Goal: Task Accomplishment & Management: Manage account settings

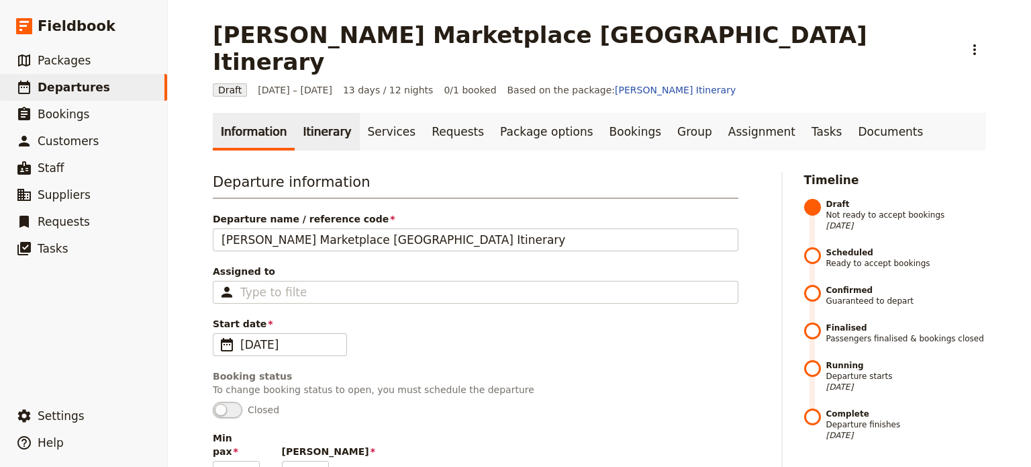
click at [322, 113] on link "Itinerary" at bounding box center [327, 132] width 64 height 38
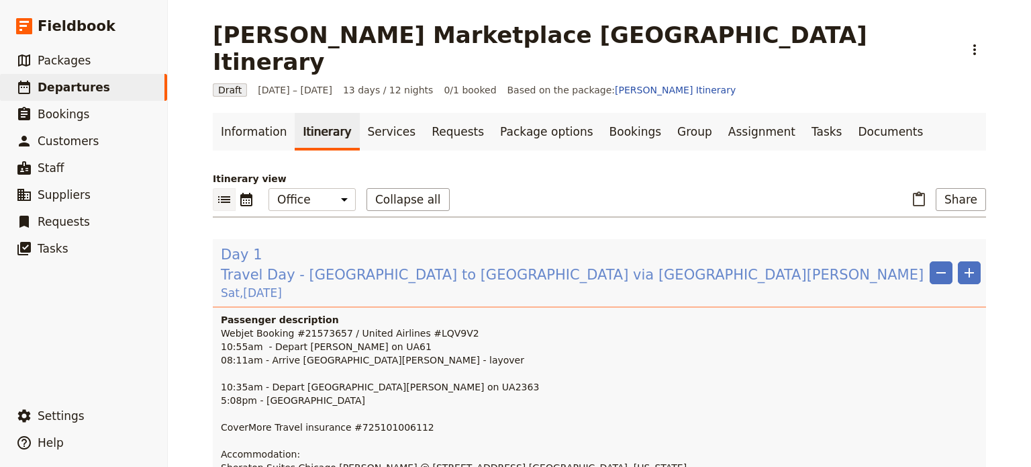
click at [365, 265] on span "Travel Day - Melbourne to Chicago via San Franscisco" at bounding box center [572, 275] width 703 height 20
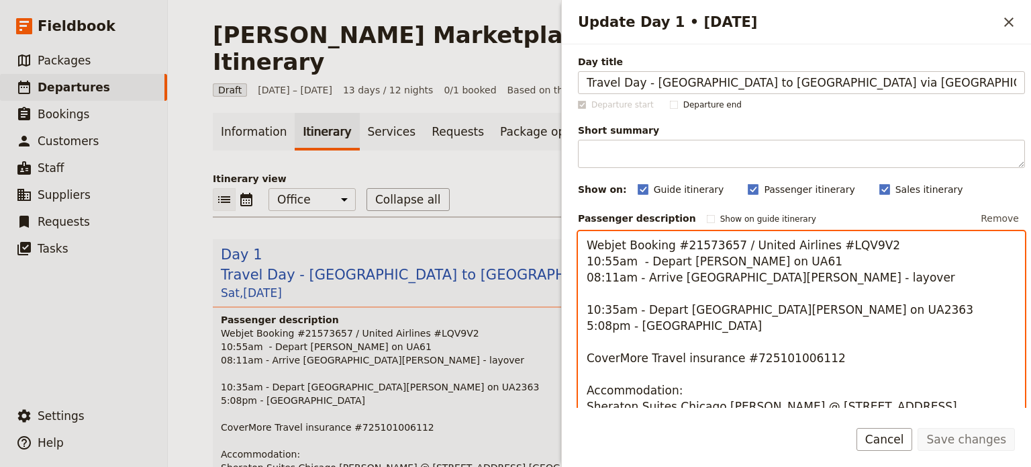
click at [637, 289] on textarea "Webjet Booking #21573657 / United Airlines #LQV9V2 10:55am - Depart [PERSON_NAM…" at bounding box center [801, 366] width 447 height 270
type textarea "Webjet Booking #21573657 / United Airlines #LQV9V2 10:55am - Depart [PERSON_NAM…"
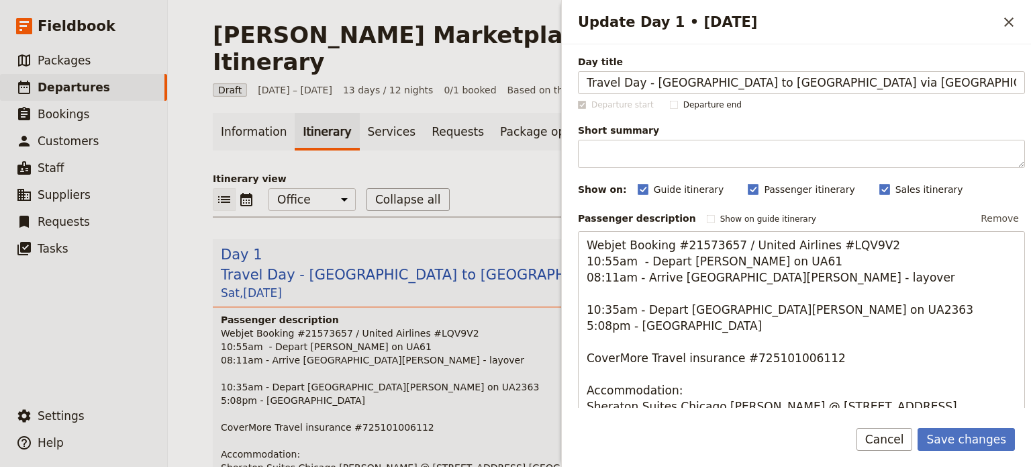
click at [1016, 24] on icon "Close drawer" at bounding box center [1009, 22] width 16 height 16
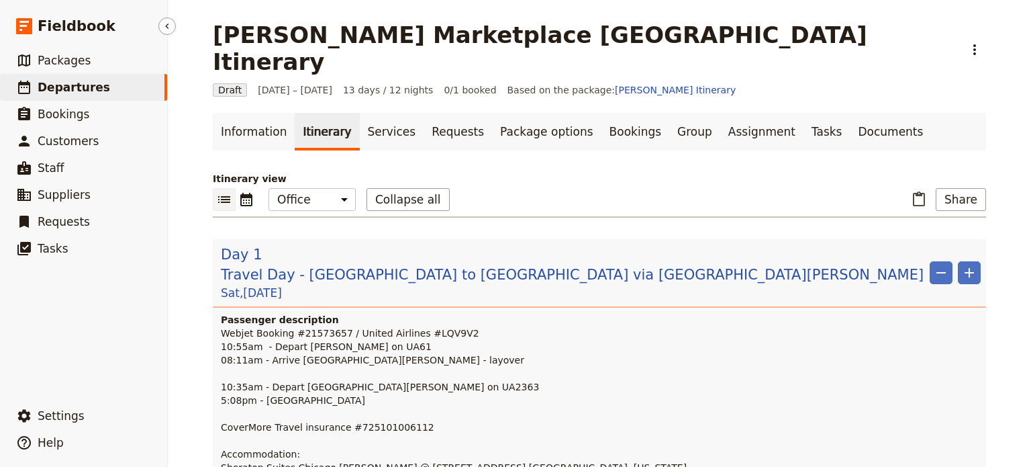
click at [48, 91] on span "Departures" at bounding box center [74, 87] width 73 height 13
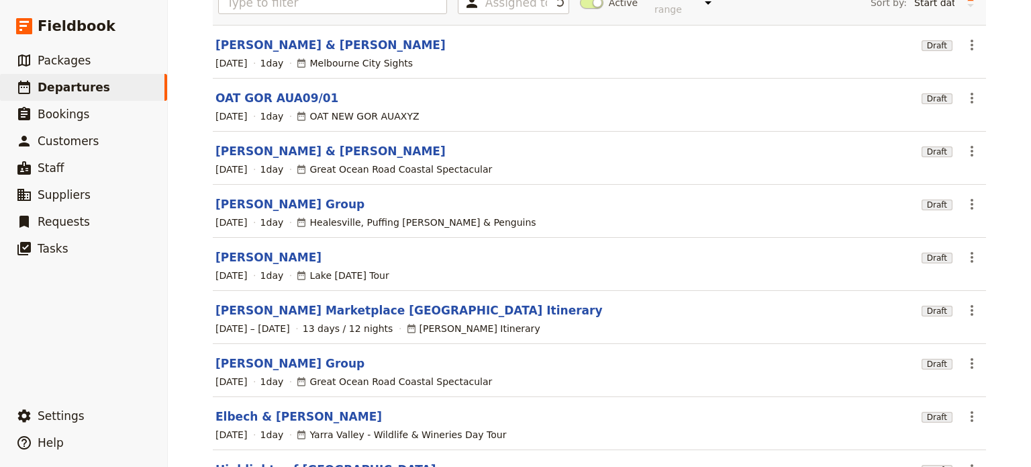
scroll to position [257, 0]
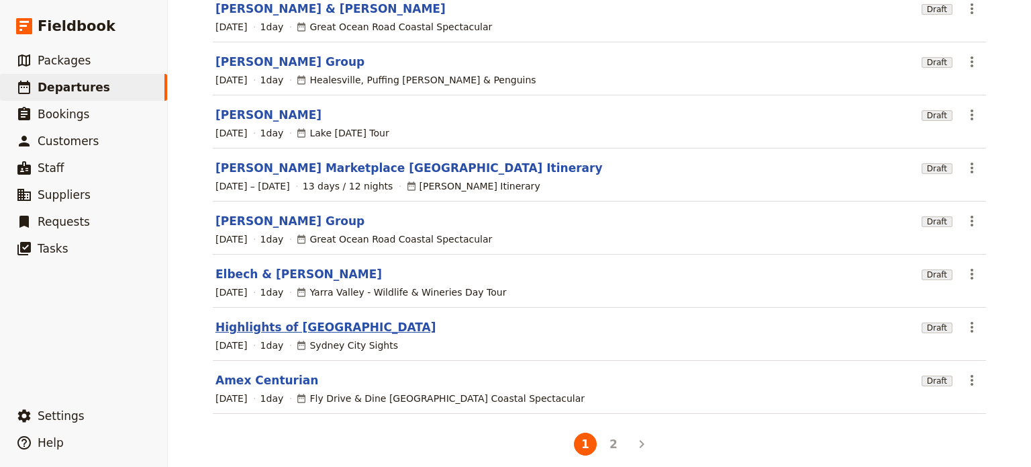
click at [256, 319] on link "Highlights of Sydney" at bounding box center [326, 327] width 221 height 16
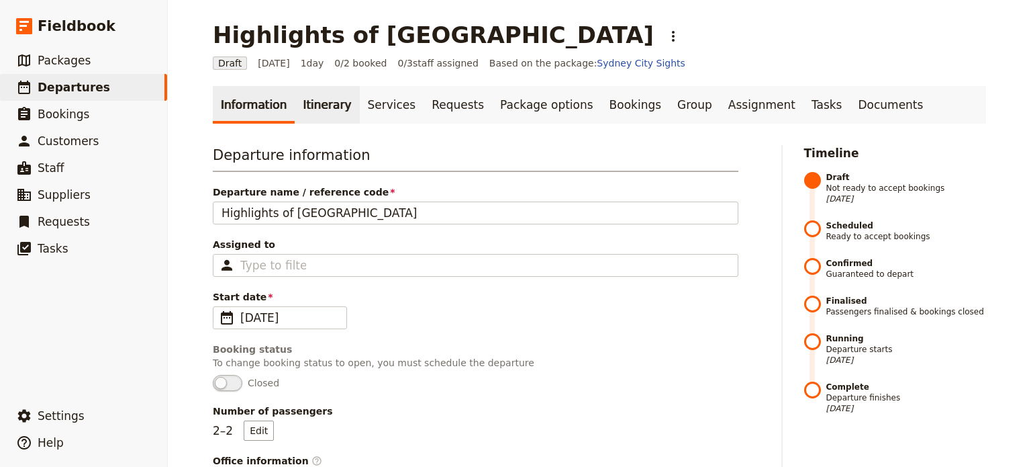
click at [311, 108] on link "Itinerary" at bounding box center [327, 105] width 64 height 38
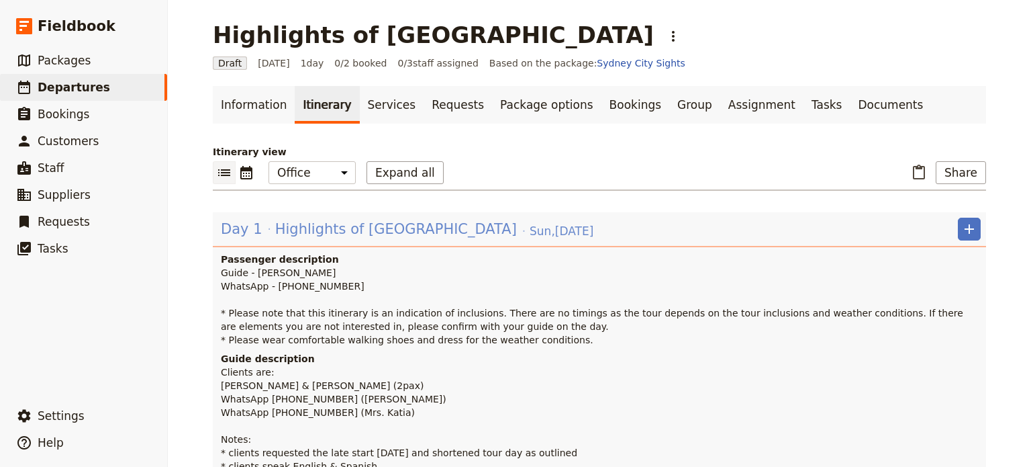
click at [342, 230] on span "Highlights of Sydney" at bounding box center [396, 229] width 242 height 20
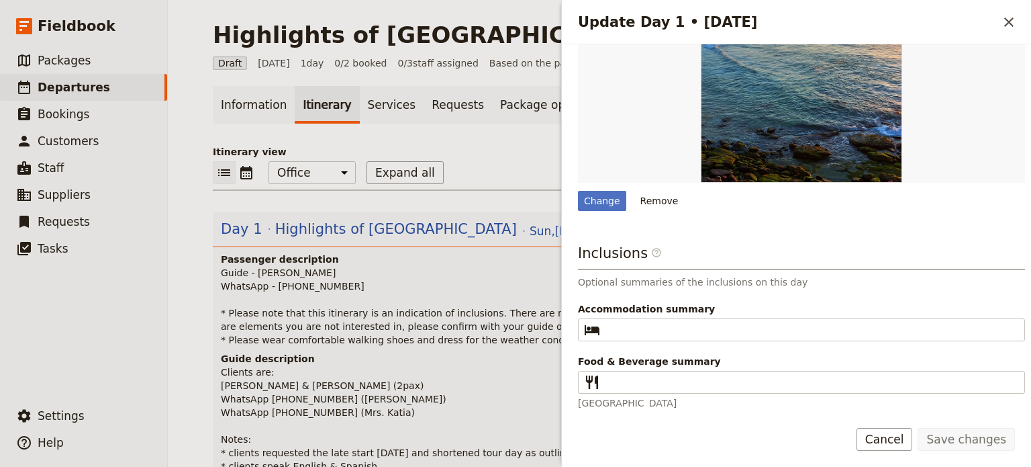
scroll to position [620, 0]
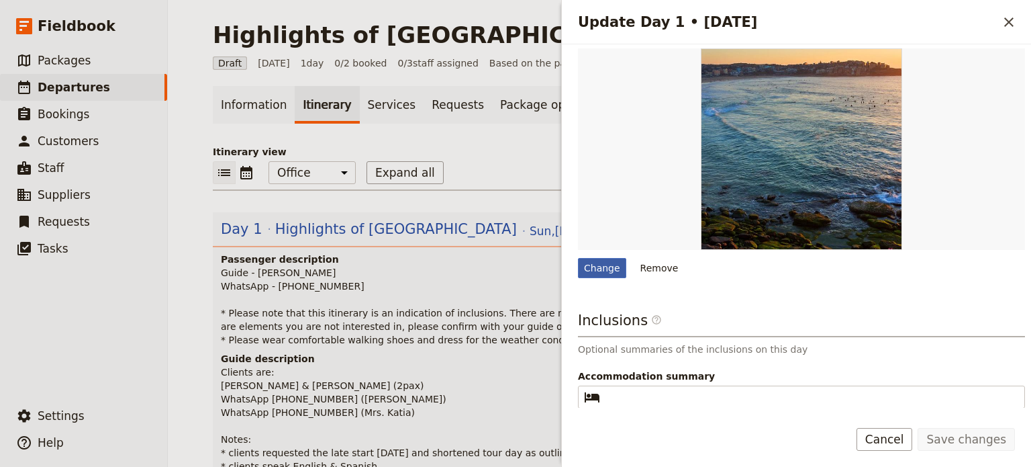
click at [592, 268] on div "Change" at bounding box center [602, 268] width 48 height 20
click at [578, 258] on input "Change" at bounding box center [577, 257] width 1 height 1
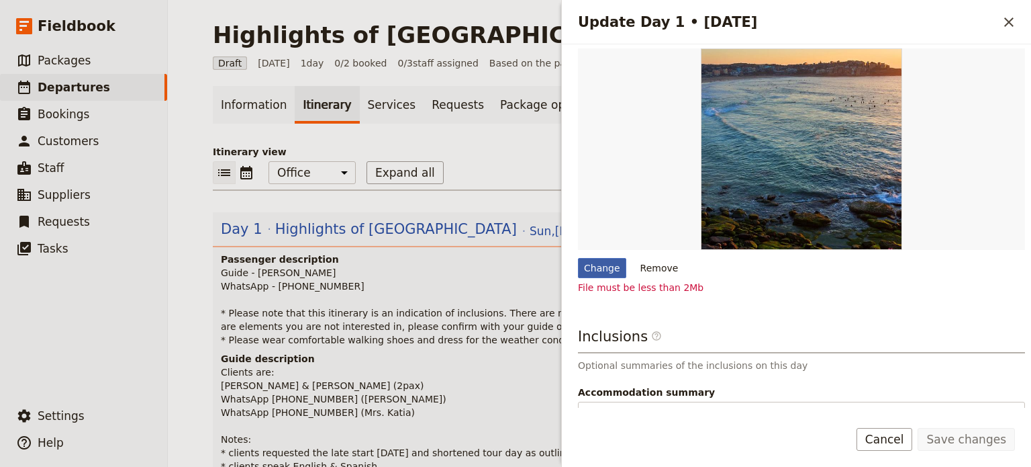
click at [597, 263] on div "Change" at bounding box center [602, 268] width 48 height 20
click at [578, 258] on input "Change" at bounding box center [577, 257] width 1 height 1
type input "C:\fakepath\Bondi Beach.jpg"
click at [894, 447] on button "Cancel" at bounding box center [885, 439] width 56 height 23
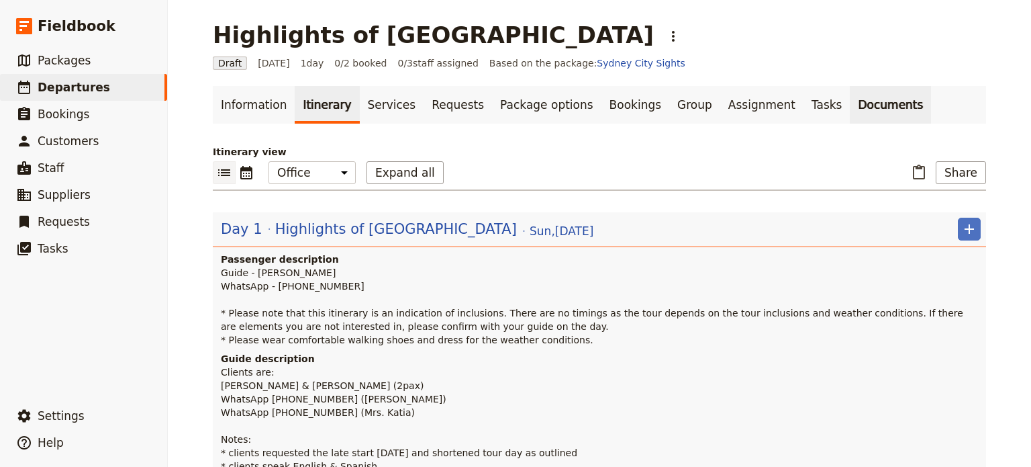
click at [850, 109] on link "Documents" at bounding box center [890, 105] width 81 height 38
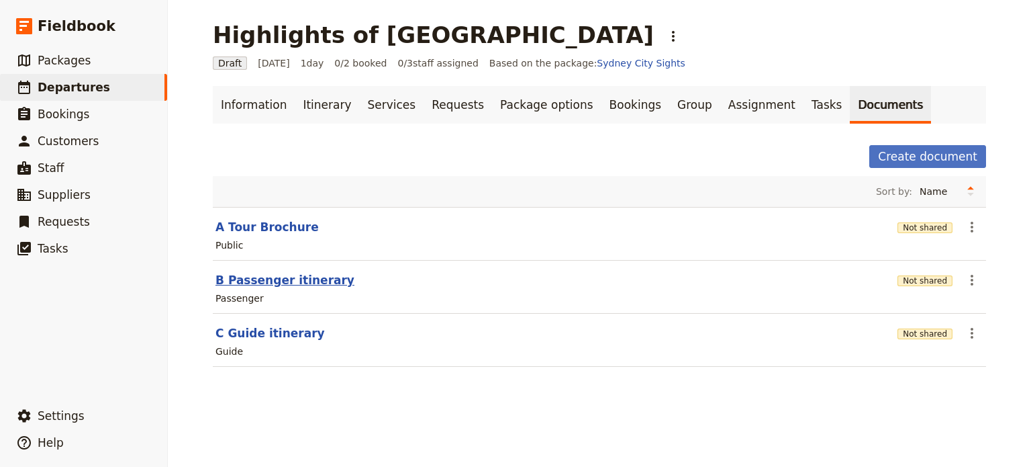
click at [250, 281] on button "B Passenger itinerary" at bounding box center [285, 280] width 139 height 16
select select "PASSENGER"
select select "DEFAULT"
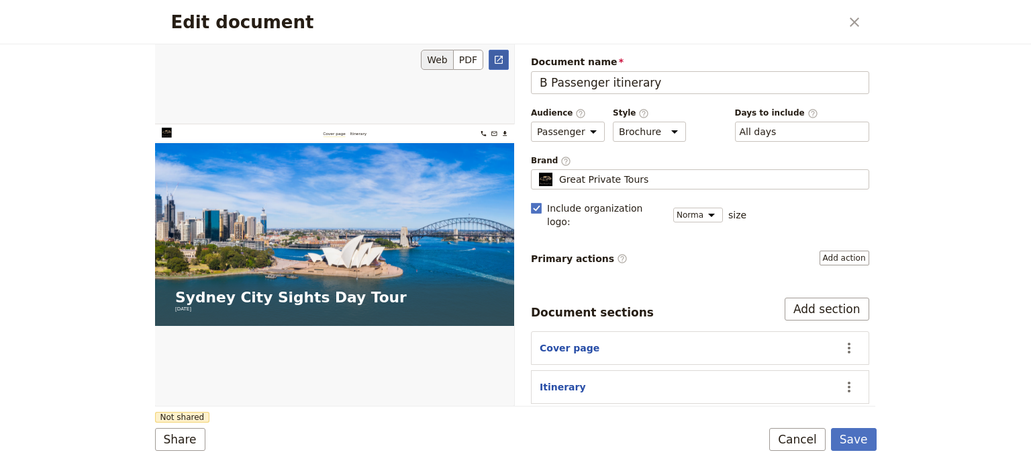
click at [500, 62] on icon "Open full preview" at bounding box center [499, 60] width 8 height 8
click at [810, 433] on button "Cancel" at bounding box center [797, 439] width 56 height 23
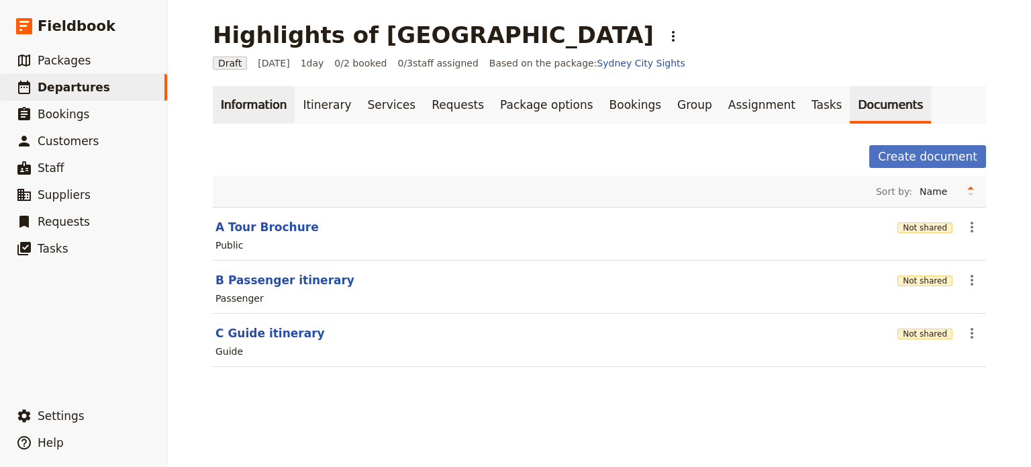
click at [234, 107] on link "Information" at bounding box center [254, 105] width 82 height 38
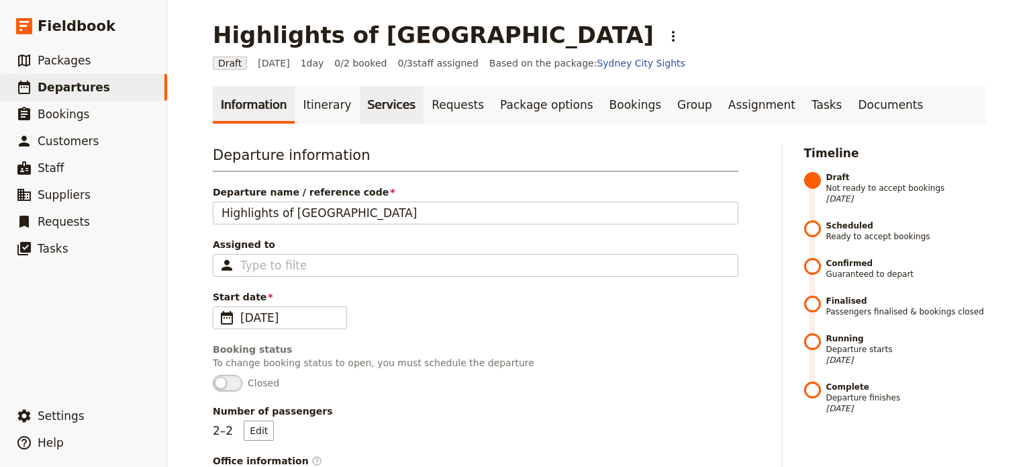
click at [360, 115] on link "Services" at bounding box center [392, 105] width 64 height 38
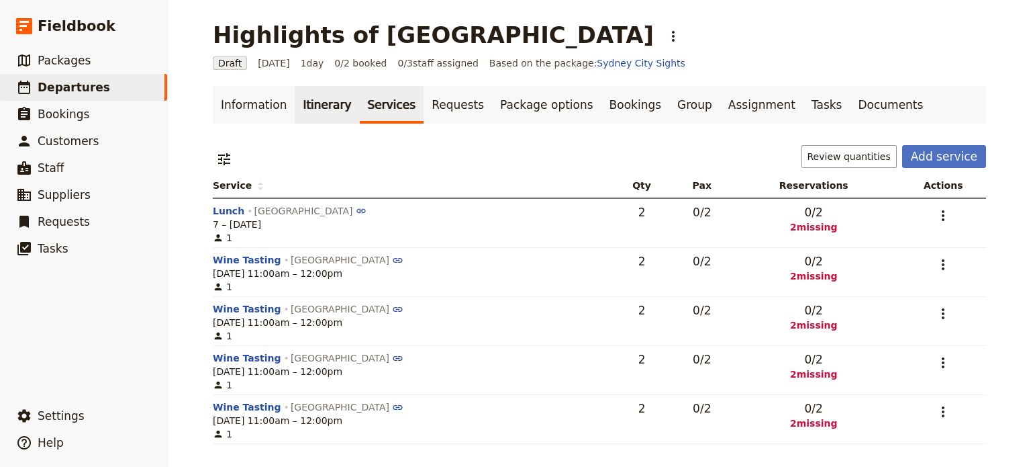
click at [325, 114] on link "Itinerary" at bounding box center [327, 105] width 64 height 38
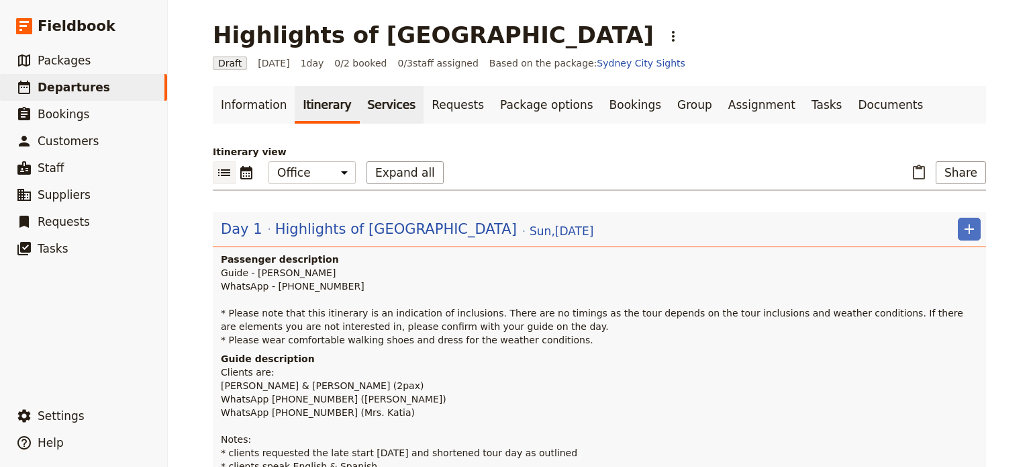
click at [373, 95] on link "Services" at bounding box center [392, 105] width 64 height 38
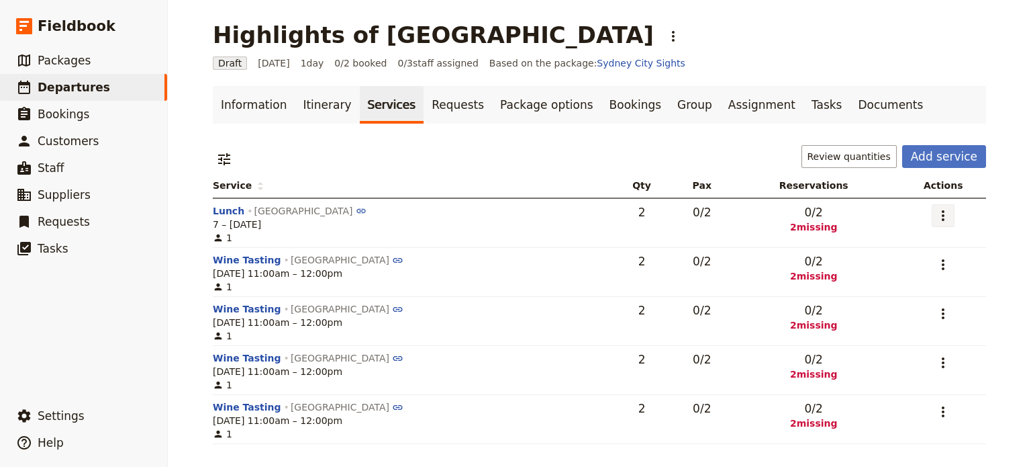
click at [932, 217] on button "​" at bounding box center [943, 215] width 23 height 23
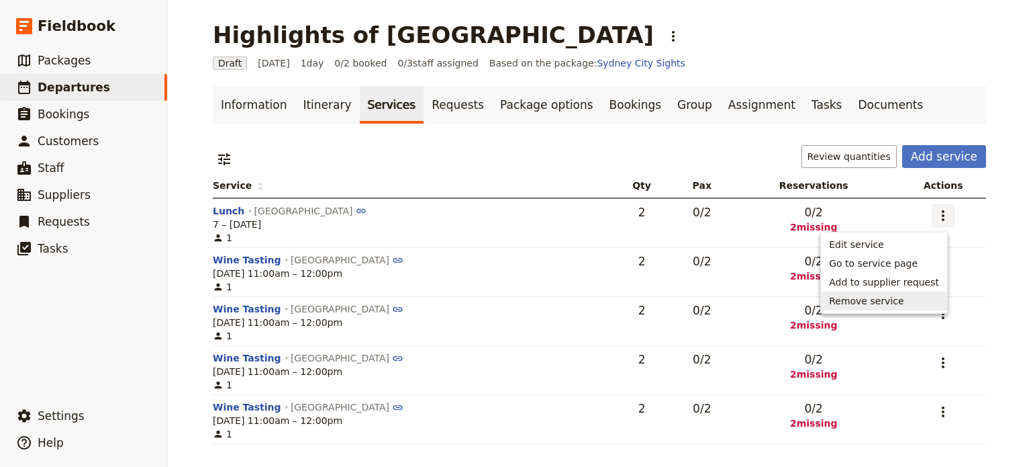
click at [897, 297] on span "Remove service" at bounding box center [866, 300] width 75 height 13
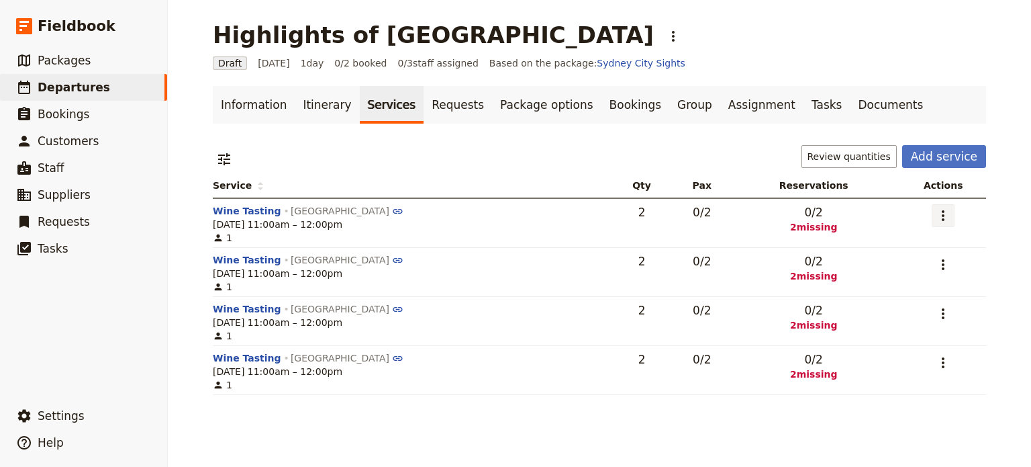
click at [939, 218] on icon "Actions" at bounding box center [943, 215] width 16 height 16
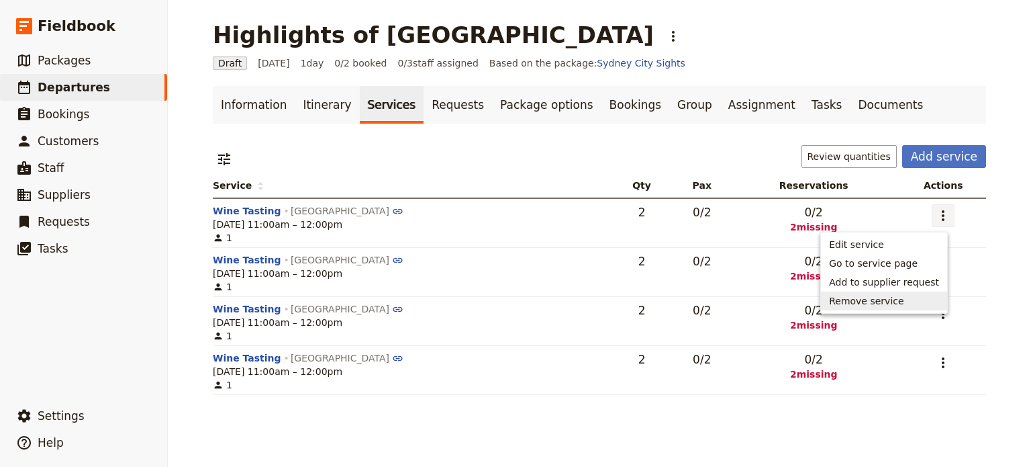
click at [925, 302] on span "Remove service" at bounding box center [884, 300] width 110 height 13
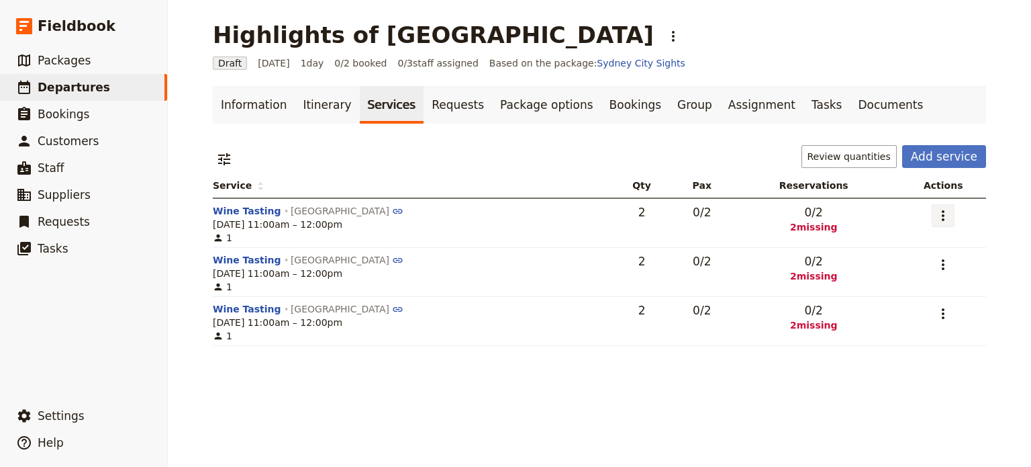
click at [935, 217] on icon "Actions" at bounding box center [943, 215] width 16 height 16
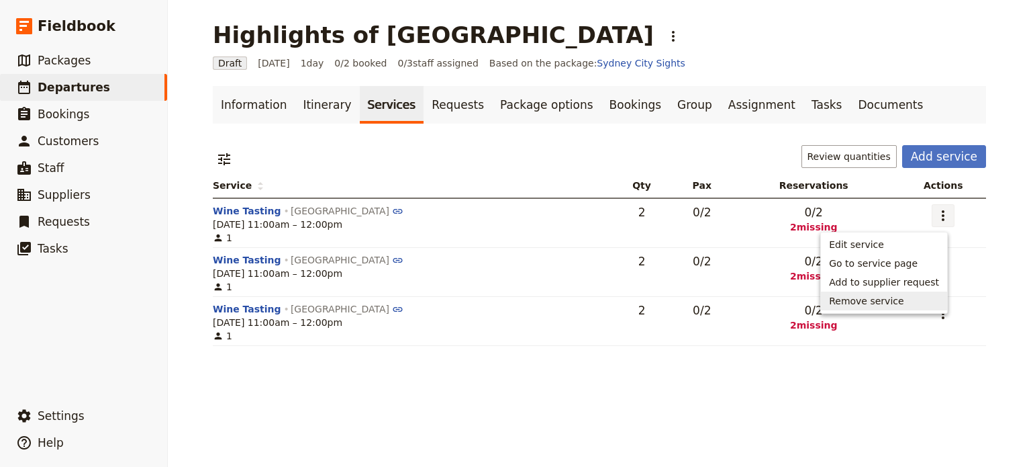
click at [932, 301] on span "Remove service" at bounding box center [884, 300] width 110 height 13
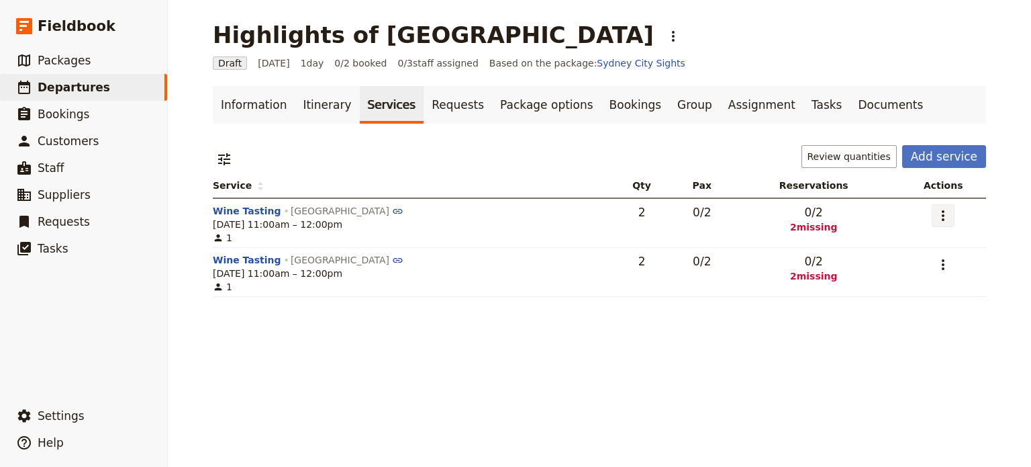
click at [935, 220] on icon "Actions" at bounding box center [943, 215] width 16 height 16
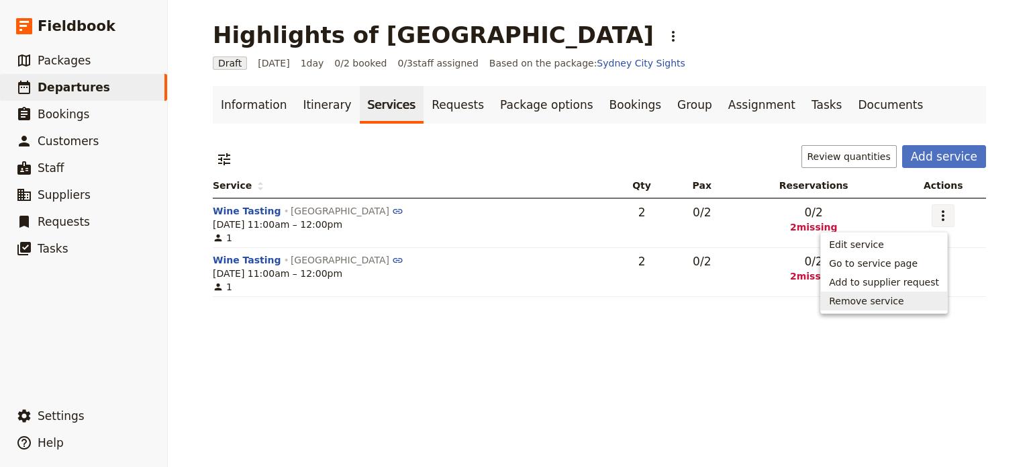
click at [911, 295] on span "Remove service" at bounding box center [884, 300] width 110 height 13
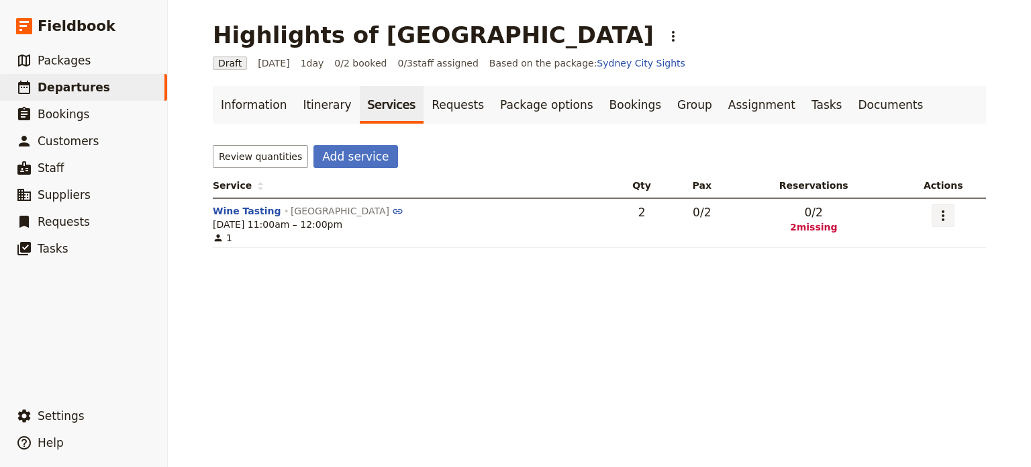
click at [942, 217] on icon "Actions" at bounding box center [943, 215] width 16 height 16
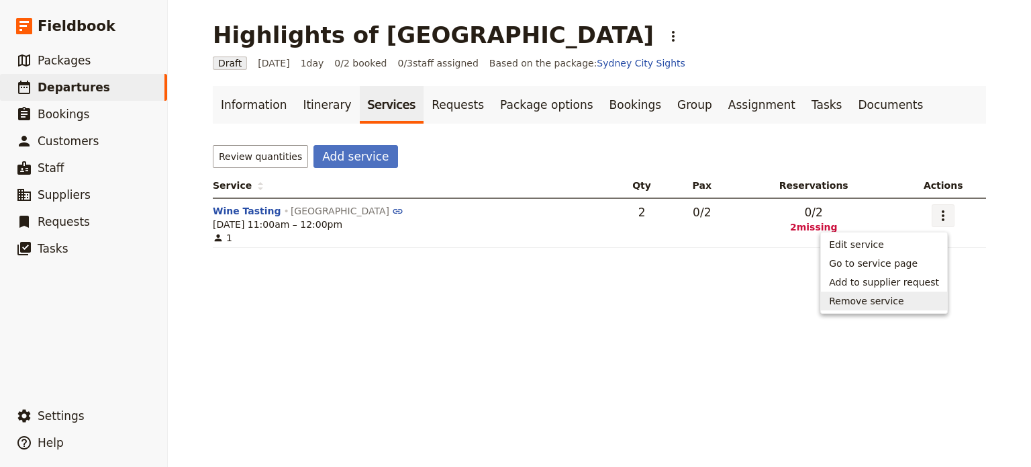
click at [918, 297] on span "Remove service" at bounding box center [884, 300] width 110 height 13
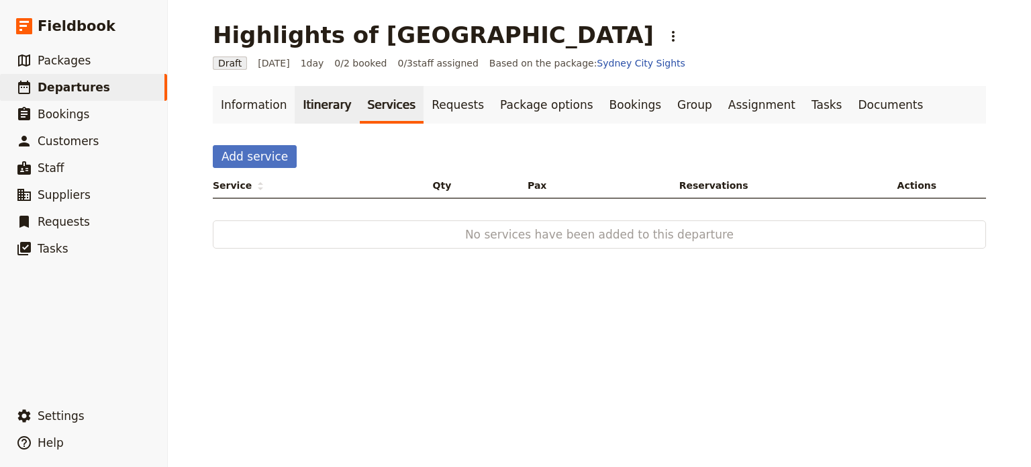
click at [298, 109] on link "Itinerary" at bounding box center [327, 105] width 64 height 38
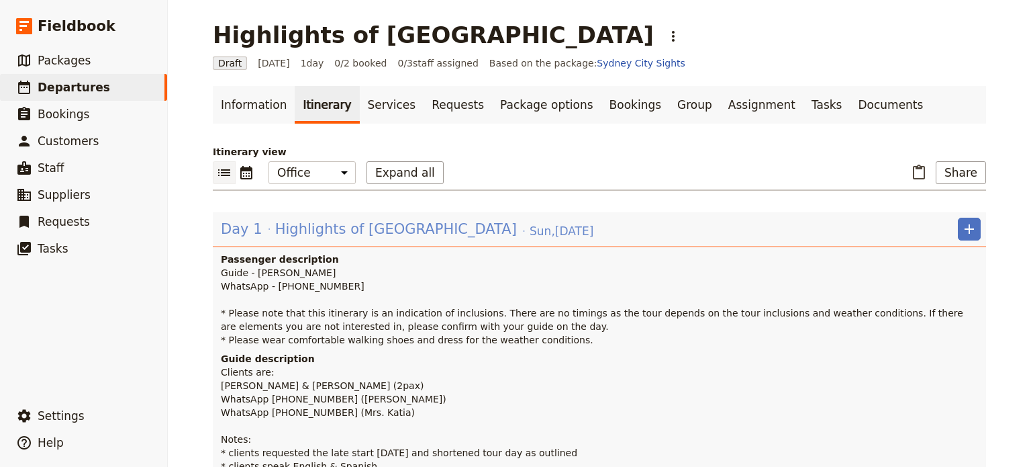
click at [295, 230] on span "Highlights of Sydney" at bounding box center [396, 229] width 242 height 20
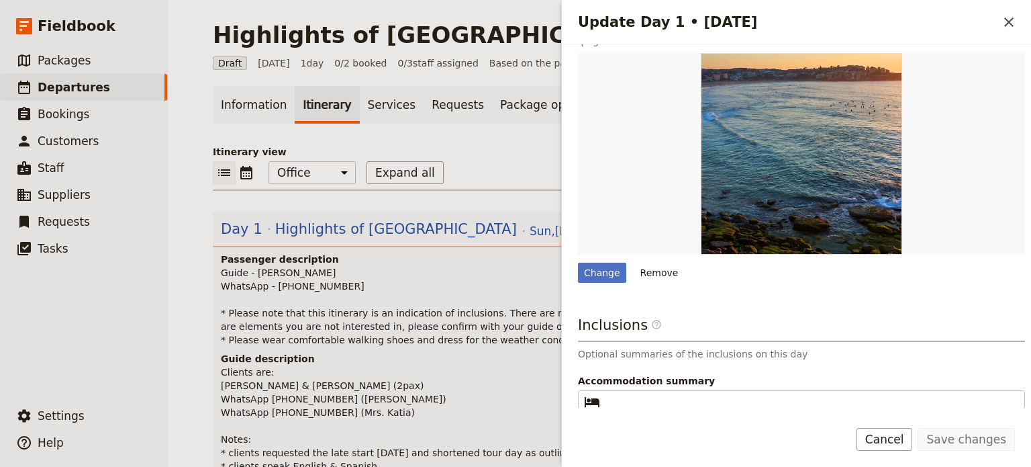
scroll to position [671, 0]
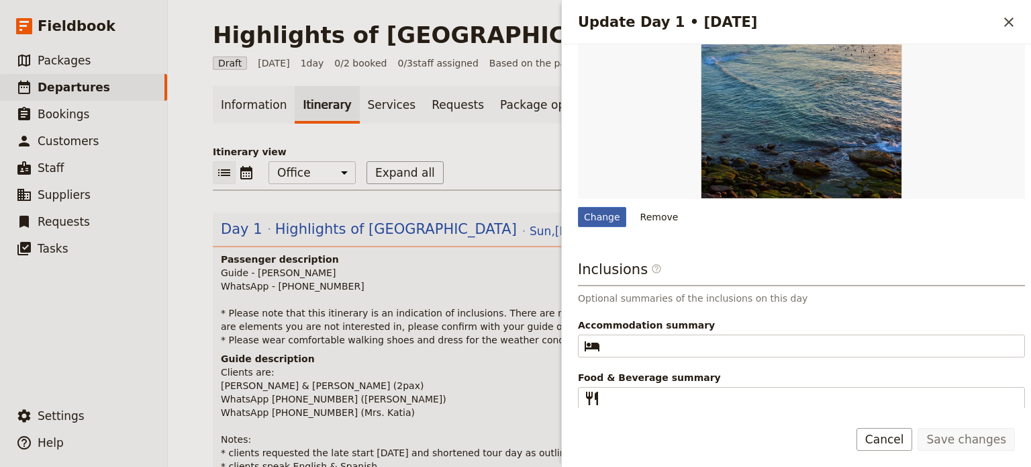
click at [611, 214] on div "Change" at bounding box center [602, 217] width 48 height 20
click at [578, 207] on input "Change" at bounding box center [577, 206] width 1 height 1
type input "C:\fakepath\harbour, bridge & tower.jpg"
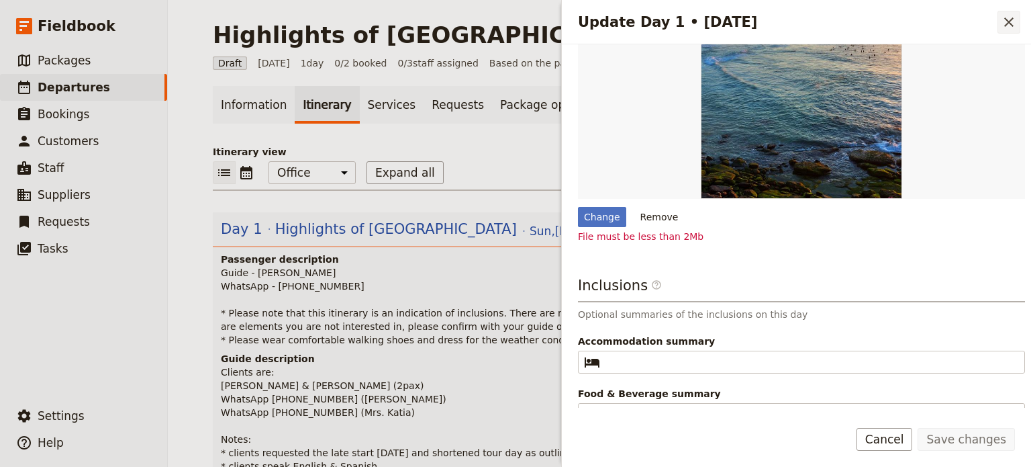
click at [1007, 33] on button "​" at bounding box center [1009, 22] width 23 height 23
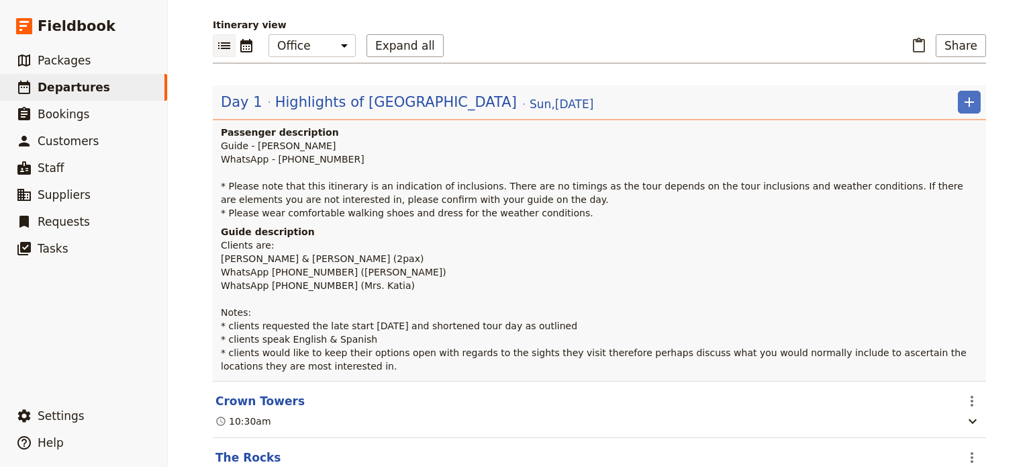
scroll to position [76, 0]
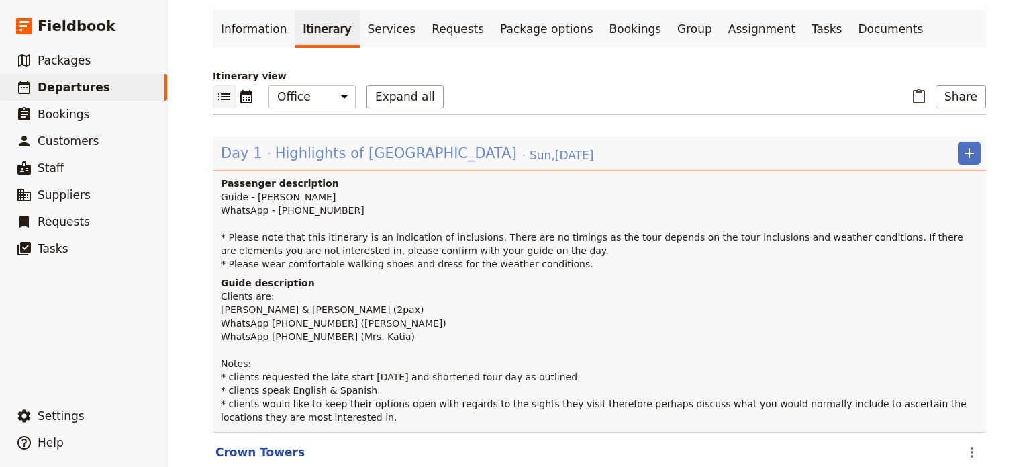
click at [275, 147] on span "Highlights of Sydney" at bounding box center [396, 153] width 242 height 20
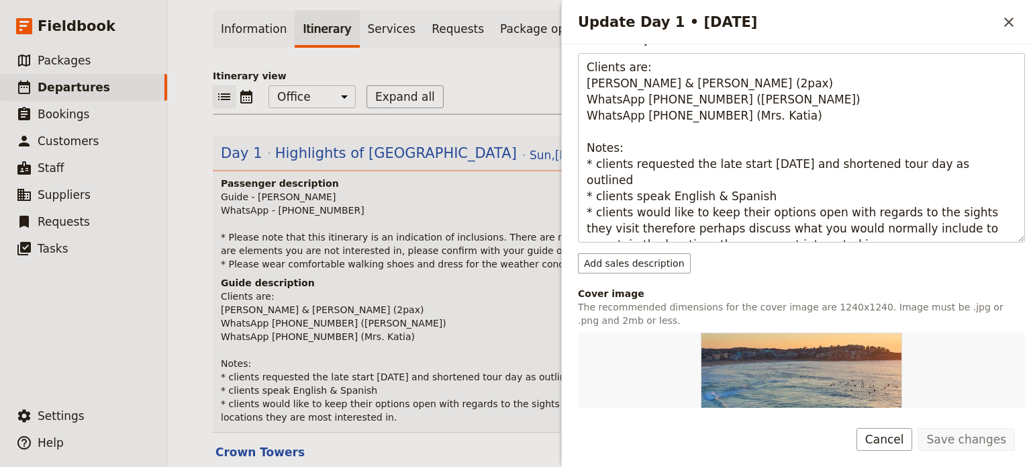
scroll to position [604, 0]
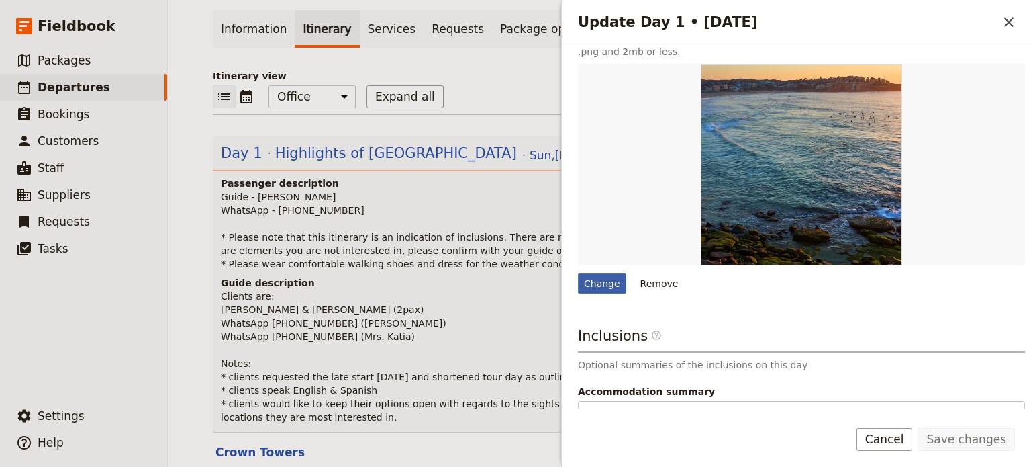
click at [596, 276] on div "Change" at bounding box center [602, 283] width 48 height 20
click at [578, 273] on input "Change" at bounding box center [577, 273] width 1 height 1
type input "C:\fakepath\bridge with tower.jpg"
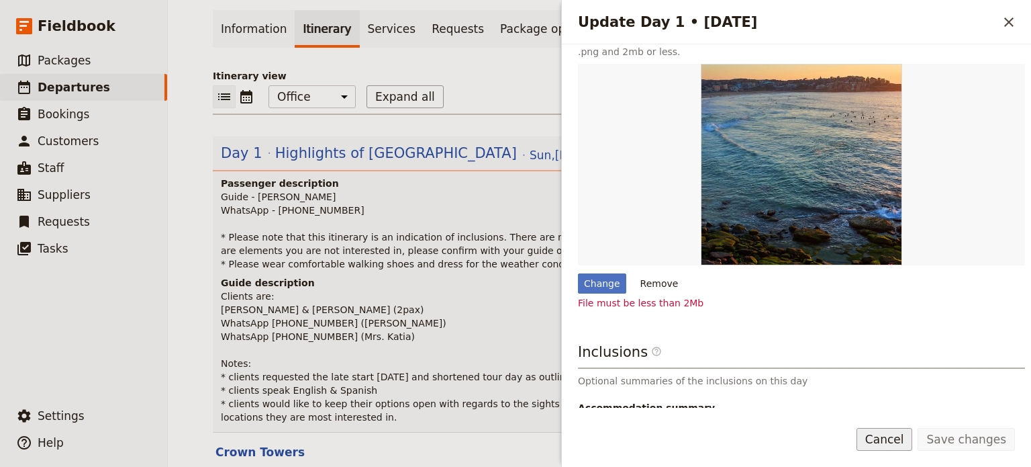
click at [886, 436] on button "Cancel" at bounding box center [885, 439] width 56 height 23
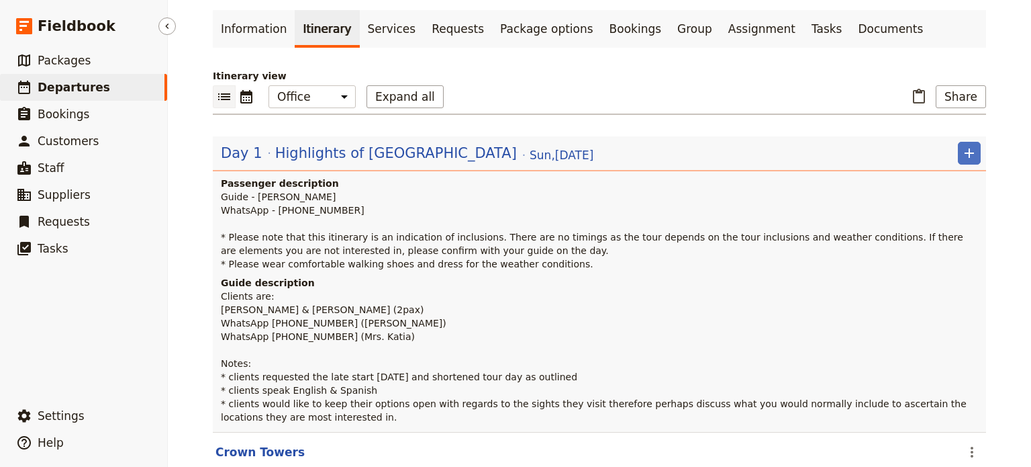
drag, startPoint x: 60, startPoint y: 97, endPoint x: 43, endPoint y: 98, distance: 17.5
click at [60, 97] on link "​ Departures" at bounding box center [83, 87] width 167 height 27
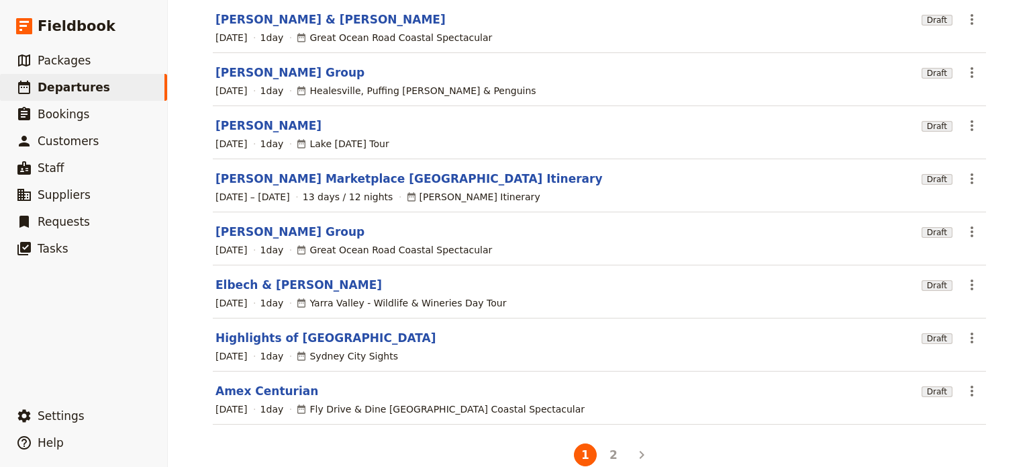
scroll to position [257, 0]
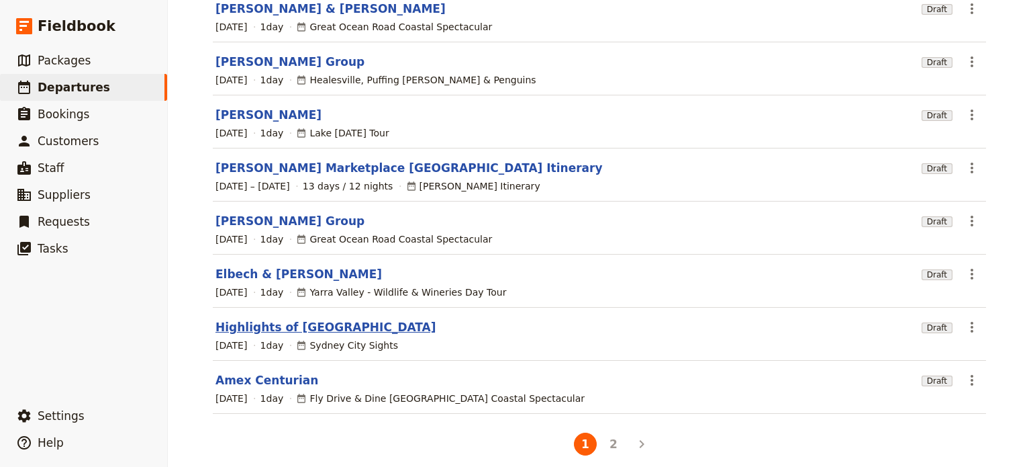
click at [262, 319] on link "Highlights of Sydney" at bounding box center [326, 327] width 221 height 16
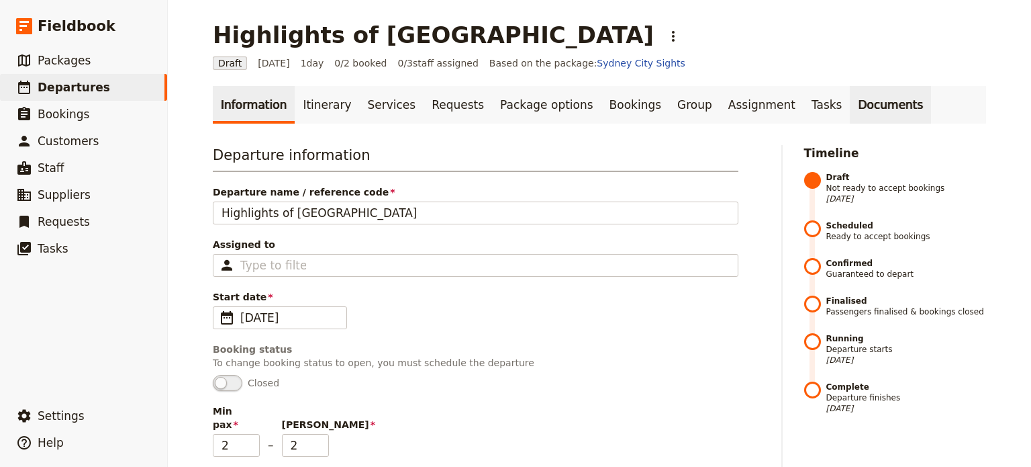
click at [850, 106] on link "Documents" at bounding box center [890, 105] width 81 height 38
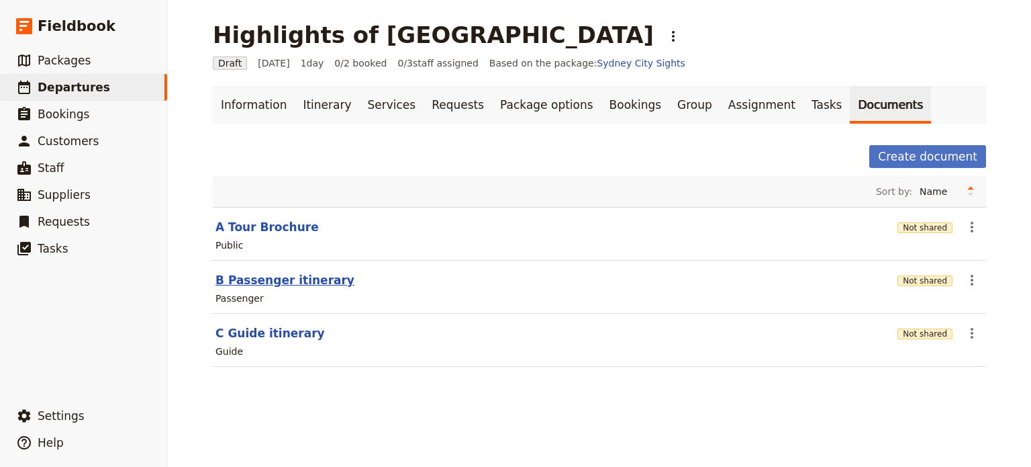
click at [248, 276] on button "B Passenger itinerary" at bounding box center [285, 280] width 139 height 16
select select "PASSENGER"
select select "DEFAULT"
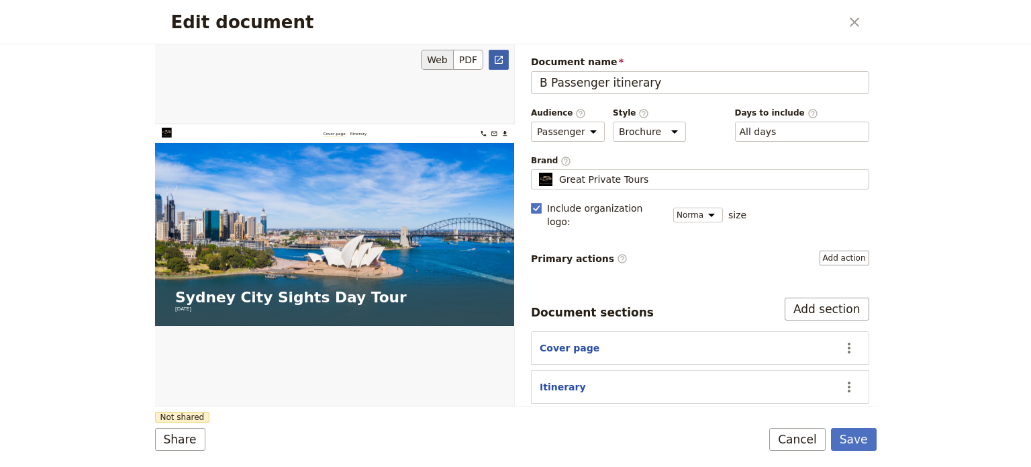
click at [496, 54] on icon "Open full preview" at bounding box center [499, 59] width 11 height 11
click at [798, 437] on button "Cancel" at bounding box center [797, 439] width 56 height 23
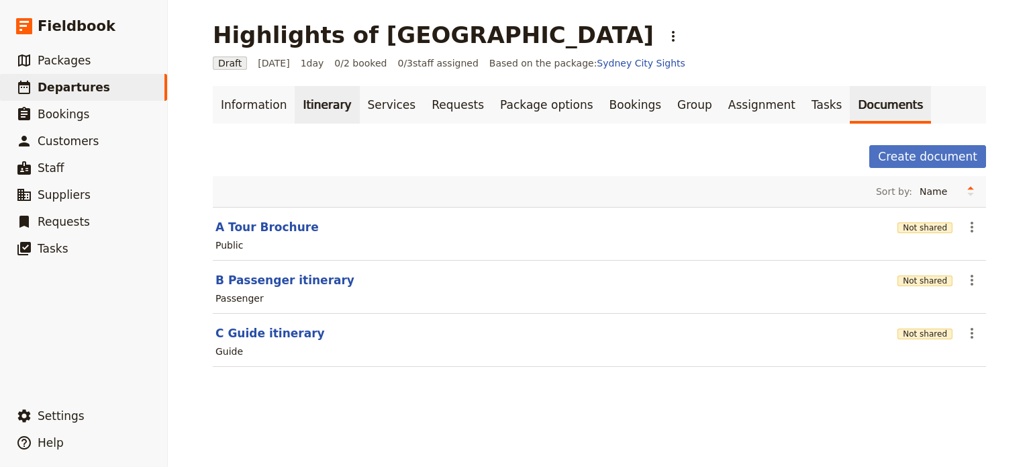
click at [314, 108] on link "Itinerary" at bounding box center [327, 105] width 64 height 38
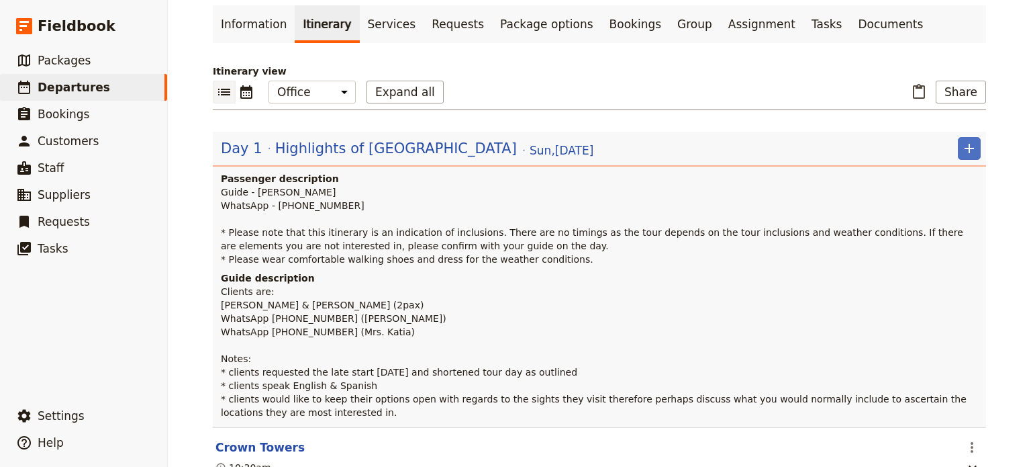
scroll to position [201, 0]
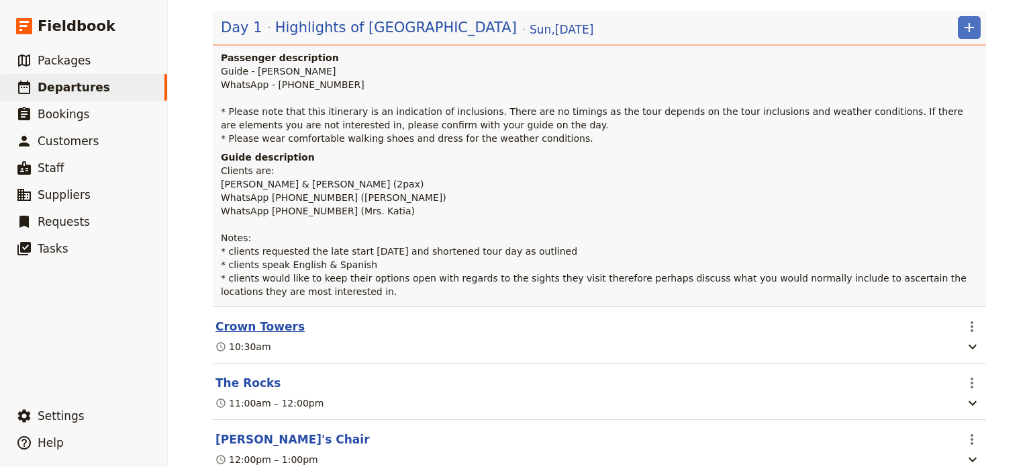
click at [247, 327] on button "Crown Towers" at bounding box center [260, 326] width 89 height 16
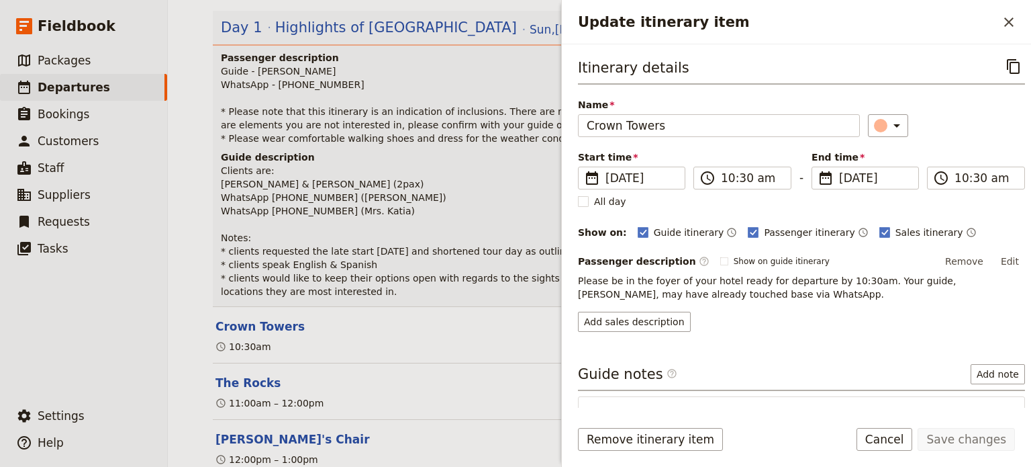
click at [580, 280] on p "Please be in the foyer of your hotel ready for departure by 10:30am. Your guide…" at bounding box center [801, 287] width 447 height 27
click at [1000, 256] on button "Edit" at bounding box center [1010, 261] width 30 height 20
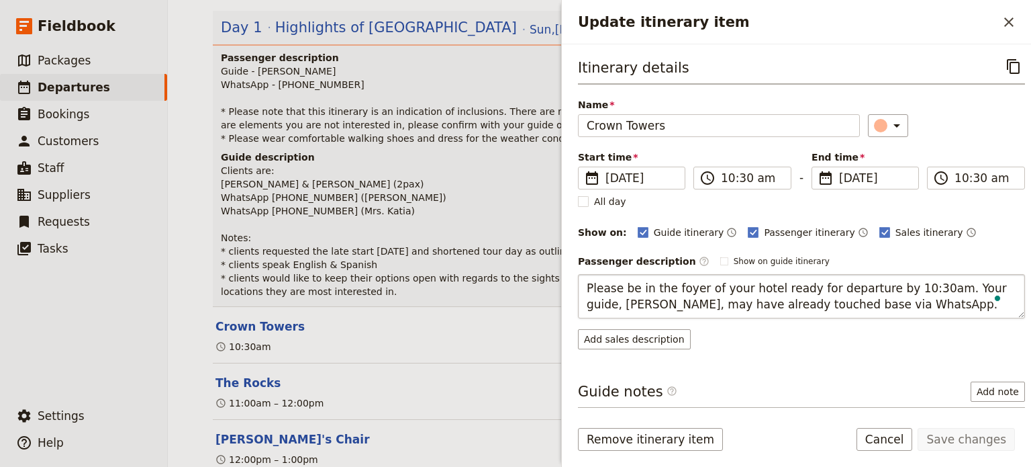
click at [586, 288] on textarea "Please be in the foyer of your hotel ready for departure by 10:30am. Your guide…" at bounding box center [801, 296] width 447 height 44
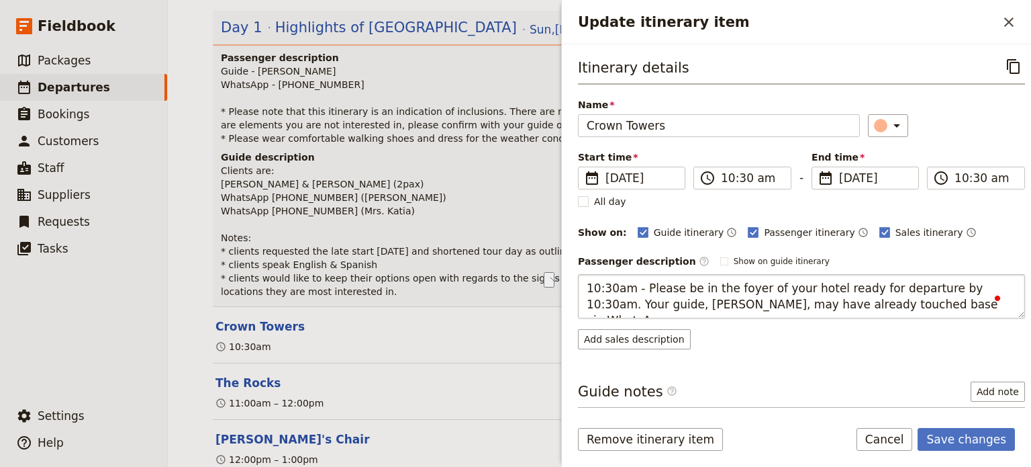
drag, startPoint x: 976, startPoint y: 287, endPoint x: 921, endPoint y: 288, distance: 55.7
click at [921, 288] on textarea "10:30am - Please be in the foyer of your hotel ready for departure by 10:30am. …" at bounding box center [801, 296] width 447 height 44
drag, startPoint x: 937, startPoint y: 308, endPoint x: 921, endPoint y: 277, distance: 35.4
click at [921, 277] on textarea "10:30am - Please be in the foyer of your hotel ready for departure. Your guide,…" at bounding box center [801, 296] width 447 height 44
type textarea "10:30am - Please be in the foyer of your hotel ready for departure."
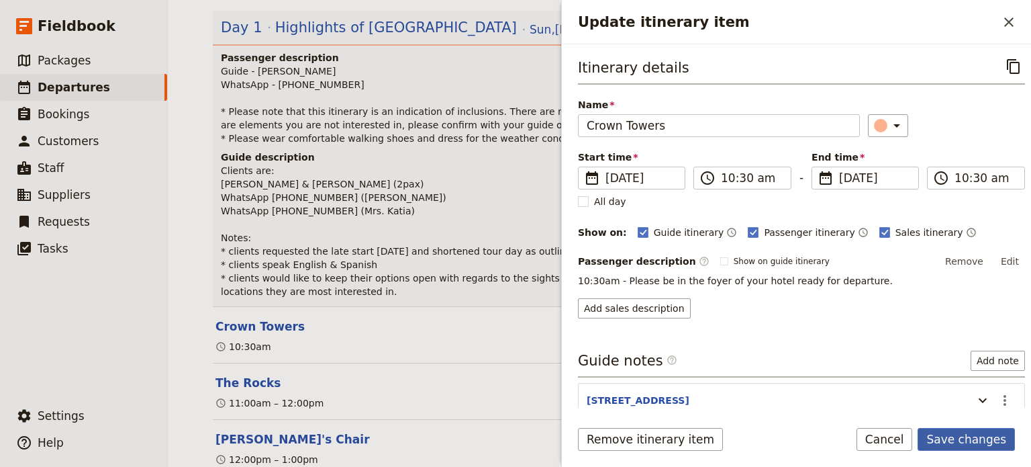
click at [966, 430] on button "Save changes" at bounding box center [966, 439] width 97 height 23
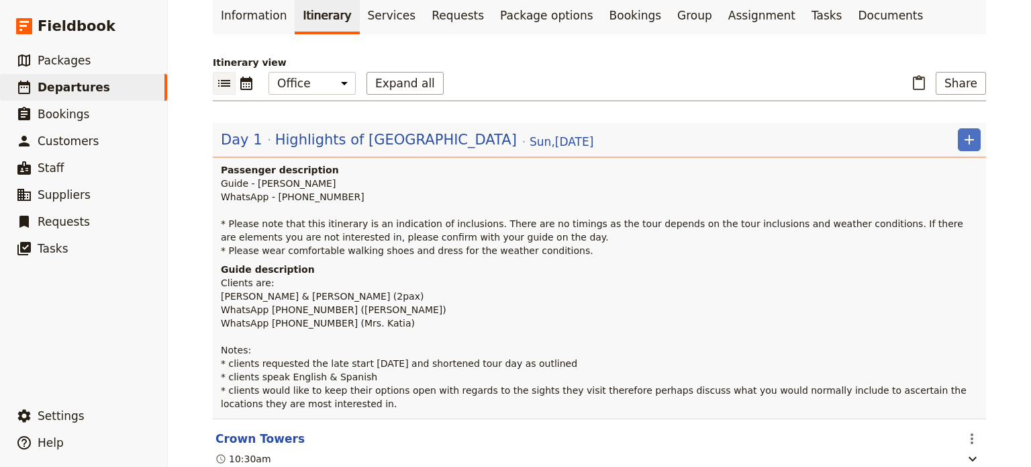
scroll to position [0, 0]
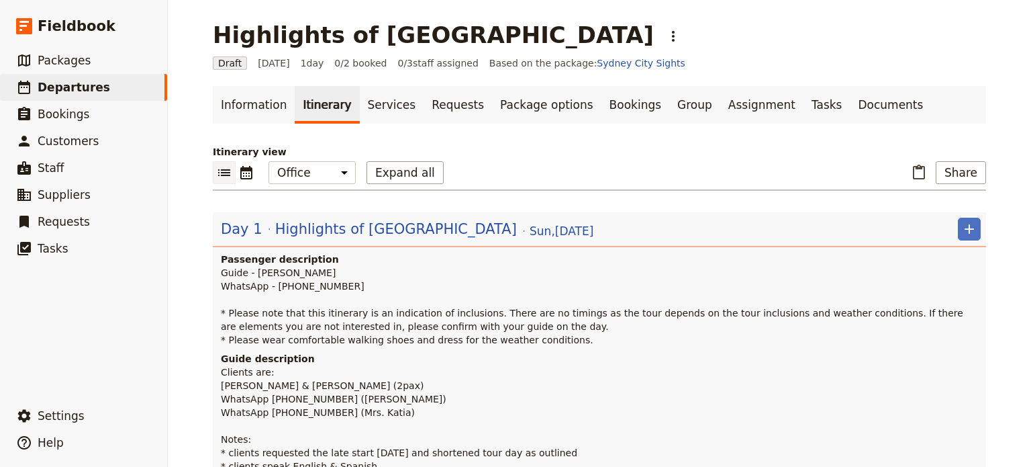
drag, startPoint x: 322, startPoint y: 229, endPoint x: 324, endPoint y: 212, distance: 16.9
click at [322, 229] on span "Highlights of Sydney" at bounding box center [396, 229] width 242 height 20
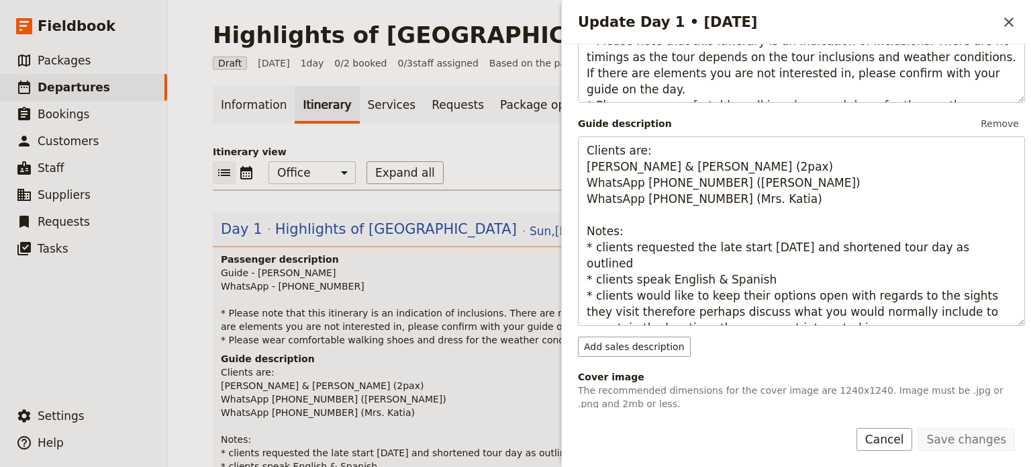
scroll to position [336, 0]
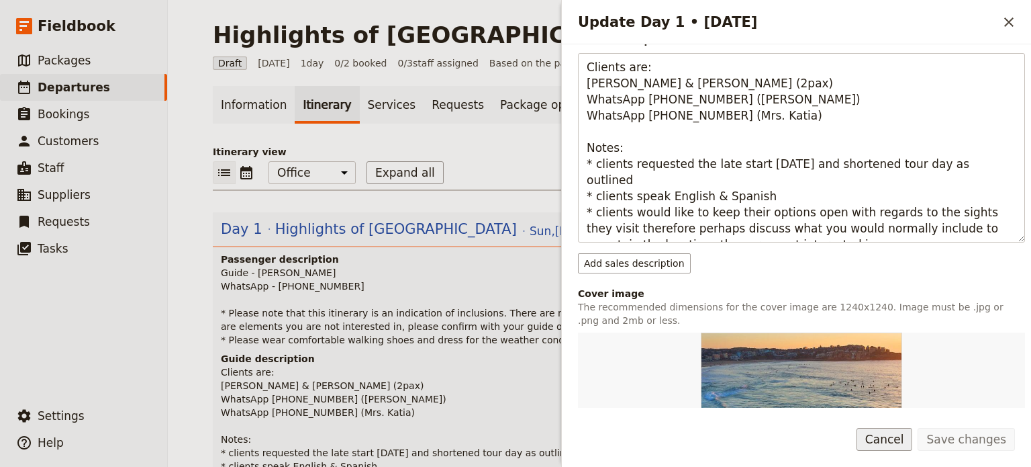
click at [881, 434] on button "Cancel" at bounding box center [885, 439] width 56 height 23
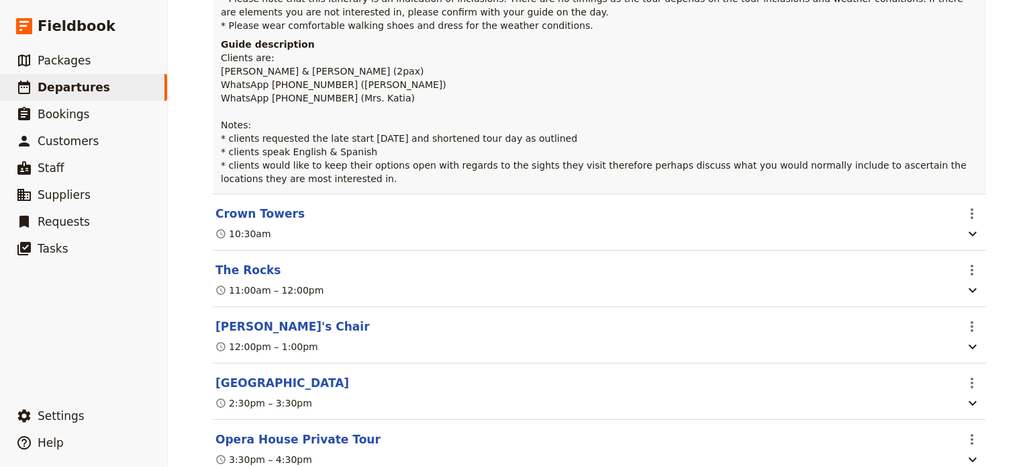
scroll to position [134, 0]
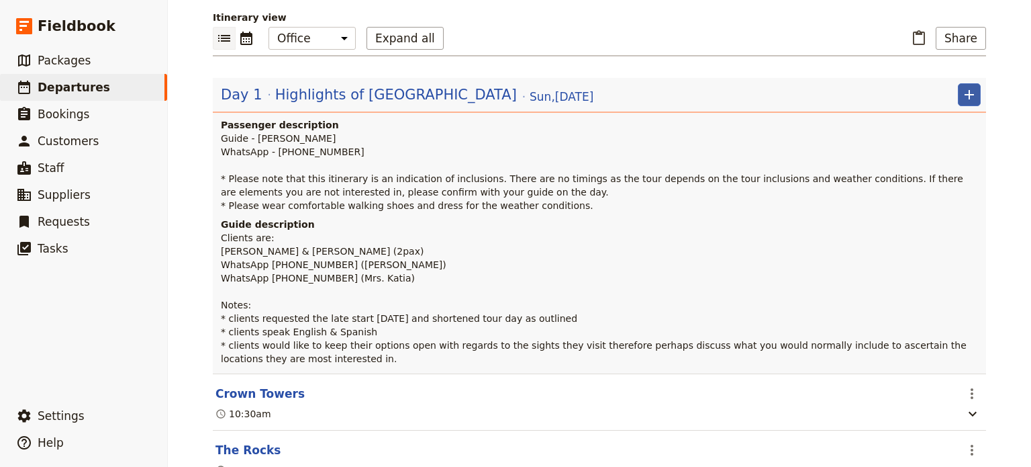
click at [965, 98] on icon "Add" at bounding box center [969, 94] width 9 height 9
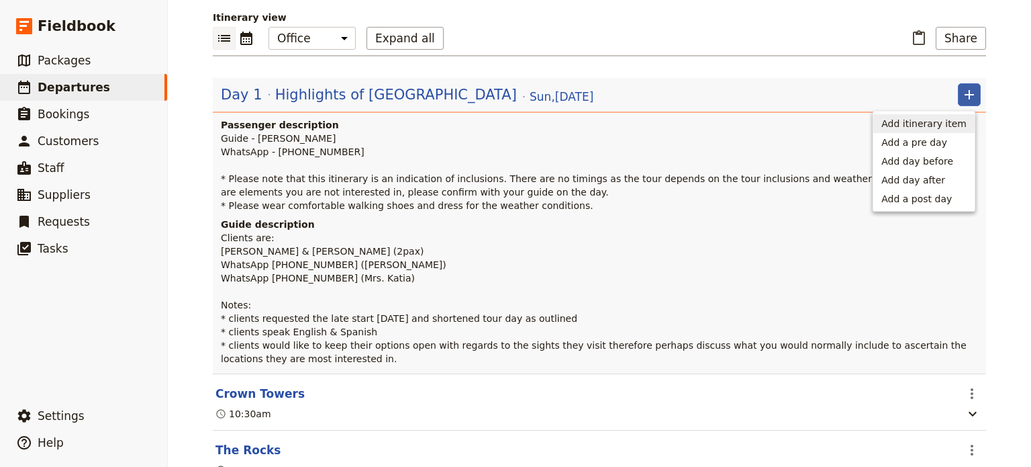
click at [937, 126] on span "Add itinerary item" at bounding box center [924, 123] width 85 height 13
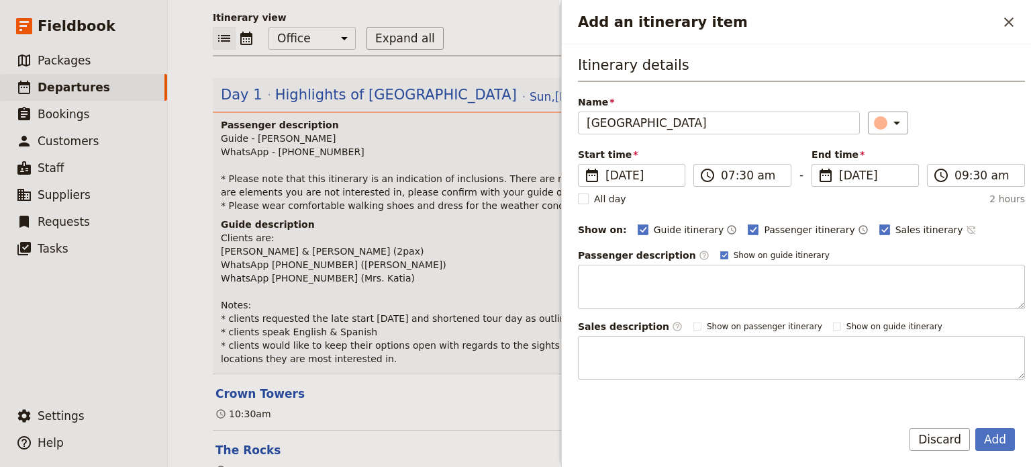
type input "Sydney Botanic Gardens"
click at [966, 227] on icon "Time not shown on sales itinerary" at bounding box center [971, 229] width 11 height 11
click at [720, 256] on rect "Add an itinerary item" at bounding box center [723, 254] width 7 height 7
click at [720, 250] on input "Show on guide itinerary" at bounding box center [720, 249] width 1 height 1
checkbox input "false"
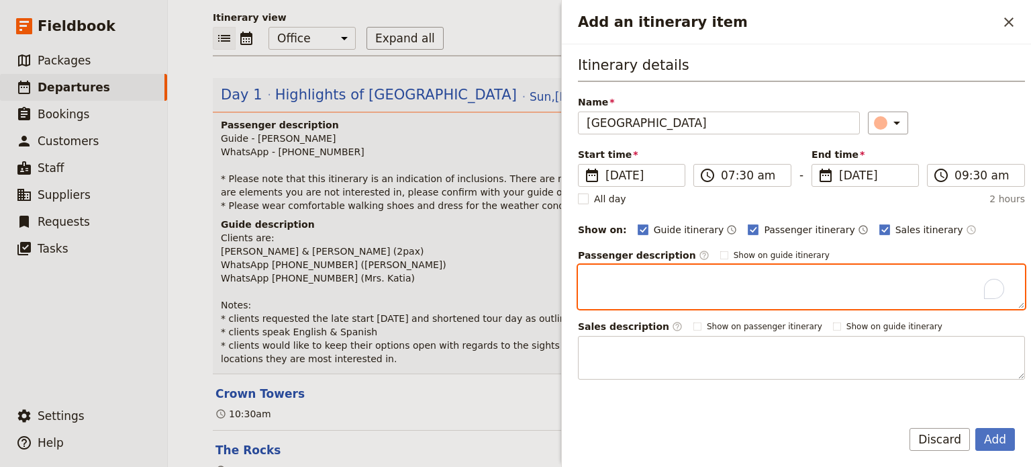
paste textarea "Botanic Gardens of Sydney encompasses three world-leading botanic gardens, Aust…"
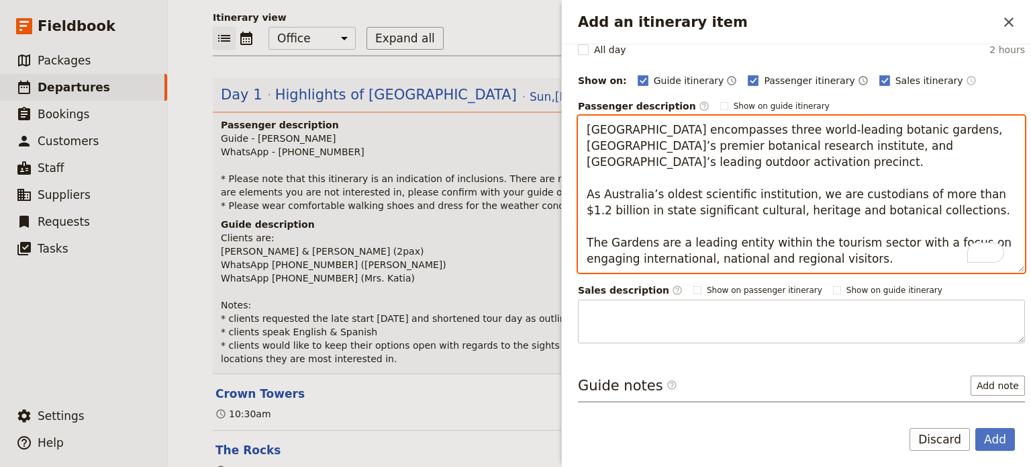
scroll to position [199, 0]
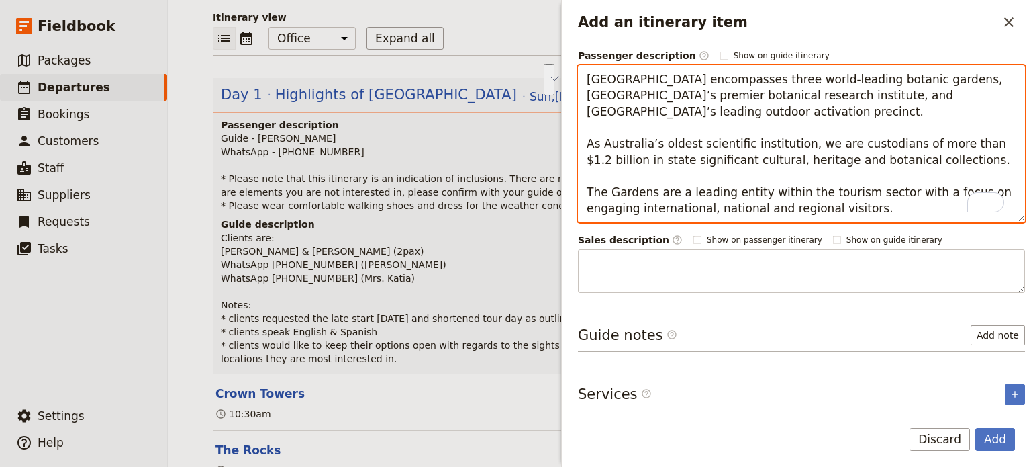
drag, startPoint x: 941, startPoint y: 163, endPoint x: 567, endPoint y: 145, distance: 374.4
click at [567, 145] on div "Itinerary details Name Sydney Botanic Gardens ​ Start time ​ 7 Sep 2025 07/09/2…" at bounding box center [796, 225] width 469 height 363
paste textarea "Established in 1816, the Royal Botanic Garden Sydney is Australia's oldest bota…"
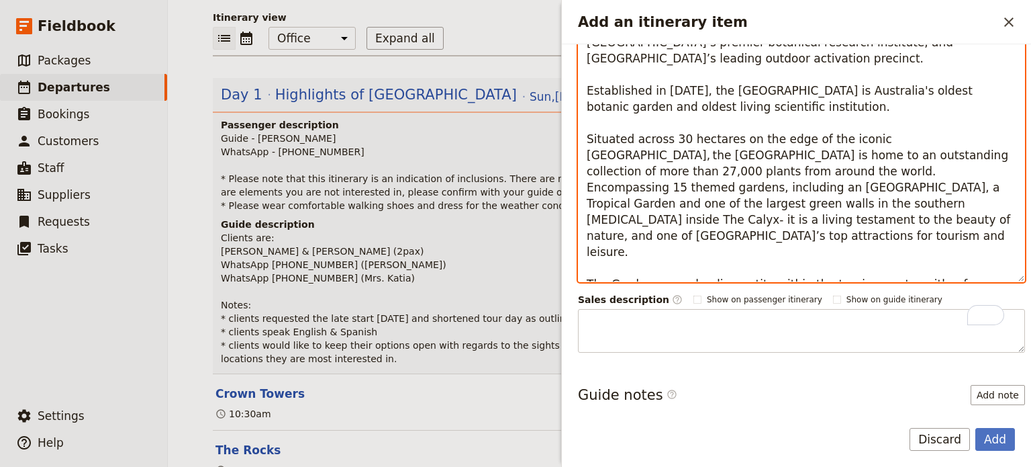
scroll to position [312, 0]
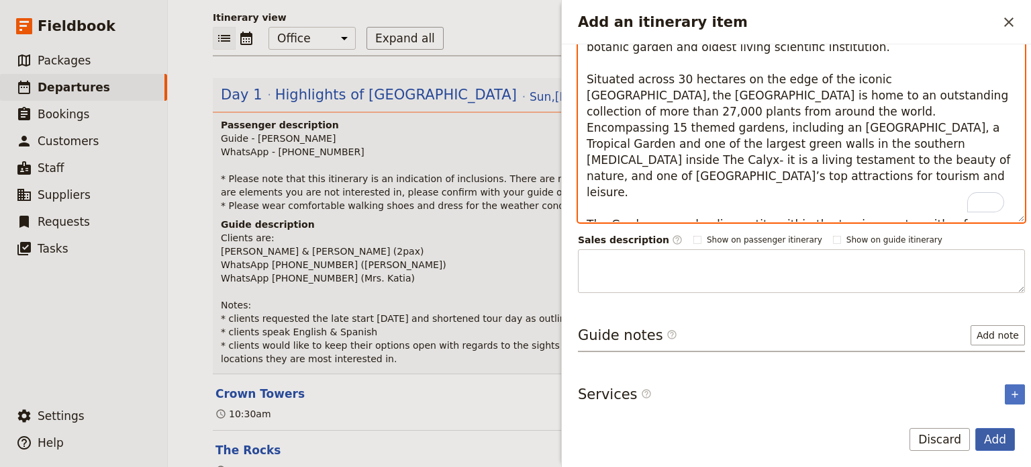
type textarea "Botanic Gardens of Sydney encompasses three world-leading botanic gardens, Aust…"
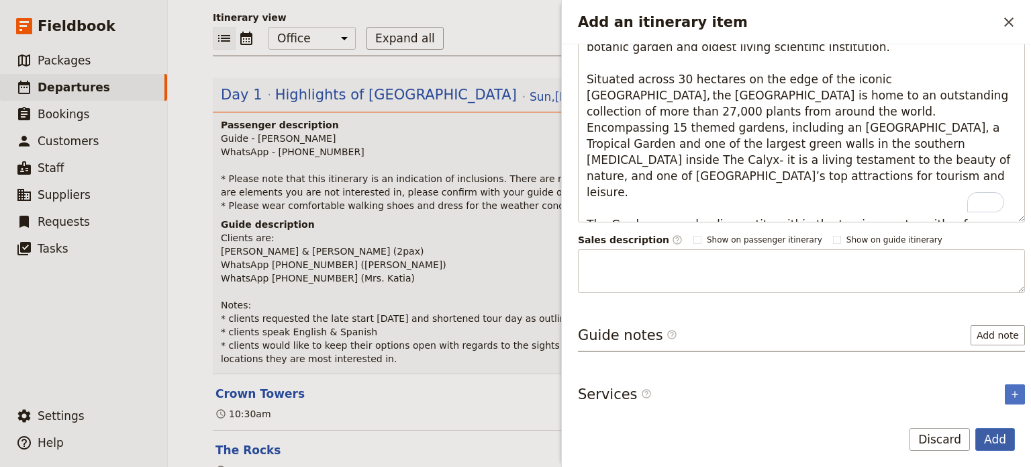
click at [994, 442] on button "Add" at bounding box center [996, 439] width 40 height 23
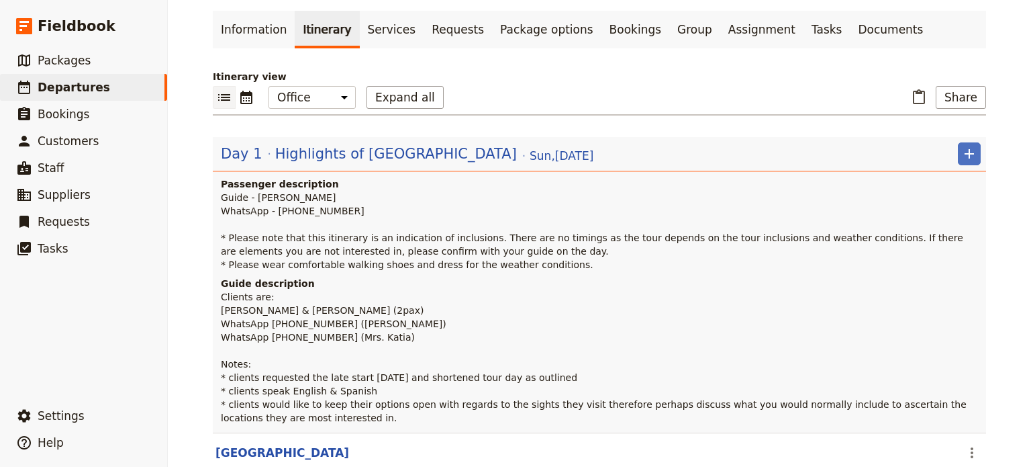
scroll to position [0, 0]
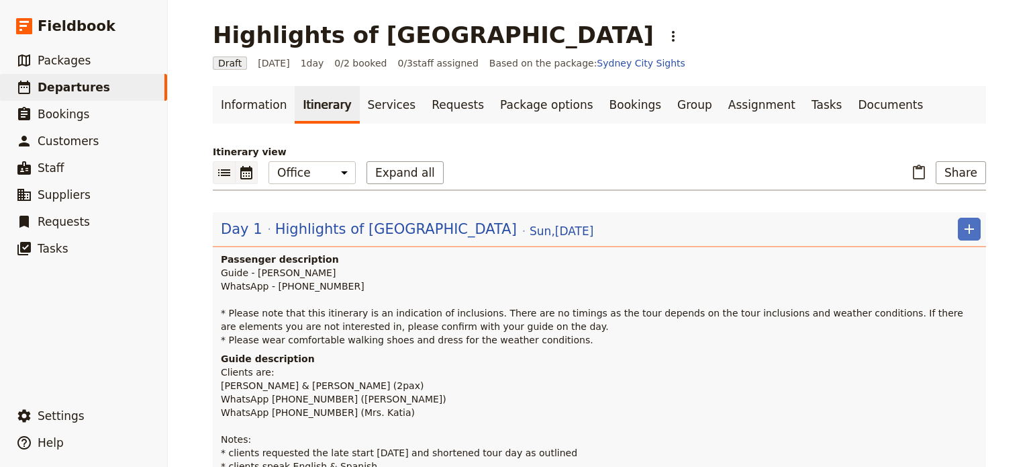
click at [251, 171] on button "​" at bounding box center [247, 172] width 22 height 23
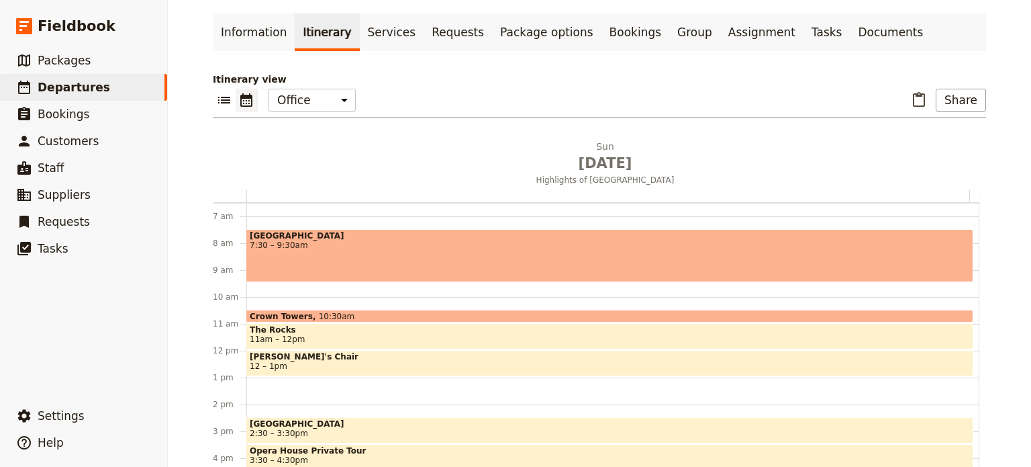
scroll to position [156, 0]
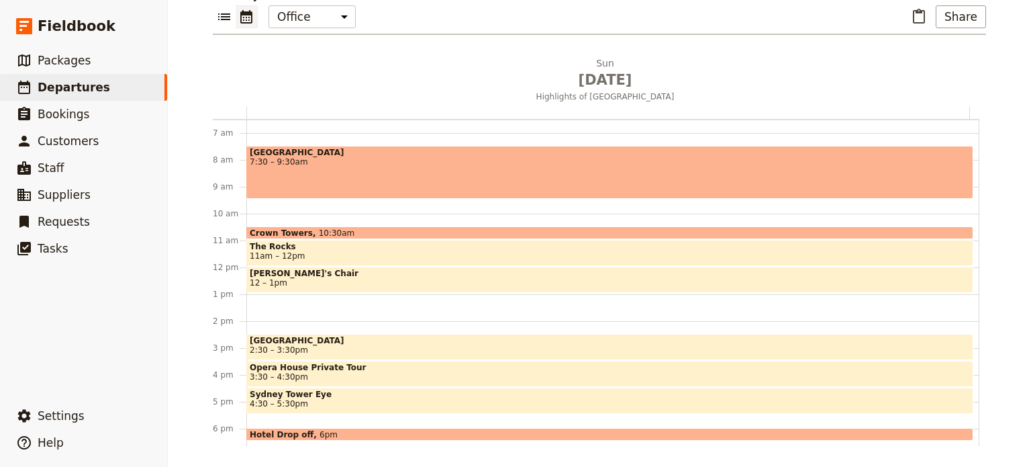
click at [316, 158] on span "7:30 – 9:30am" at bounding box center [610, 161] width 720 height 9
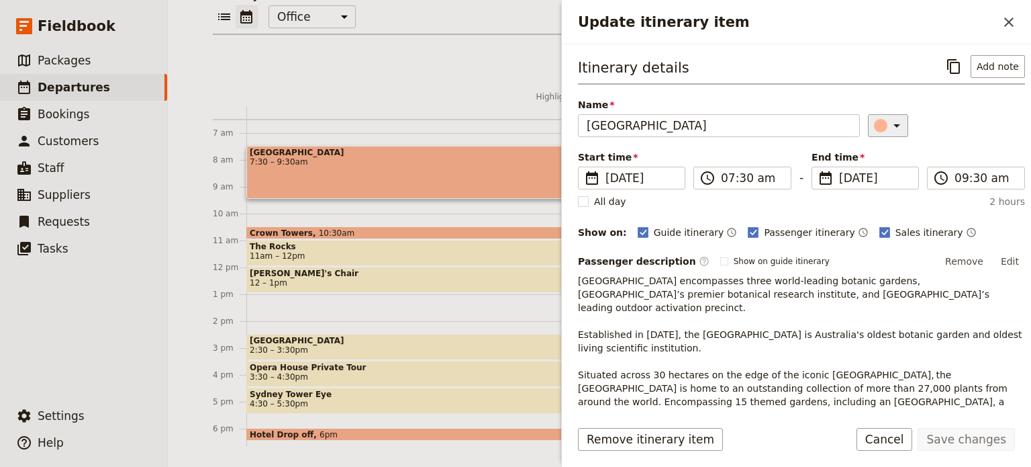
click at [889, 130] on icon "Update itinerary item" at bounding box center [897, 126] width 16 height 16
click at [870, 166] on div "button" at bounding box center [866, 168] width 13 height 13
click at [935, 442] on button "Save changes" at bounding box center [966, 439] width 97 height 23
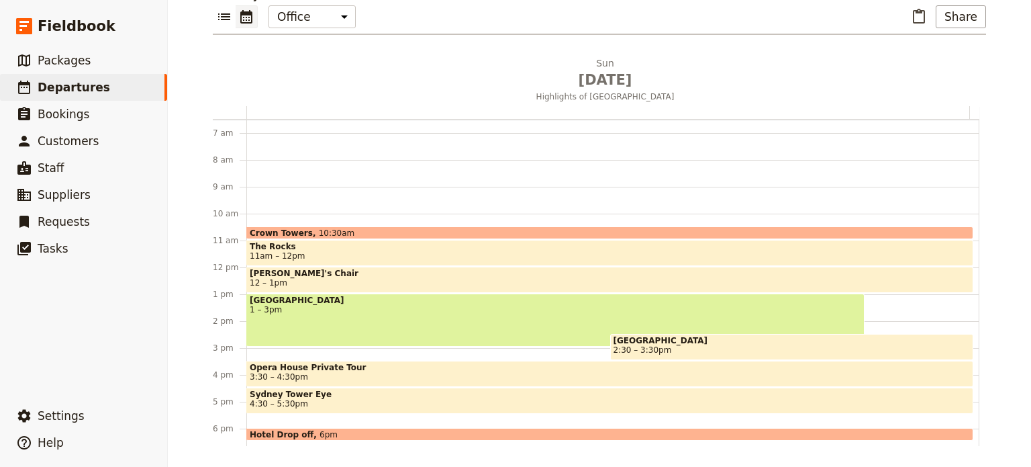
click at [360, 320] on div "Sydney Botanic Gardens 1 – 3pm" at bounding box center [555, 319] width 618 height 53
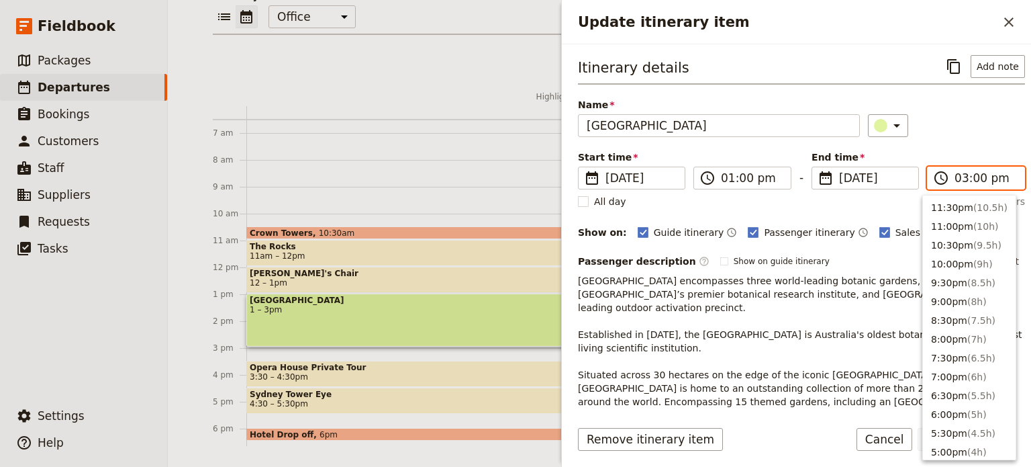
click at [958, 182] on input "03:00 pm" at bounding box center [986, 178] width 62 height 16
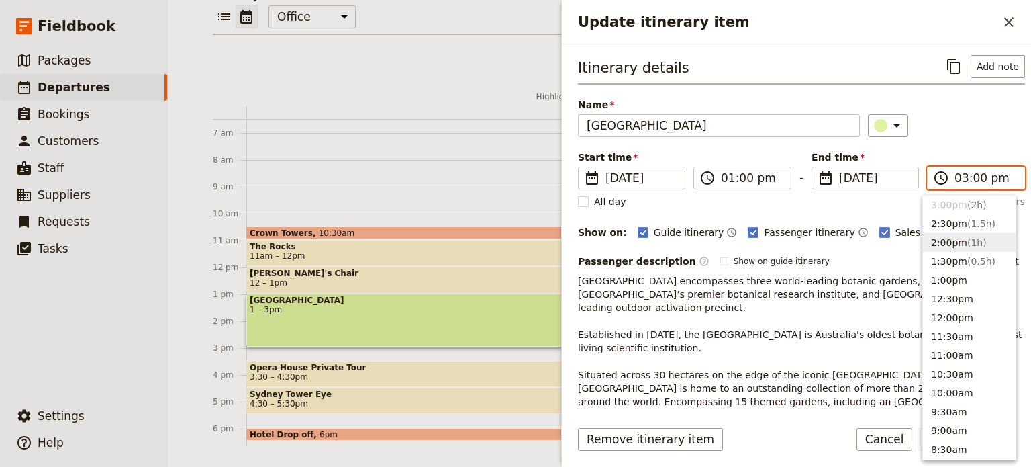
click at [953, 244] on button "2:00pm ( 1h )" at bounding box center [969, 242] width 93 height 19
type input "02:00 pm"
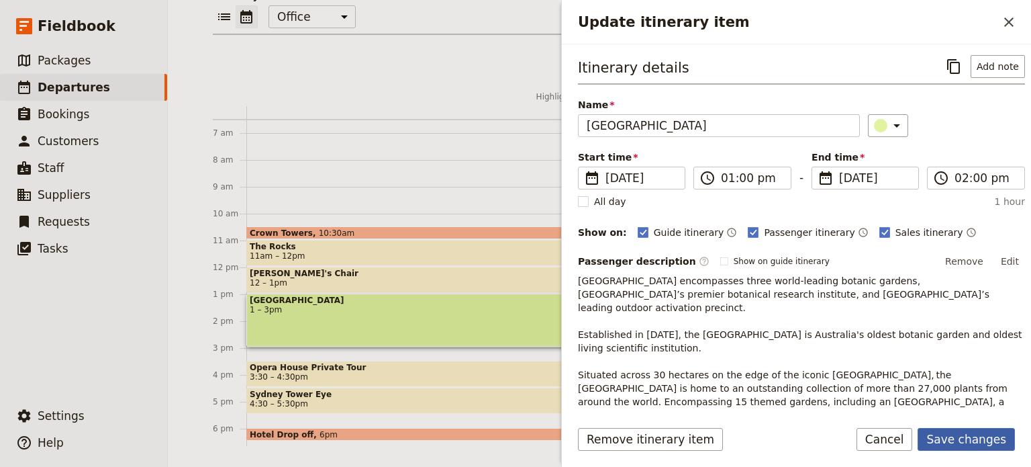
click at [986, 441] on button "Save changes" at bounding box center [966, 439] width 97 height 23
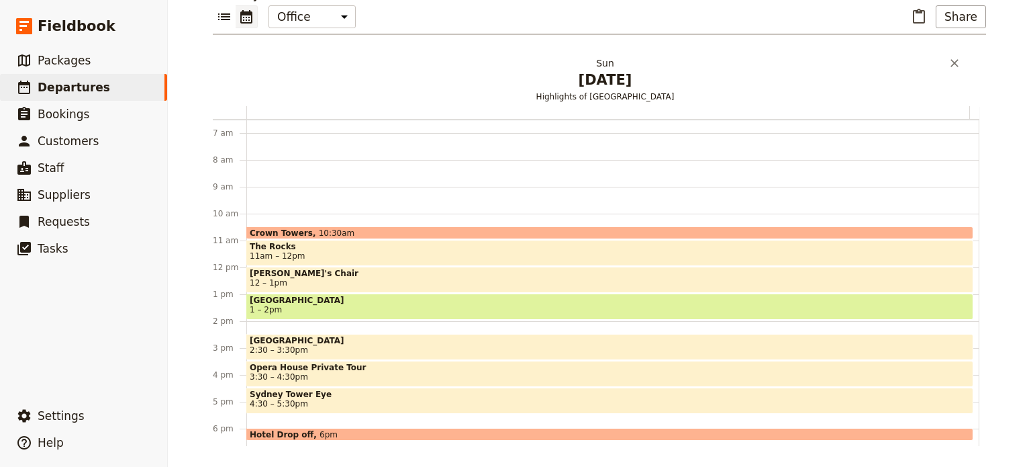
scroll to position [0, 0]
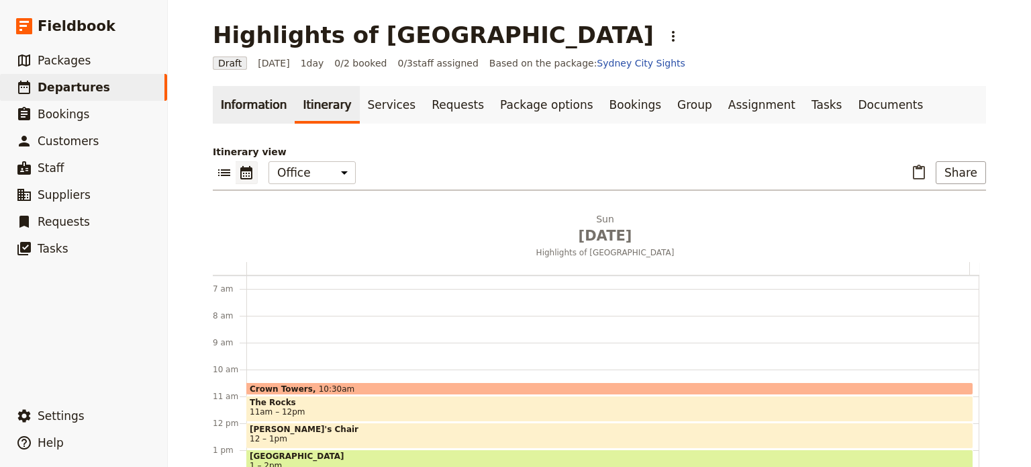
click at [237, 111] on link "Information" at bounding box center [254, 105] width 82 height 38
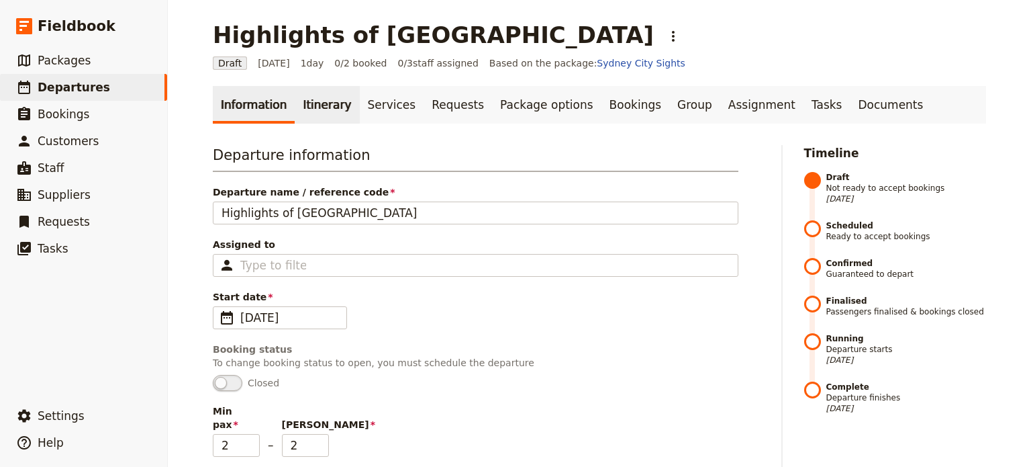
click at [314, 106] on link "Itinerary" at bounding box center [327, 105] width 64 height 38
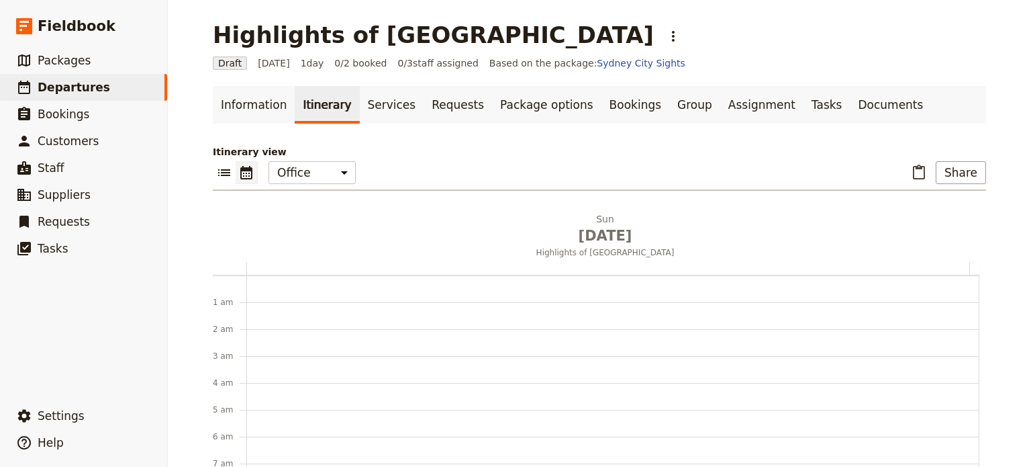
scroll to position [175, 0]
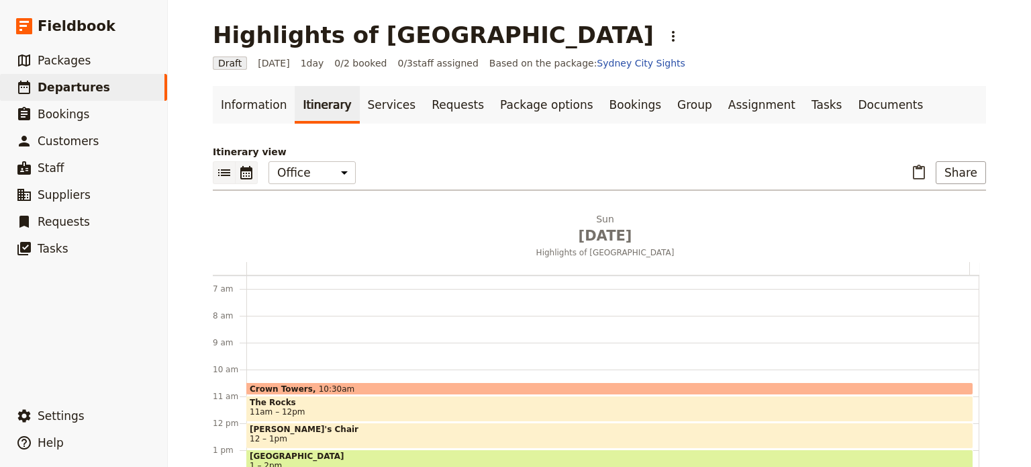
click at [223, 169] on icon "List view" at bounding box center [224, 173] width 16 height 16
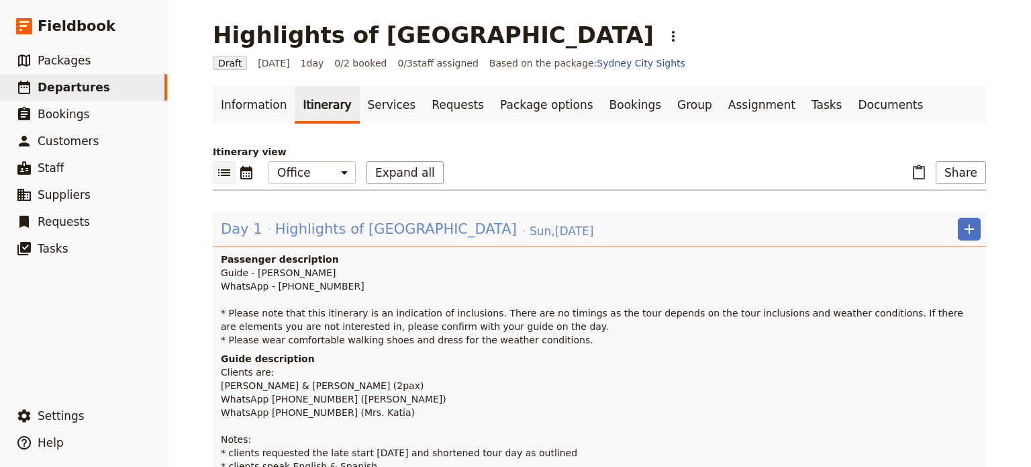
click at [325, 227] on span "Highlights of Sydney" at bounding box center [396, 229] width 242 height 20
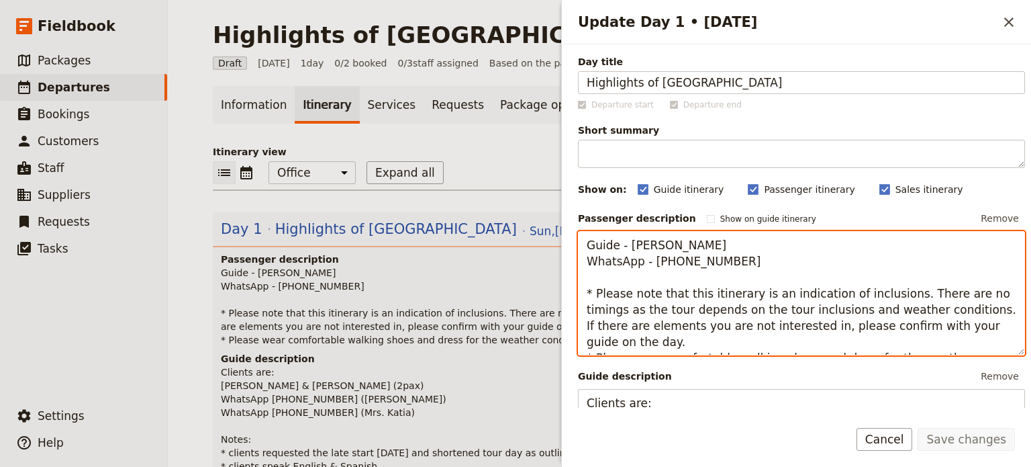
click at [892, 292] on textarea "Guide - David Goodwin WhatsApp - +61 410 505 562 * Please note that this itiner…" at bounding box center [801, 293] width 447 height 125
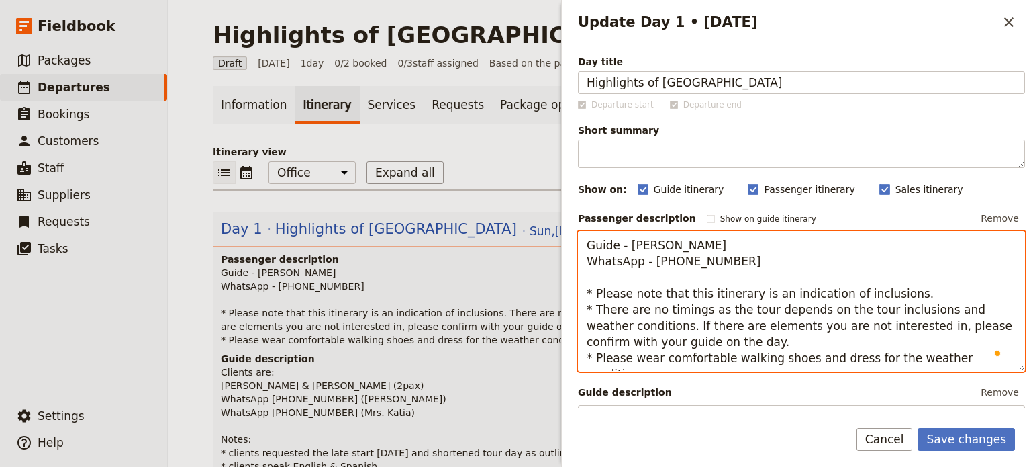
click at [903, 288] on textarea "Guide - David Goodwin WhatsApp - +61 410 505 562 * Please note that this itiner…" at bounding box center [801, 301] width 447 height 141
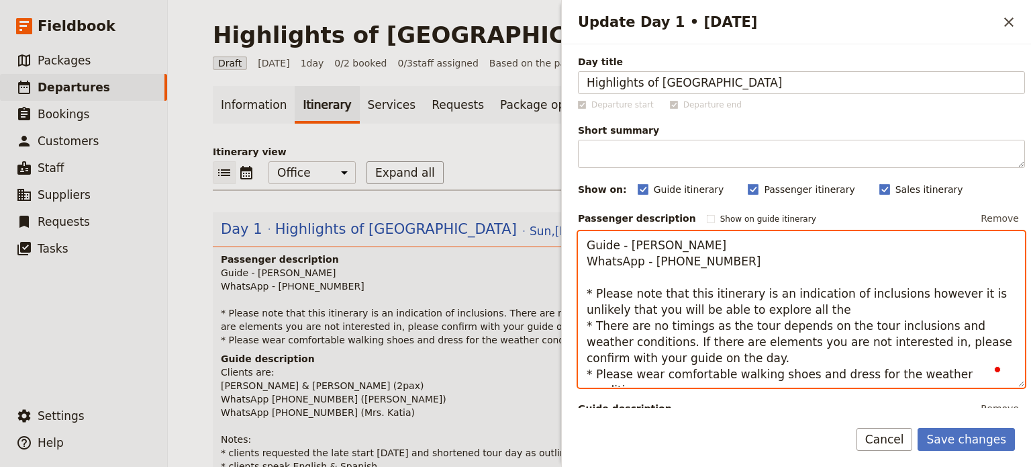
click at [814, 309] on textarea "Guide - David Goodwin WhatsApp - +61 410 505 562 * Please note that this itiner…" at bounding box center [801, 309] width 447 height 157
click at [645, 337] on textarea "Guide - David Goodwin WhatsApp - +61 410 505 562 * Please note that this itiner…" at bounding box center [801, 309] width 447 height 157
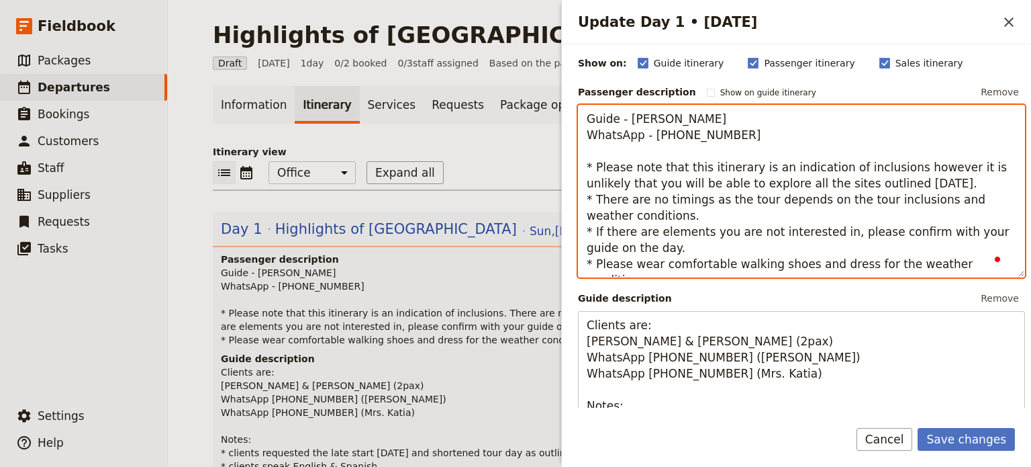
scroll to position [0, 0]
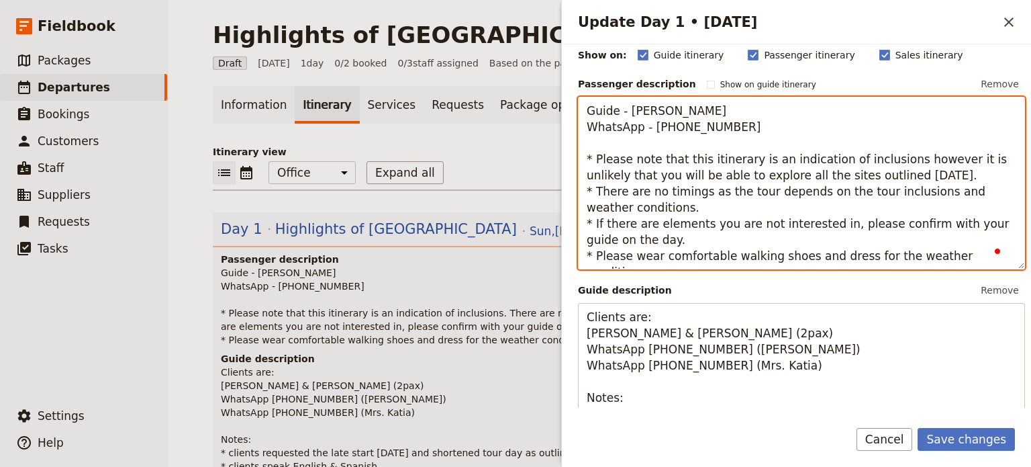
click at [700, 224] on textarea "Guide - David Goodwin WhatsApp - +61 410 505 562 * Please note that this itiner…" at bounding box center [801, 183] width 447 height 173
click at [883, 222] on textarea "Guide - David Goodwin WhatsApp - +61 410 505 562 * Please note that this itiner…" at bounding box center [801, 183] width 447 height 173
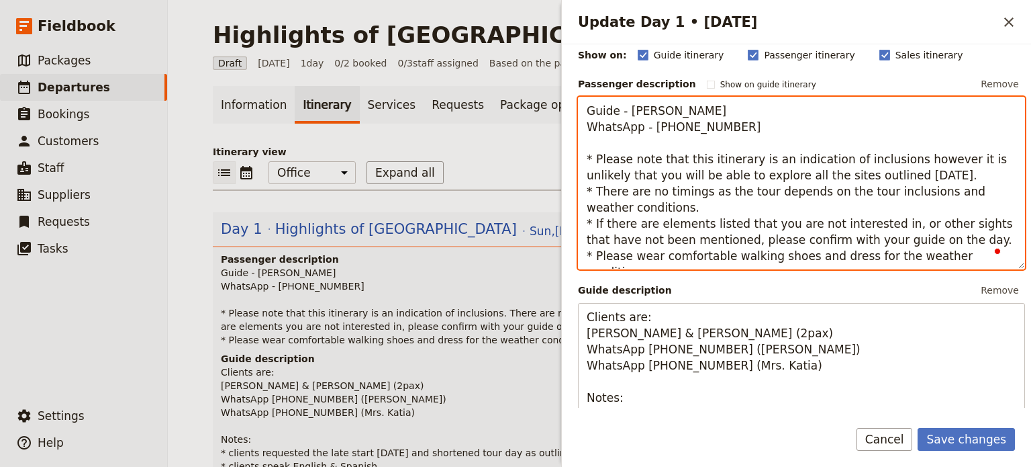
click at [781, 244] on textarea "Guide - David Goodwin WhatsApp - +61 410 505 562 * Please note that this itiner…" at bounding box center [801, 183] width 447 height 173
click at [780, 244] on textarea "Guide - David Goodwin WhatsApp - +61 410 505 562 * Please note that this itiner…" at bounding box center [801, 183] width 447 height 173
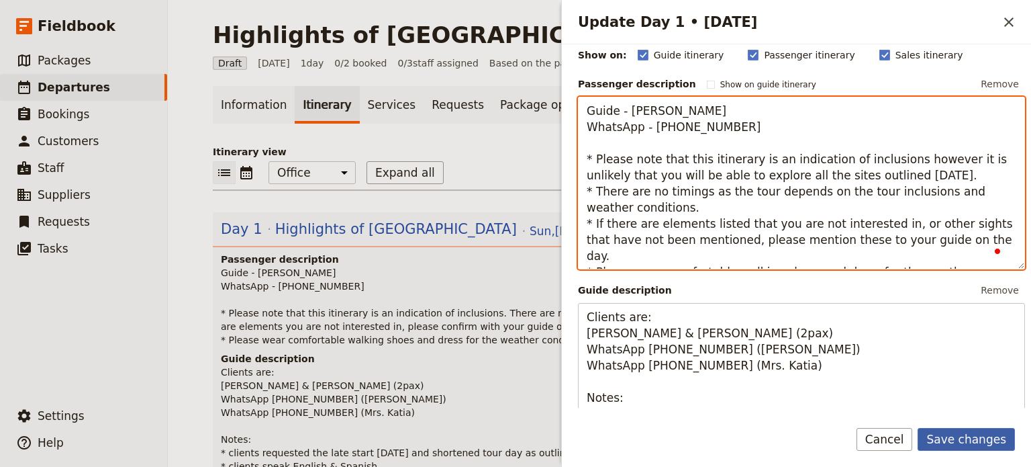
type textarea "Guide - David Goodwin WhatsApp - +61 410 505 562 * Please note that this itiner…"
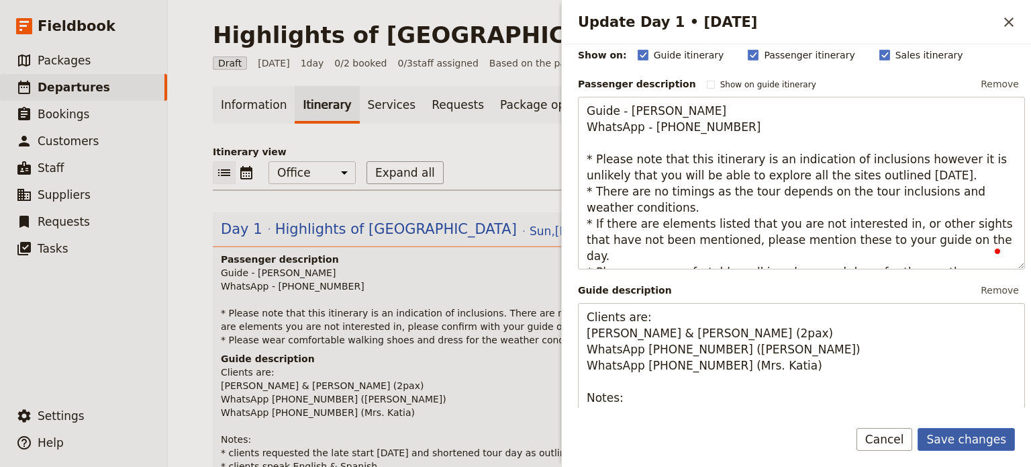
click at [970, 447] on button "Save changes" at bounding box center [966, 439] width 97 height 23
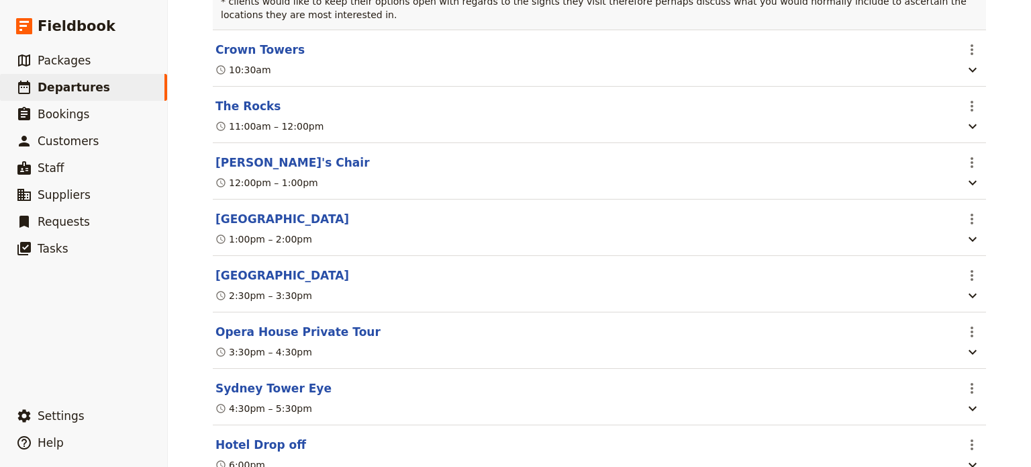
scroll to position [550, 0]
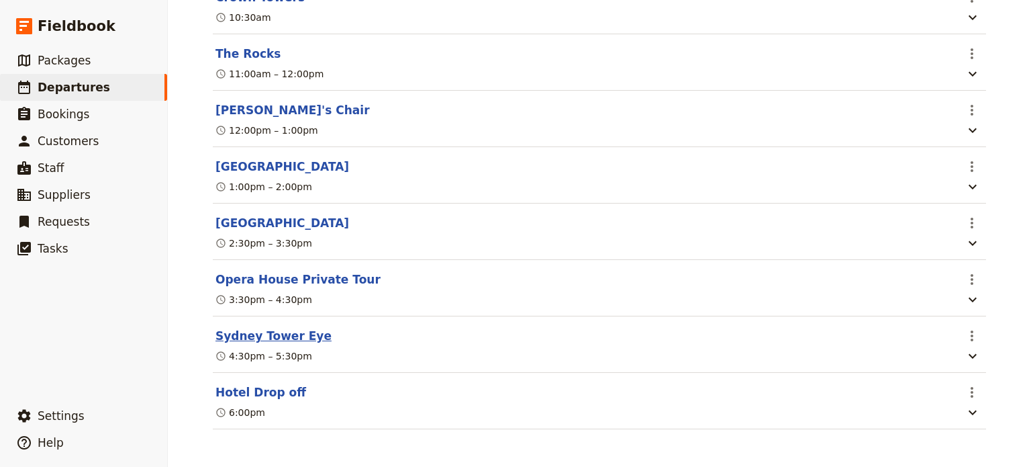
click at [239, 335] on button "Sydney Tower Eye" at bounding box center [274, 336] width 116 height 16
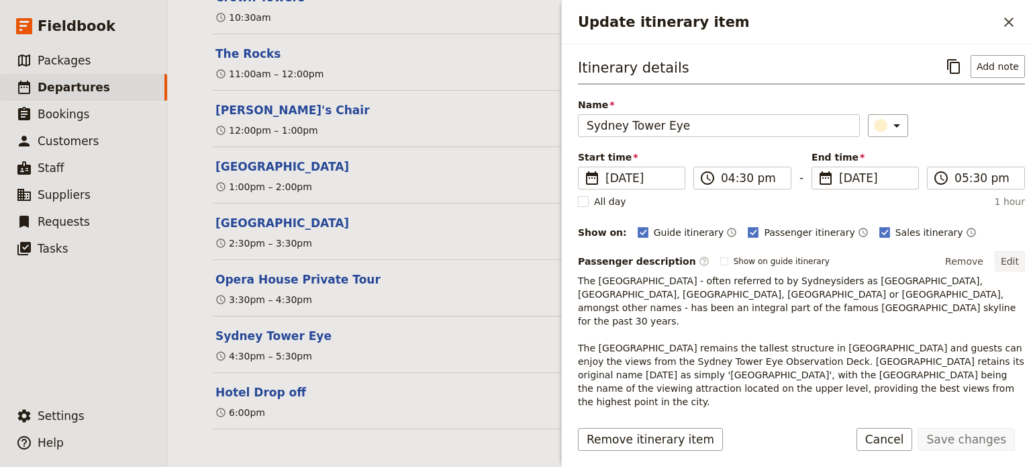
click at [999, 263] on button "Edit" at bounding box center [1010, 261] width 30 height 20
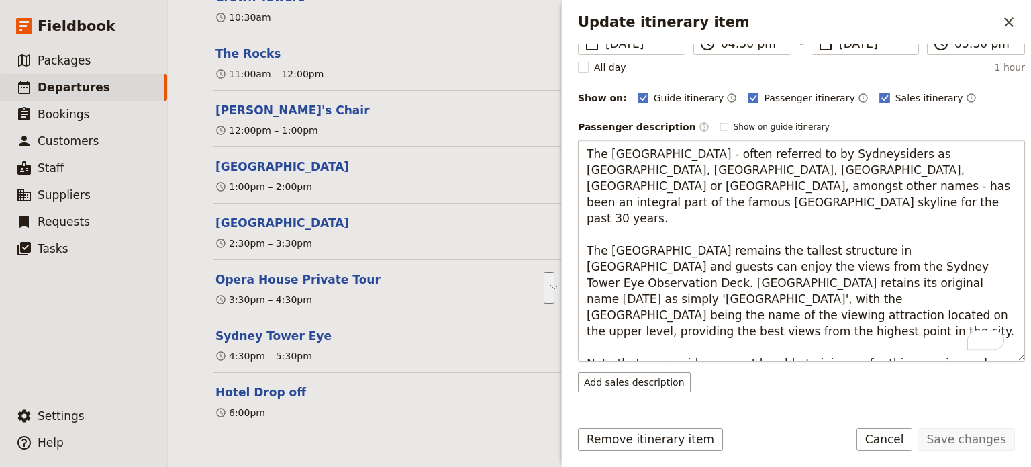
scroll to position [134, 0]
drag, startPoint x: 706, startPoint y: 187, endPoint x: 700, endPoint y: 155, distance: 32.1
click at [700, 155] on textarea "The Sydney Tower Eye - often referred to by Sydneysiders as Sydney Tower, Centr…" at bounding box center [801, 251] width 447 height 222
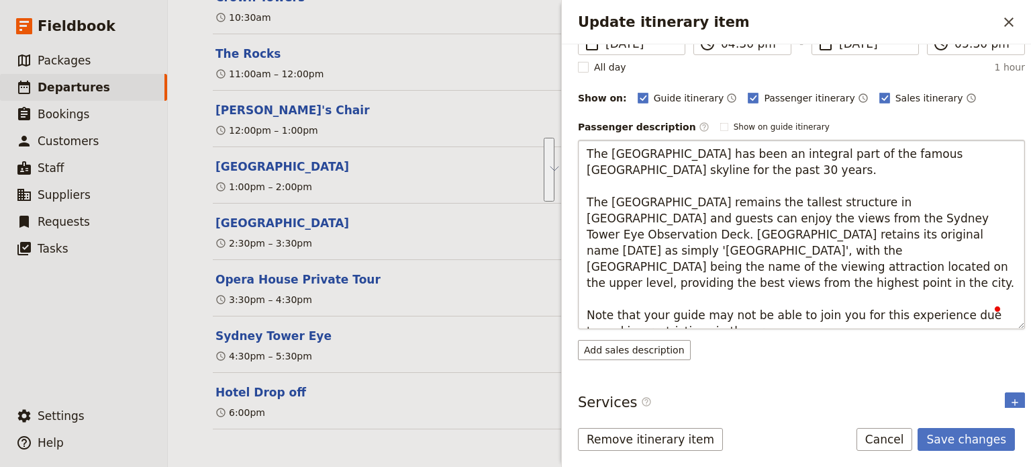
drag, startPoint x: 877, startPoint y: 268, endPoint x: 849, endPoint y: 214, distance: 60.7
click at [849, 214] on textarea "The Sydney Tower Eye has been an integral part of the famous Sydney skyline for…" at bounding box center [801, 234] width 447 height 189
type textarea "The Sydney Tower Eye has been an integral part of the famous Sydney skyline for…"
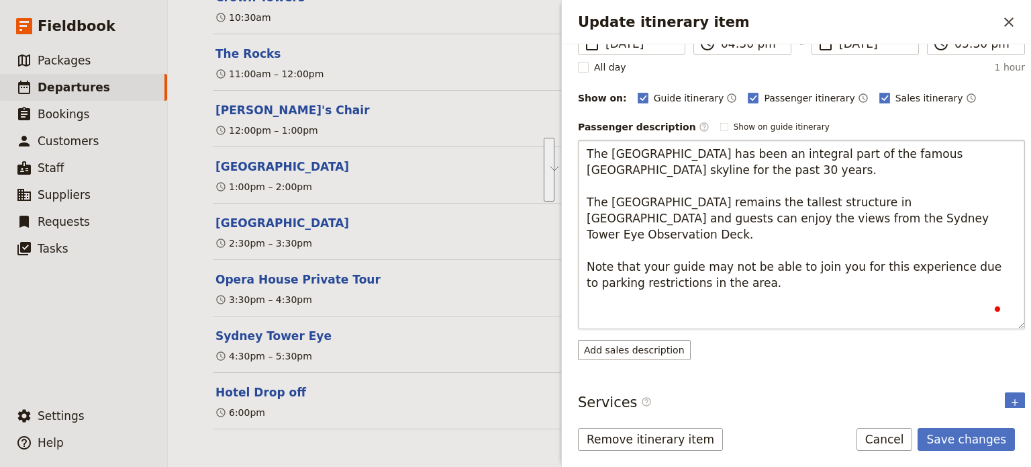
scroll to position [93, 0]
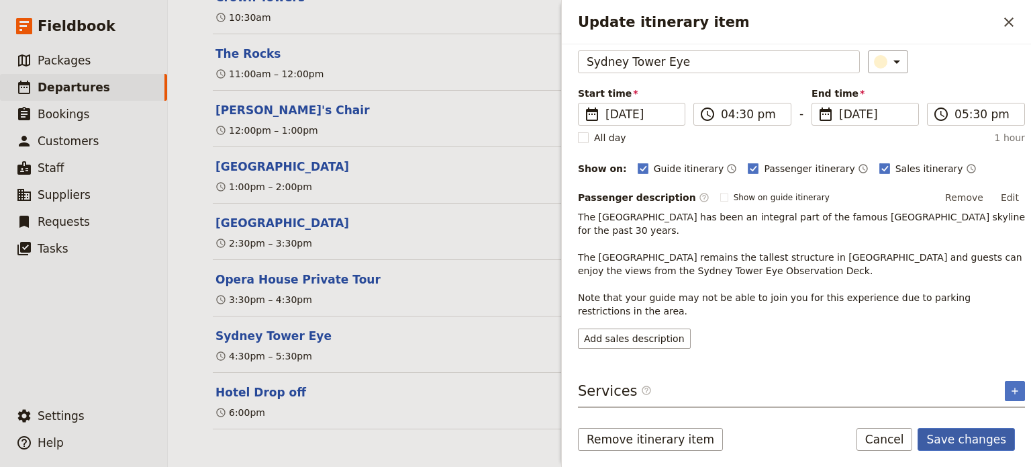
click at [958, 448] on button "Save changes" at bounding box center [966, 439] width 97 height 23
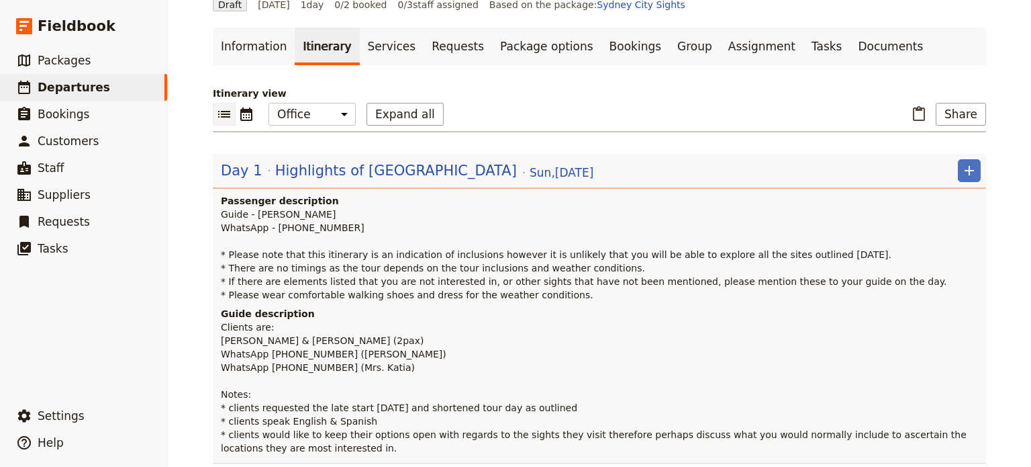
scroll to position [0, 0]
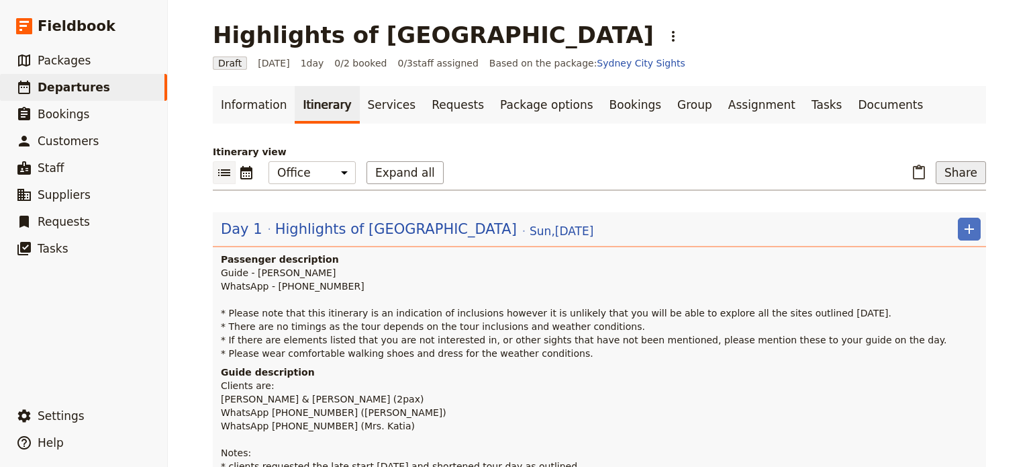
click at [949, 168] on button "Share" at bounding box center [961, 172] width 50 height 23
click at [933, 221] on span "B Passenger itinerary" at bounding box center [922, 220] width 100 height 13
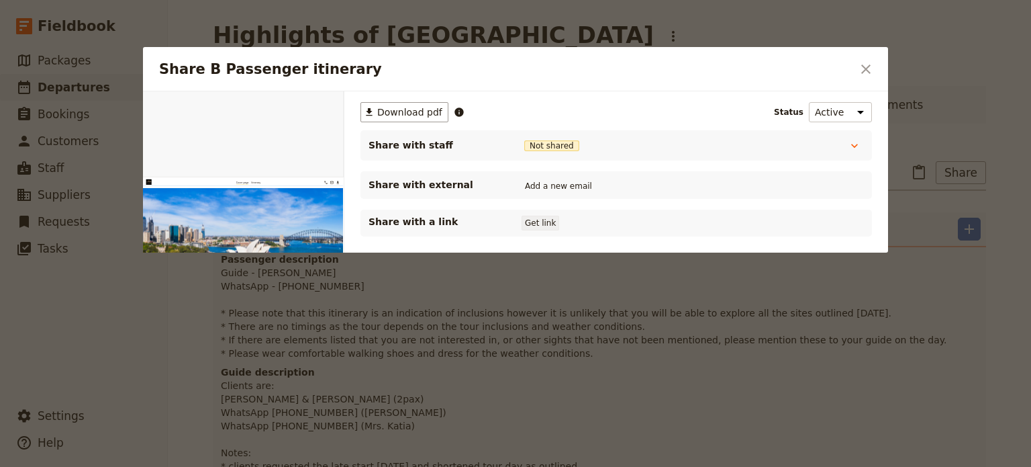
click at [545, 228] on button "Get link" at bounding box center [541, 223] width 38 height 15
click at [876, 65] on button "​" at bounding box center [866, 69] width 23 height 23
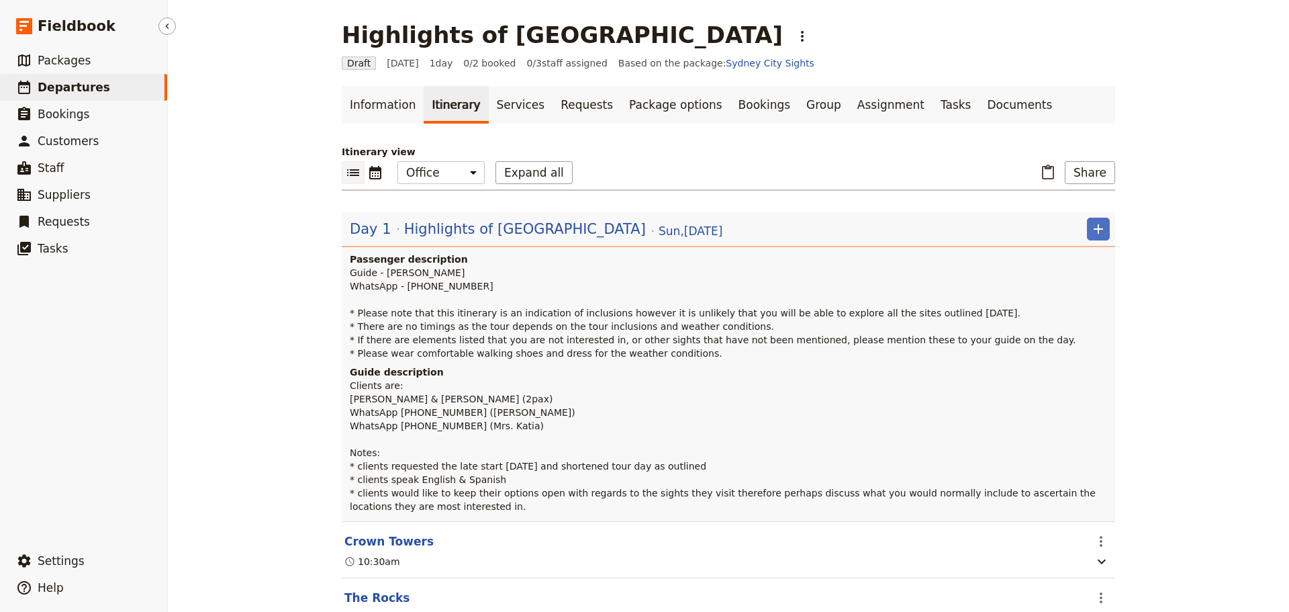
click at [95, 91] on link "​ Departures" at bounding box center [83, 87] width 167 height 27
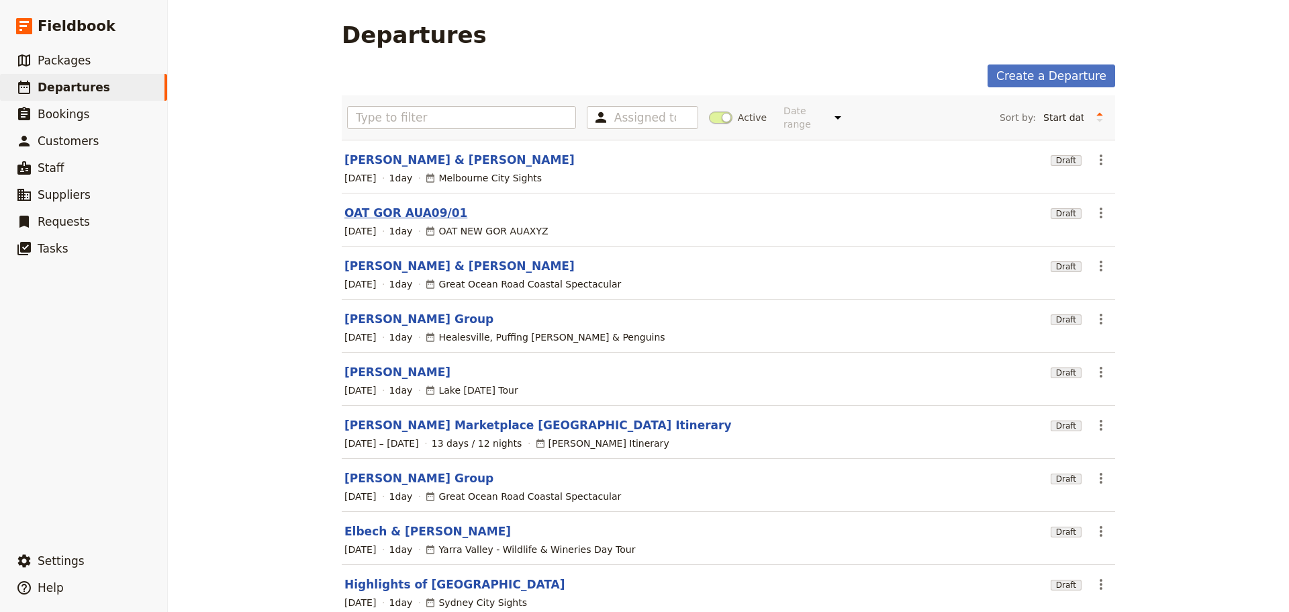
click at [366, 205] on link "OAT GOR AUA09/01" at bounding box center [405, 213] width 123 height 16
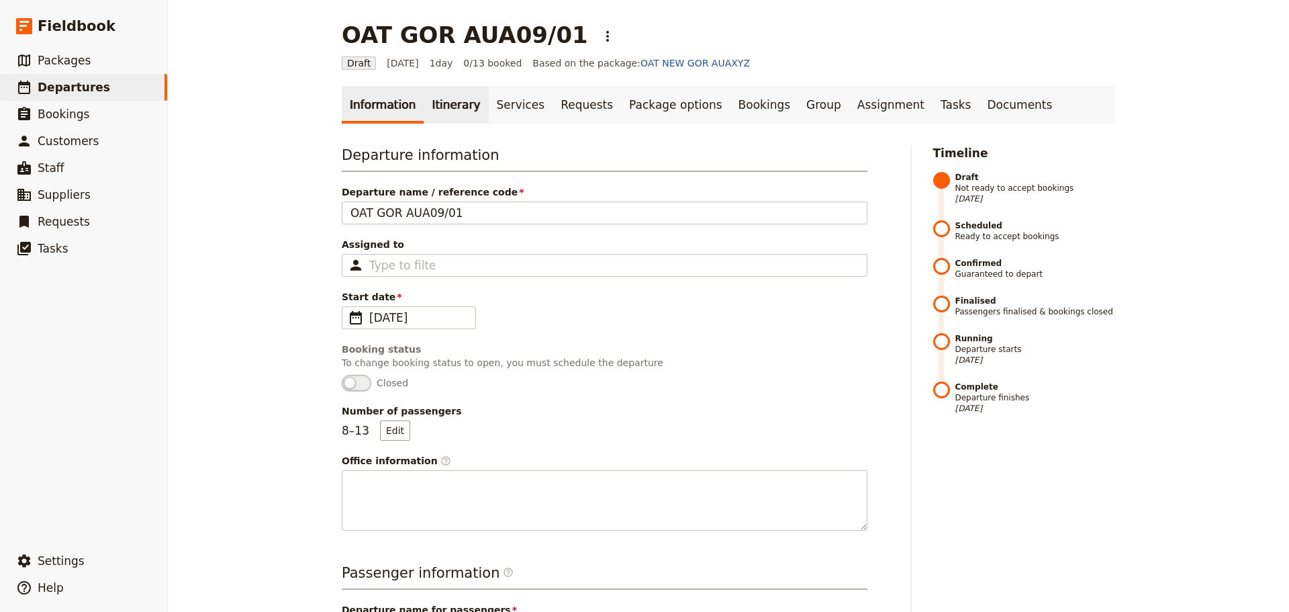
click at [447, 110] on link "Itinerary" at bounding box center [456, 105] width 64 height 38
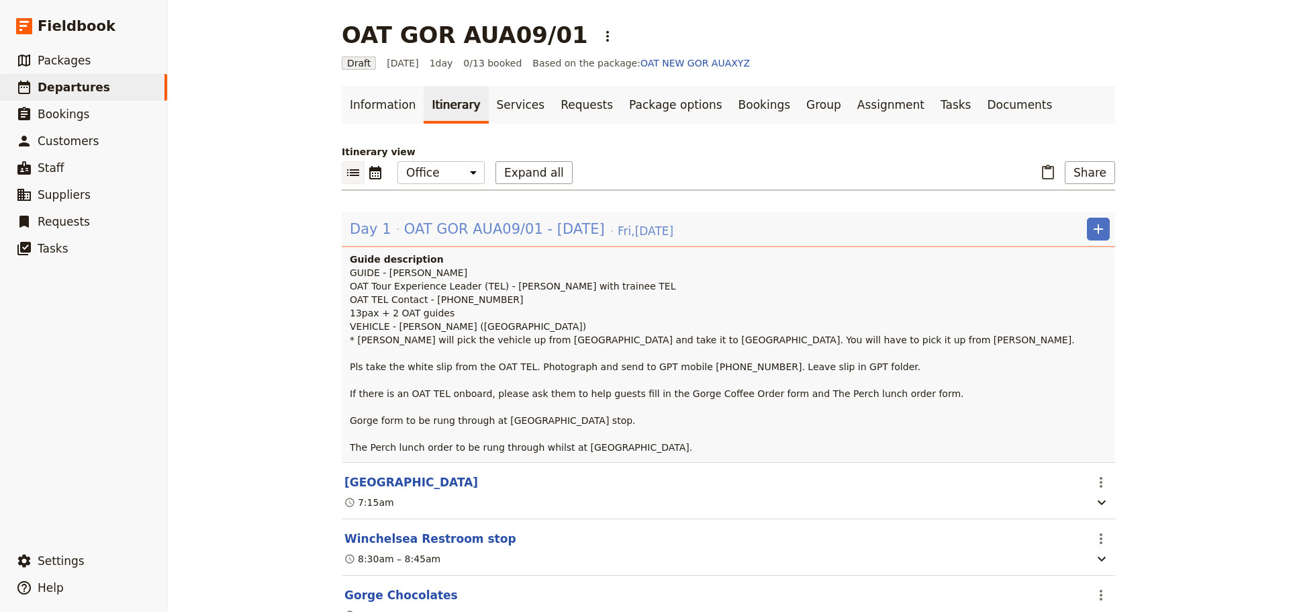
click at [449, 224] on span "OAT GOR AUA09/01 - Fri 5 Sept" at bounding box center [504, 229] width 201 height 20
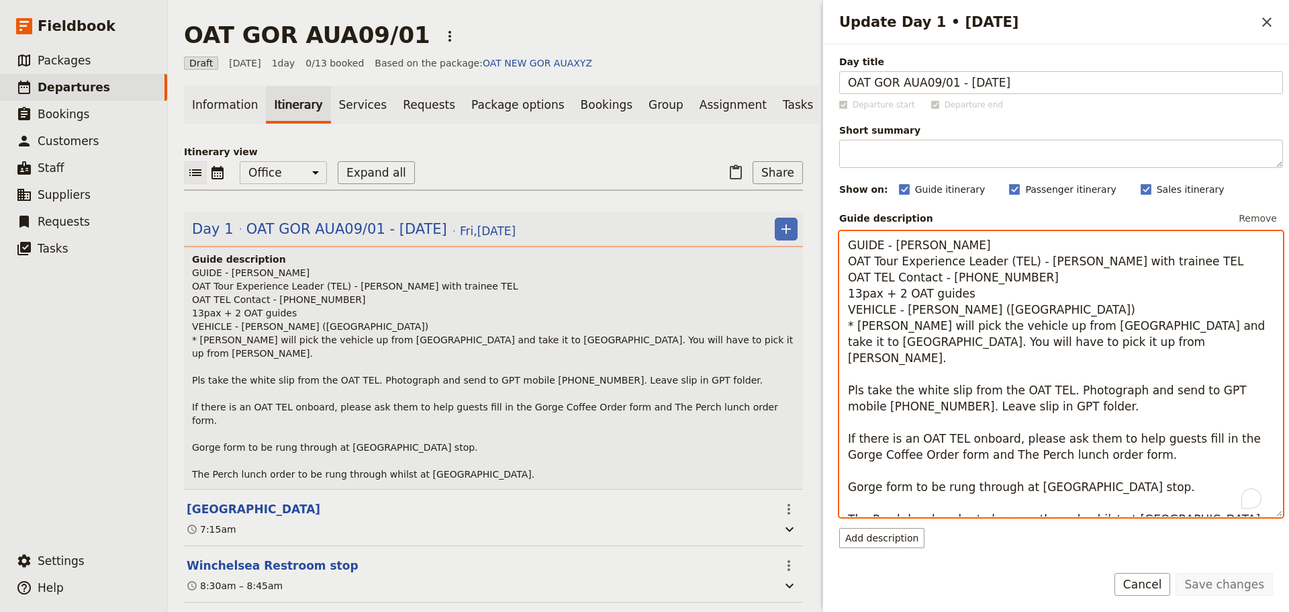
drag, startPoint x: 933, startPoint y: 278, endPoint x: 821, endPoint y: 281, distance: 112.2
click at [821, 281] on div "Update Day 1 • 5 Sep ​ Day title OAT GOR AUA09/01 - Fri 5 Sept Departure start …" at bounding box center [1054, 306] width 470 height 612
click at [1030, 275] on textarea "GUIDE - Allan Larsen OAT Tour Experience Leader (TEL) - John Den Tandt with tra…" at bounding box center [1061, 374] width 444 height 286
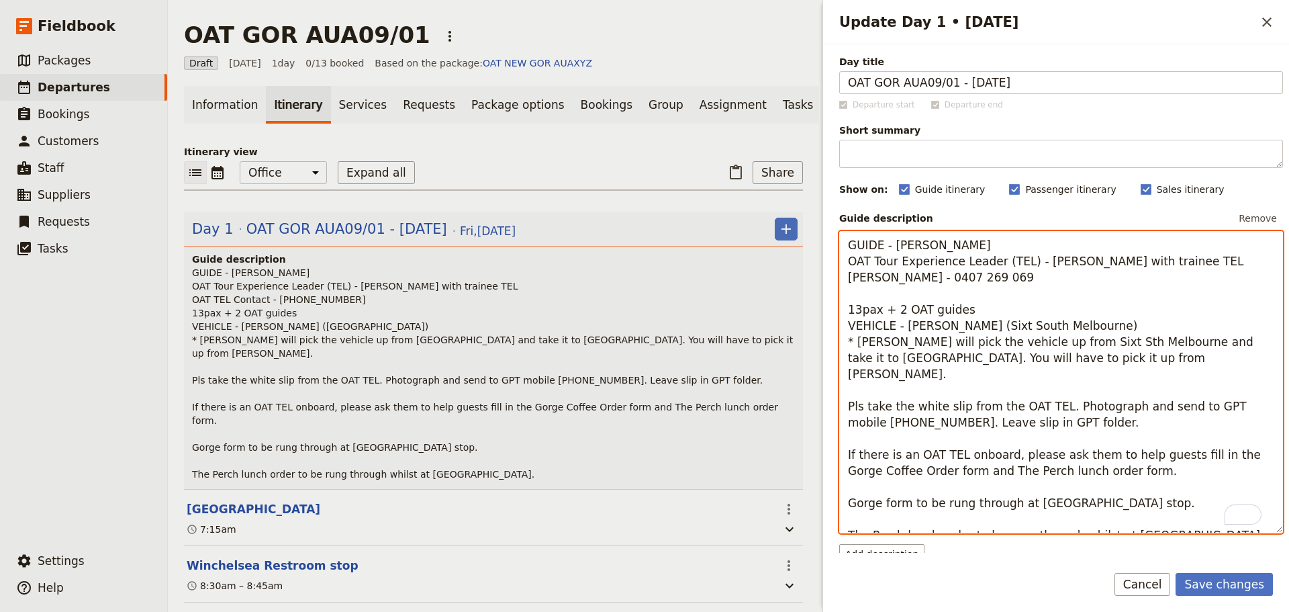
click at [1031, 360] on textarea "GUIDE - Allan Larsen OAT Tour Experience Leader (TEL) - John Den Tandt with tra…" at bounding box center [1061, 382] width 444 height 302
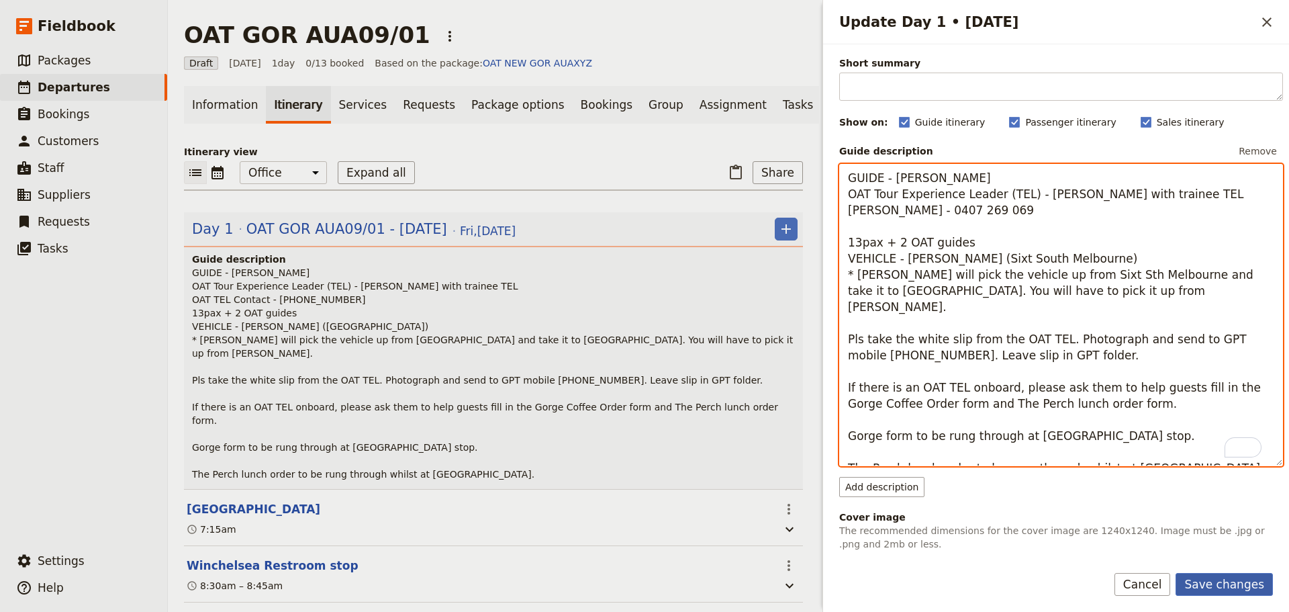
type textarea "GUIDE - Allan Larsen OAT Tour Experience Leader (TEL) - John Den Tandt with tra…"
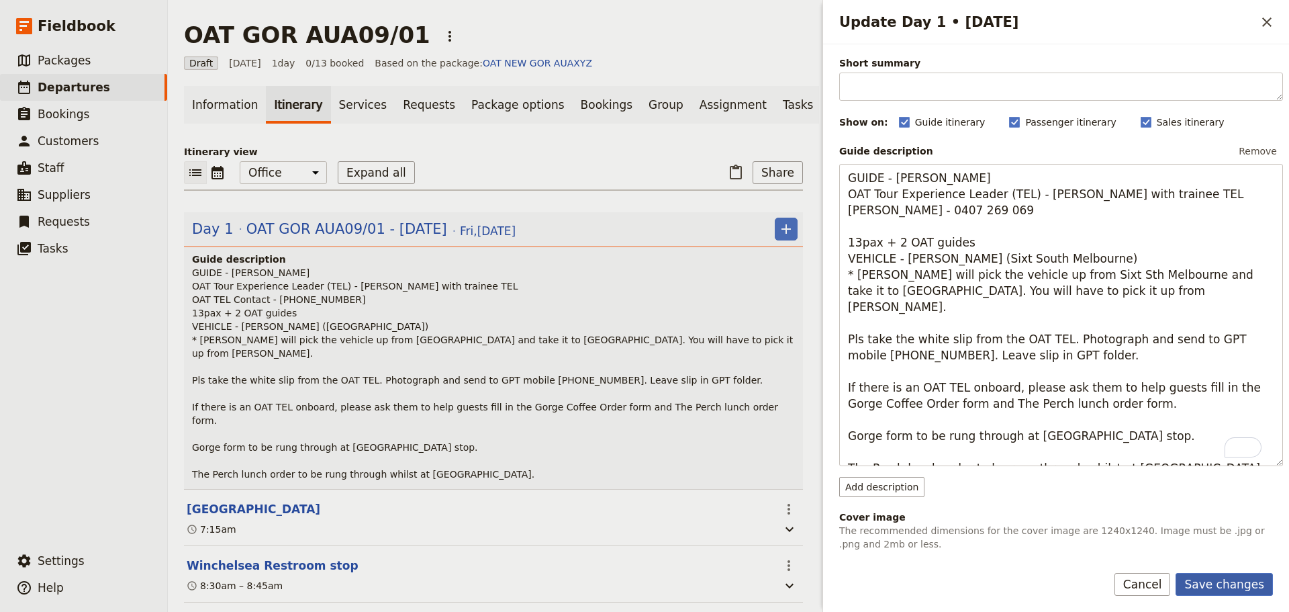
click at [1031, 466] on button "Save changes" at bounding box center [1224, 584] width 97 height 23
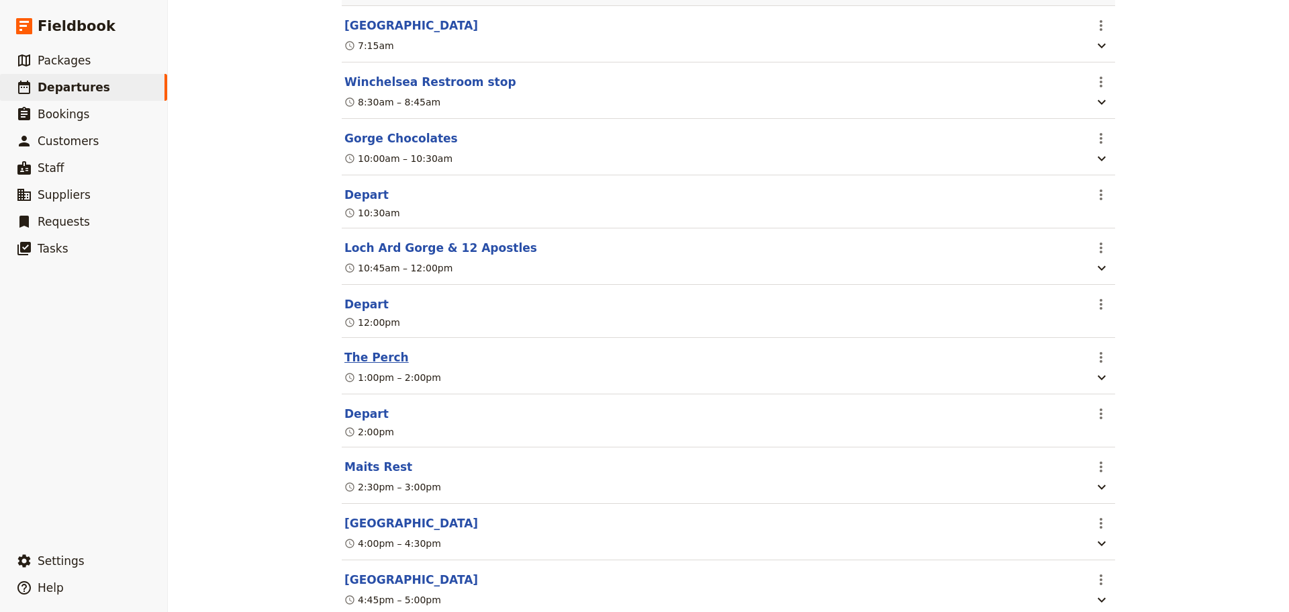
click at [361, 362] on button "The Perch" at bounding box center [376, 357] width 64 height 16
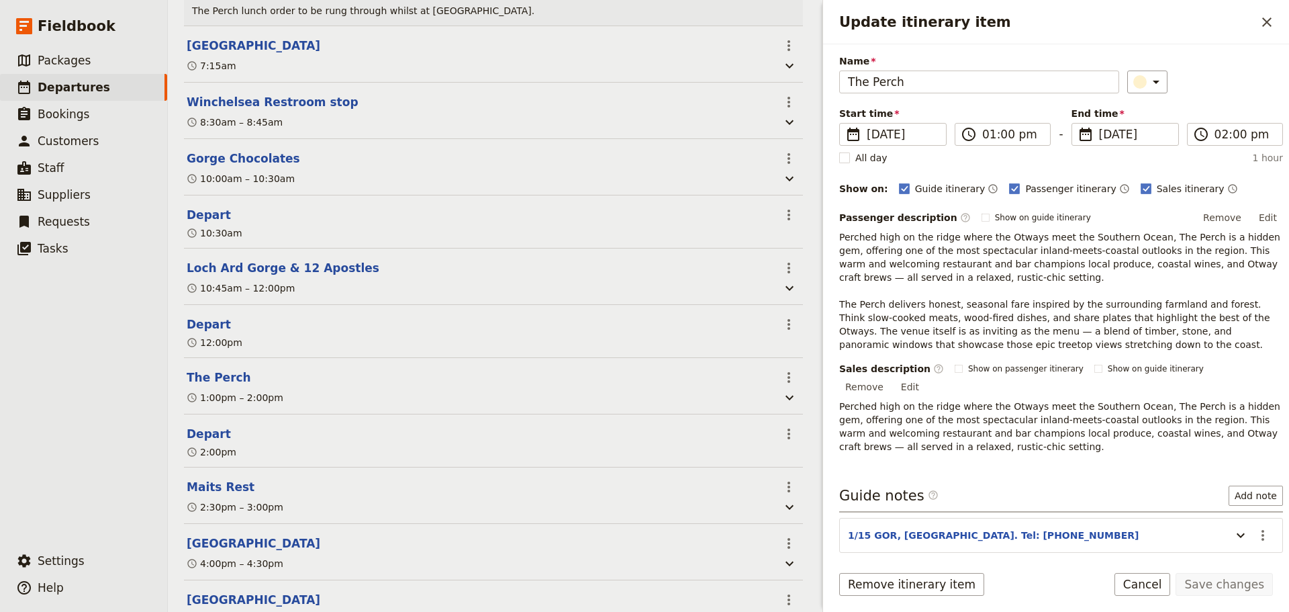
scroll to position [88, 0]
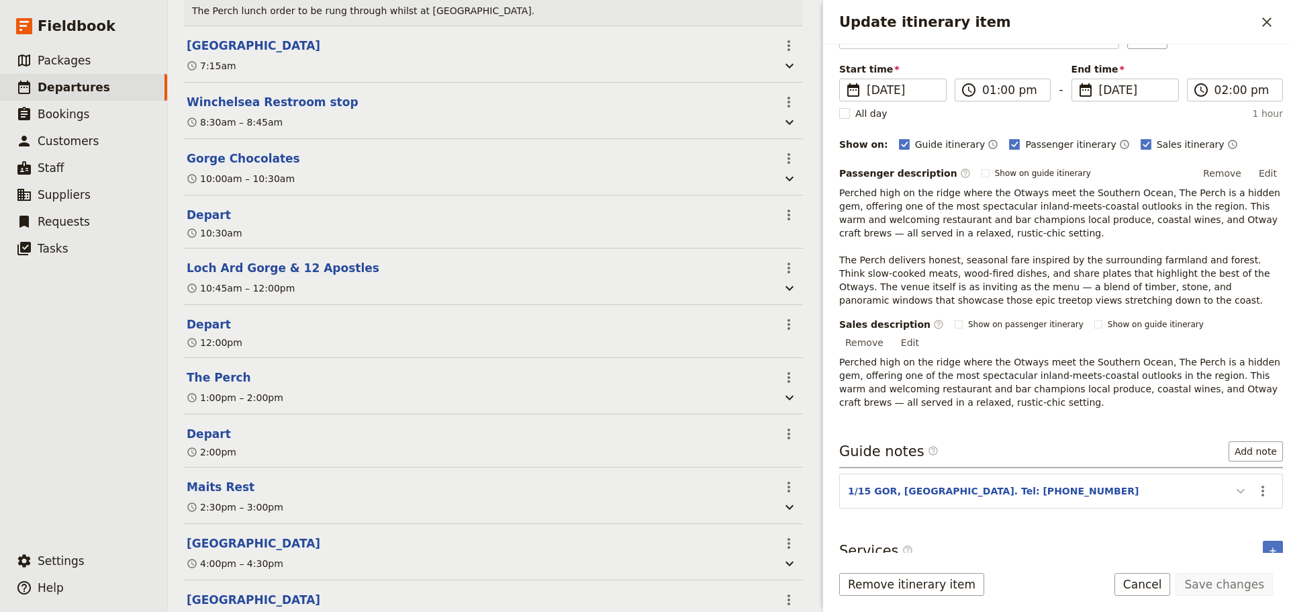
click at [1031, 466] on icon "Update itinerary item" at bounding box center [1241, 491] width 16 height 16
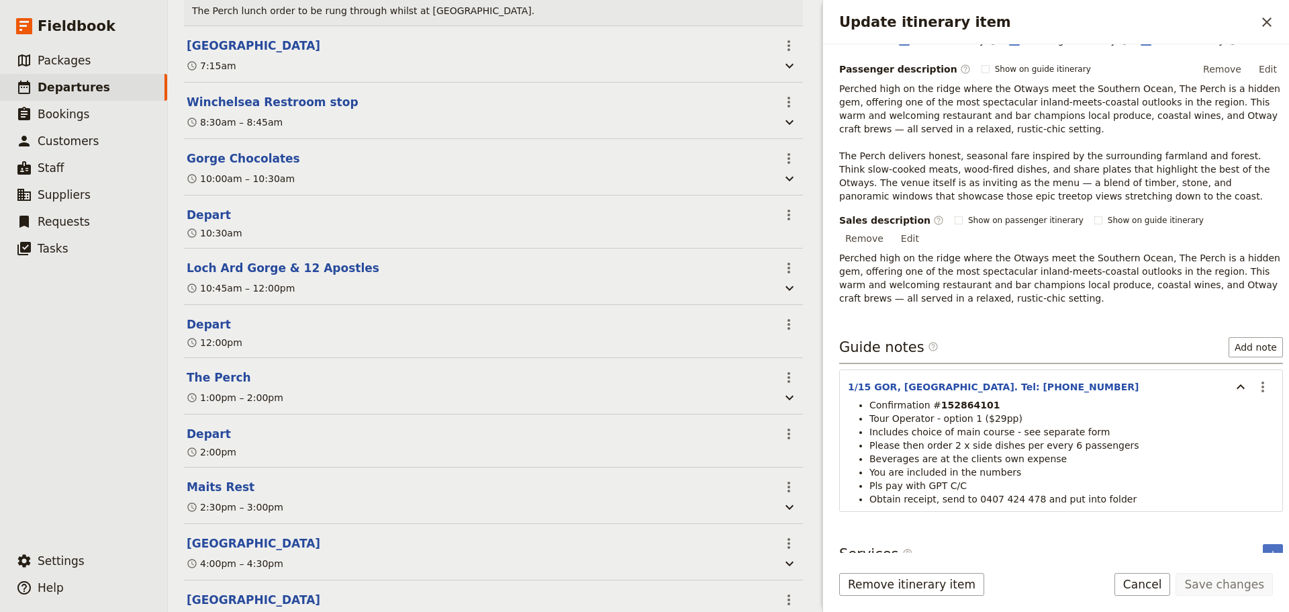
scroll to position [195, 0]
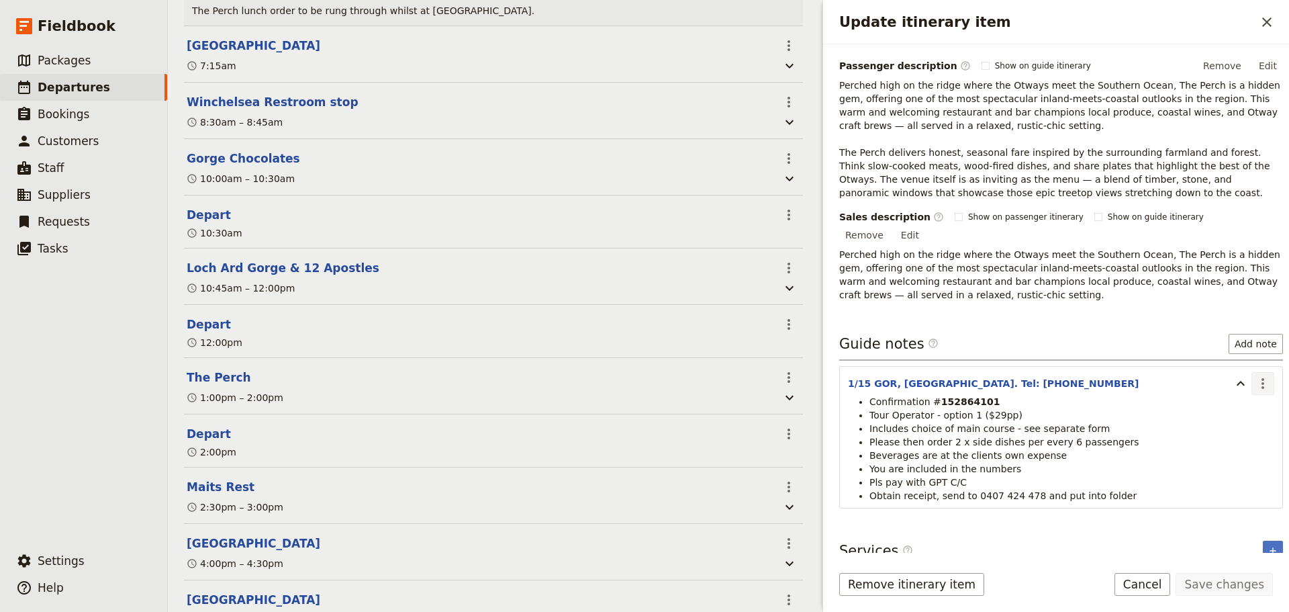
click at [1031, 378] on button "​" at bounding box center [1263, 383] width 23 height 23
click at [1031, 400] on span "Edit note" at bounding box center [1224, 397] width 62 height 13
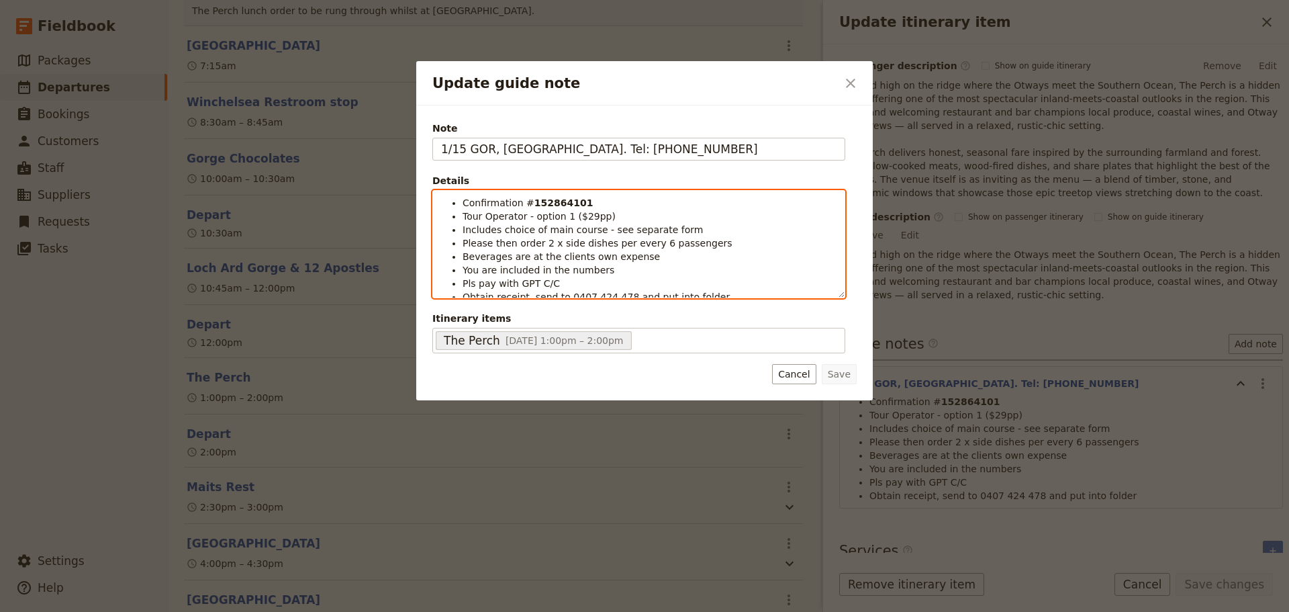
click at [626, 219] on li "Tour Operator - option 1 ($29pp)" at bounding box center [650, 215] width 374 height 13
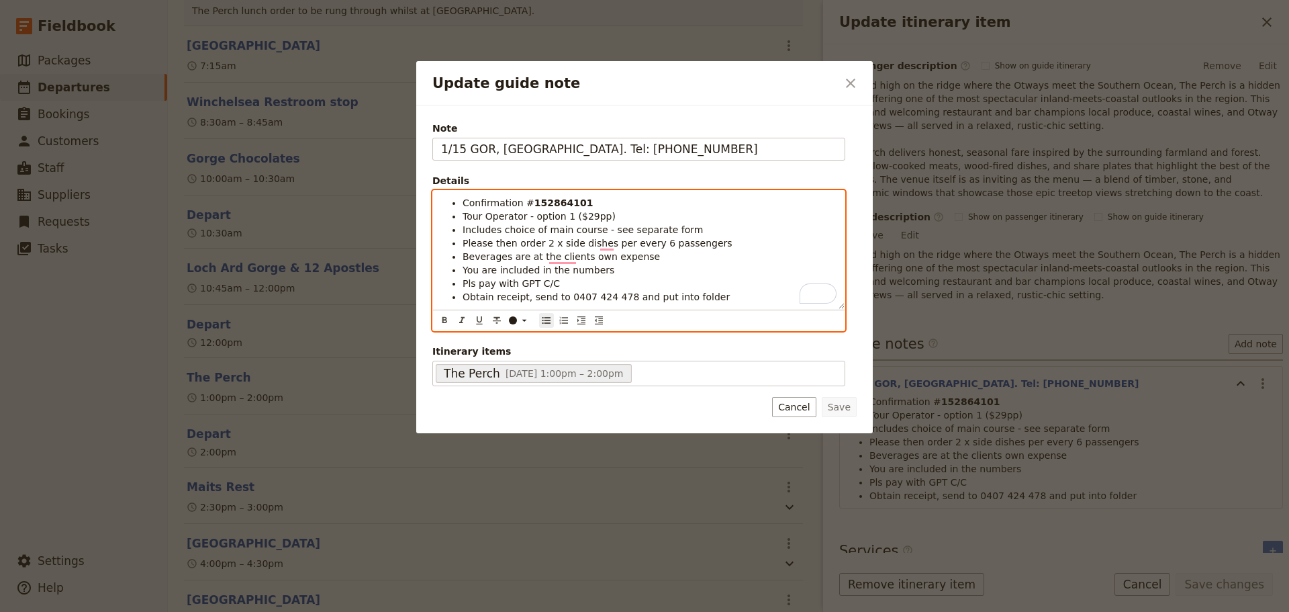
click at [709, 229] on li "Includes choice of main course - see separate form" at bounding box center [650, 229] width 374 height 13
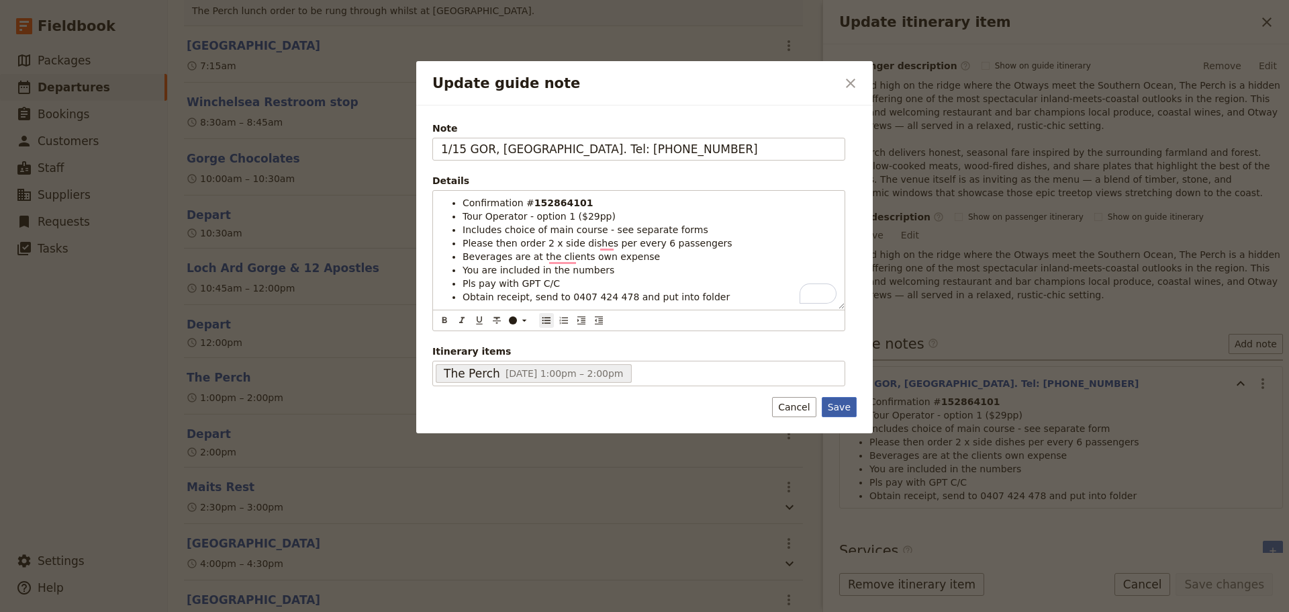
click at [838, 405] on button "Save" at bounding box center [839, 407] width 35 height 20
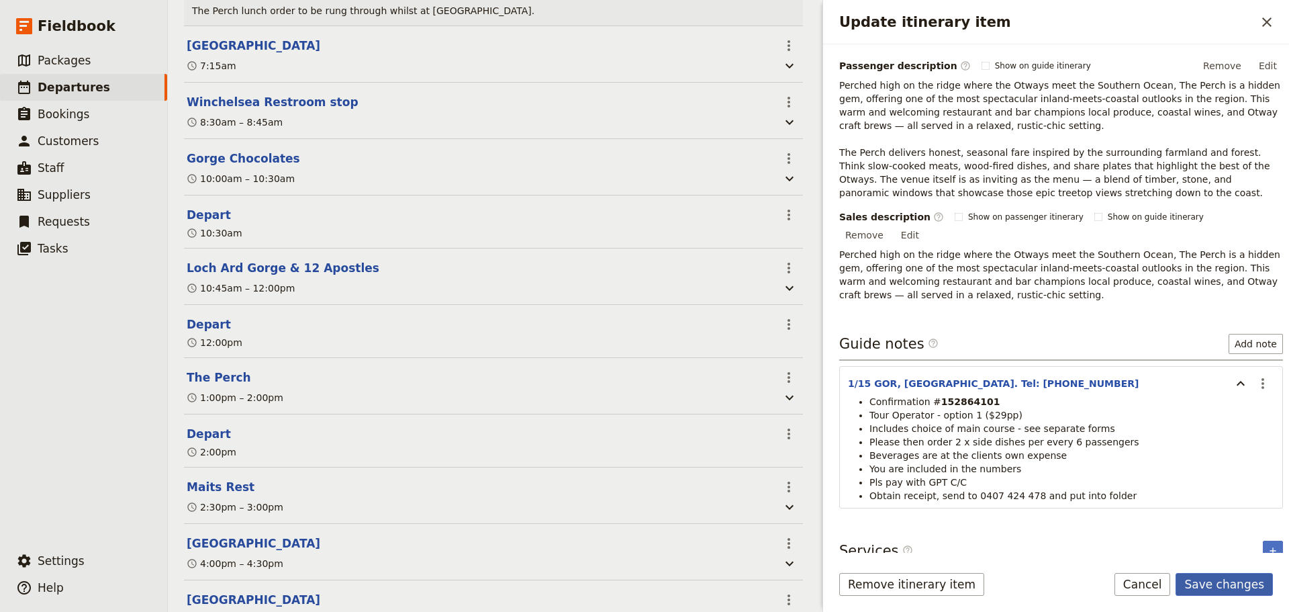
click at [1031, 466] on button "Save changes" at bounding box center [1224, 584] width 97 height 23
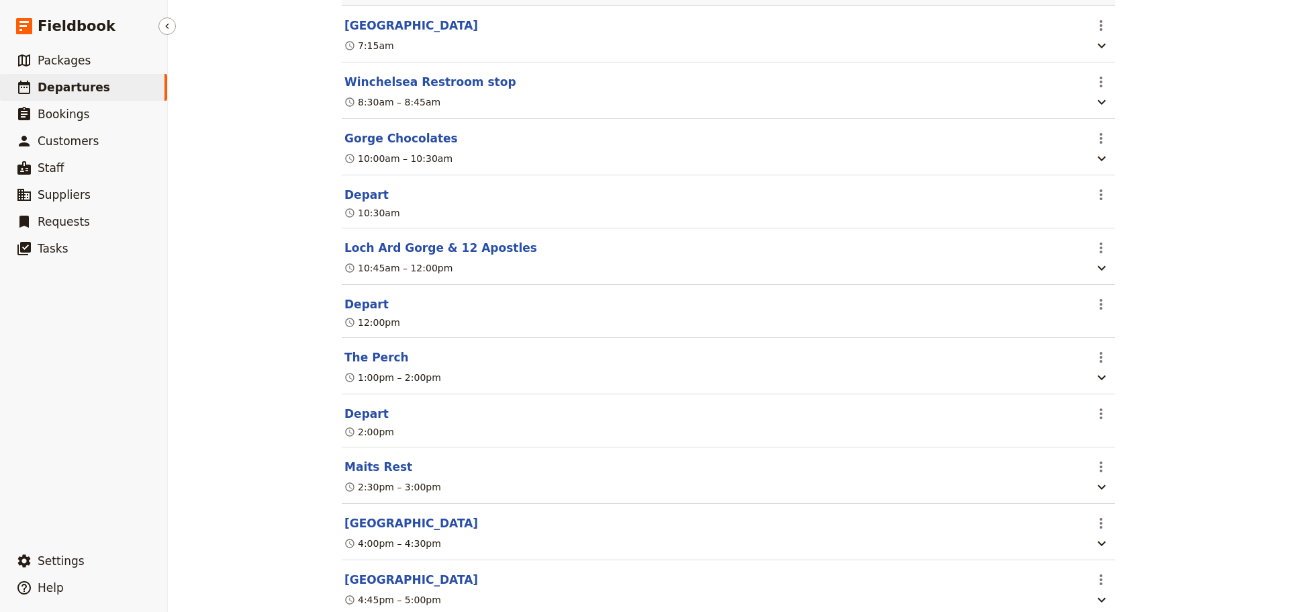
click at [66, 85] on span "Departures" at bounding box center [74, 87] width 73 height 13
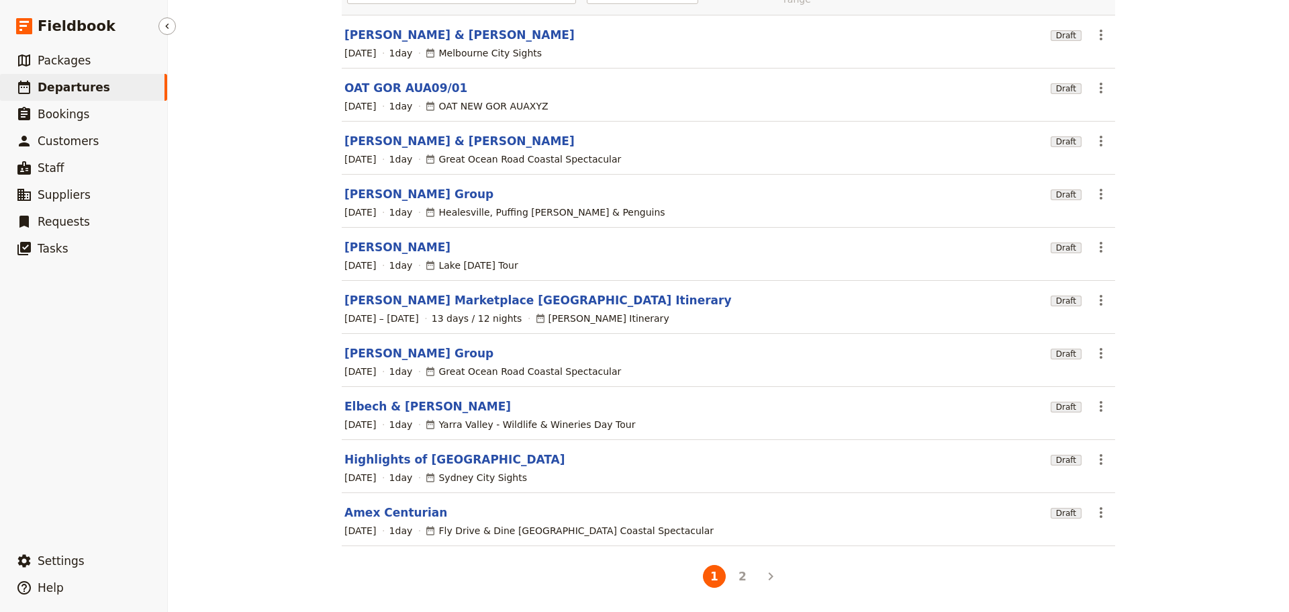
scroll to position [114, 0]
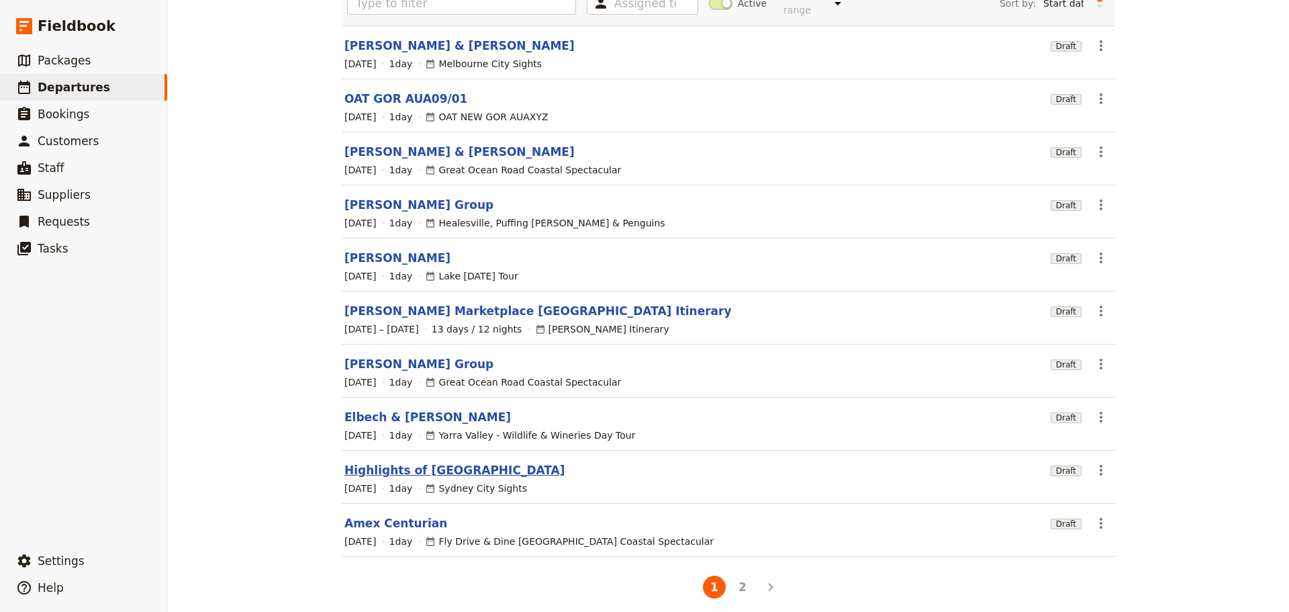
click at [351, 462] on link "Highlights of Sydney" at bounding box center [454, 470] width 221 height 16
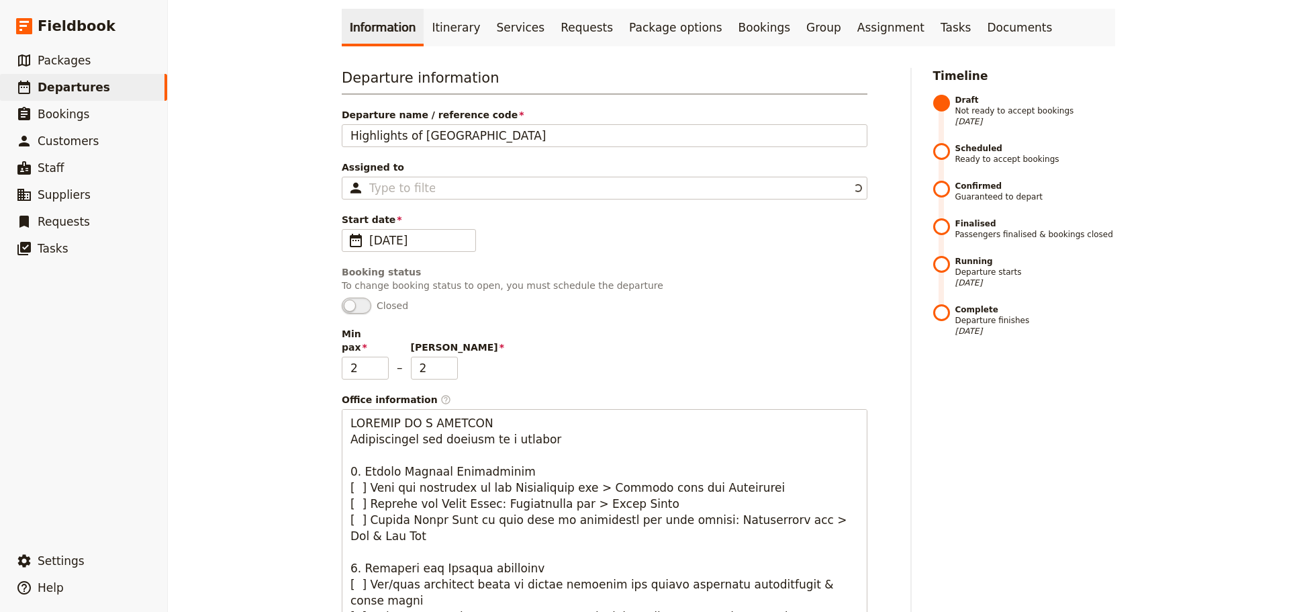
scroll to position [47, 0]
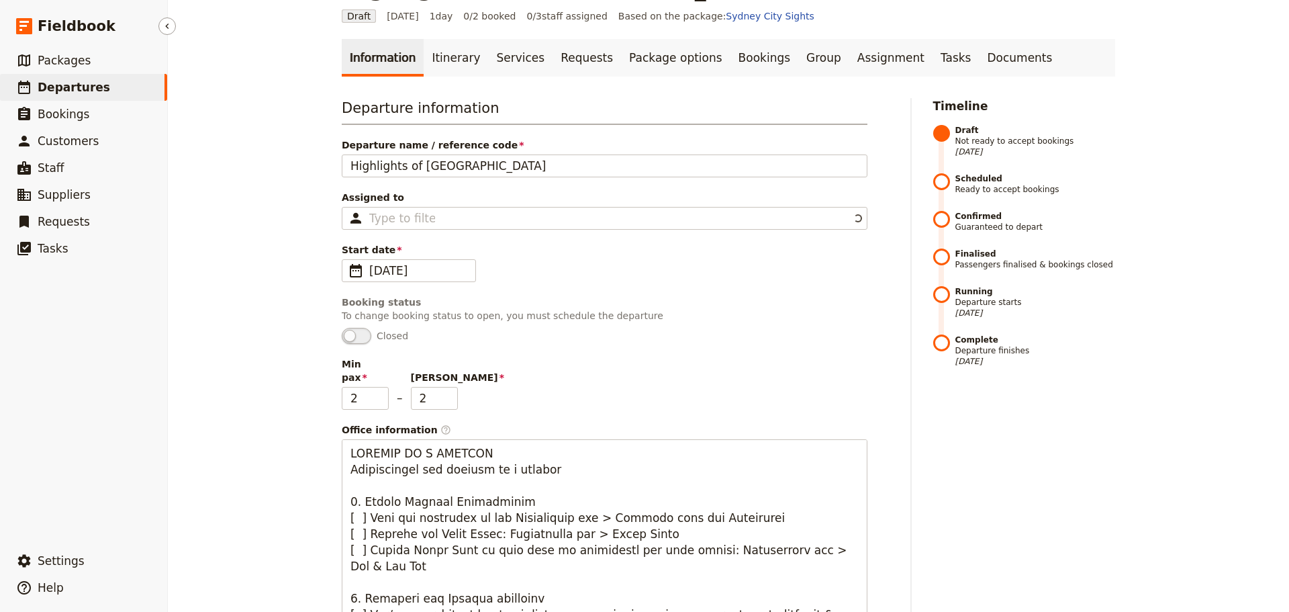
click at [42, 85] on span "Departures" at bounding box center [74, 87] width 73 height 13
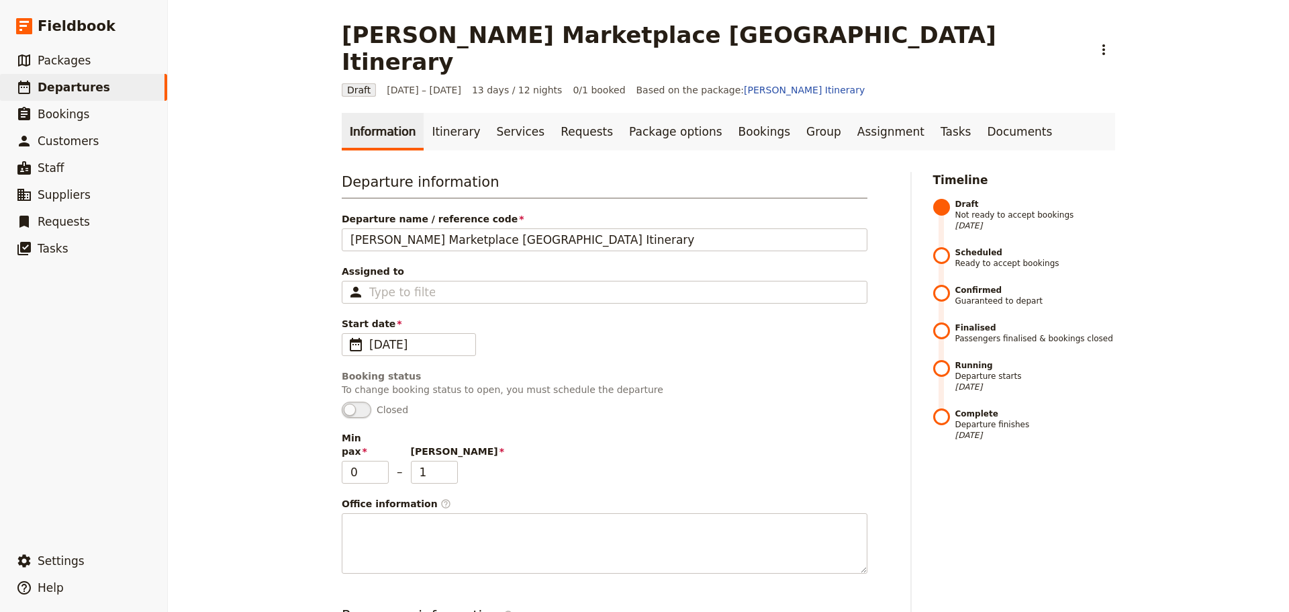
click at [430, 113] on link "Itinerary" at bounding box center [456, 132] width 64 height 38
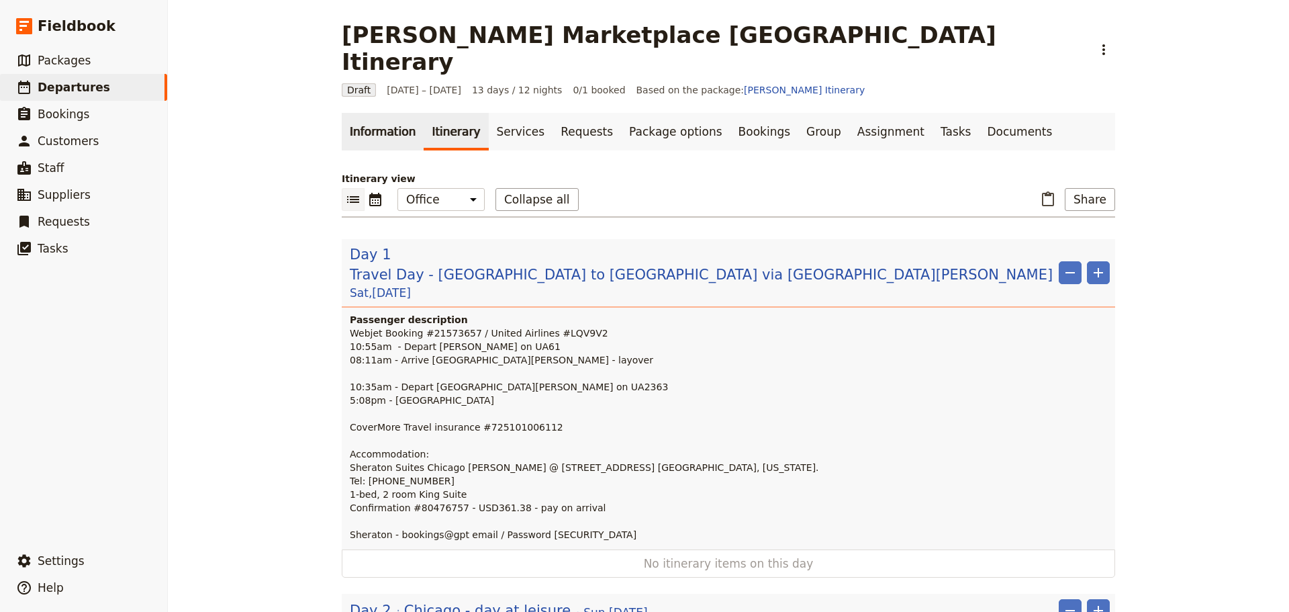
click at [354, 113] on link "Information" at bounding box center [383, 132] width 82 height 38
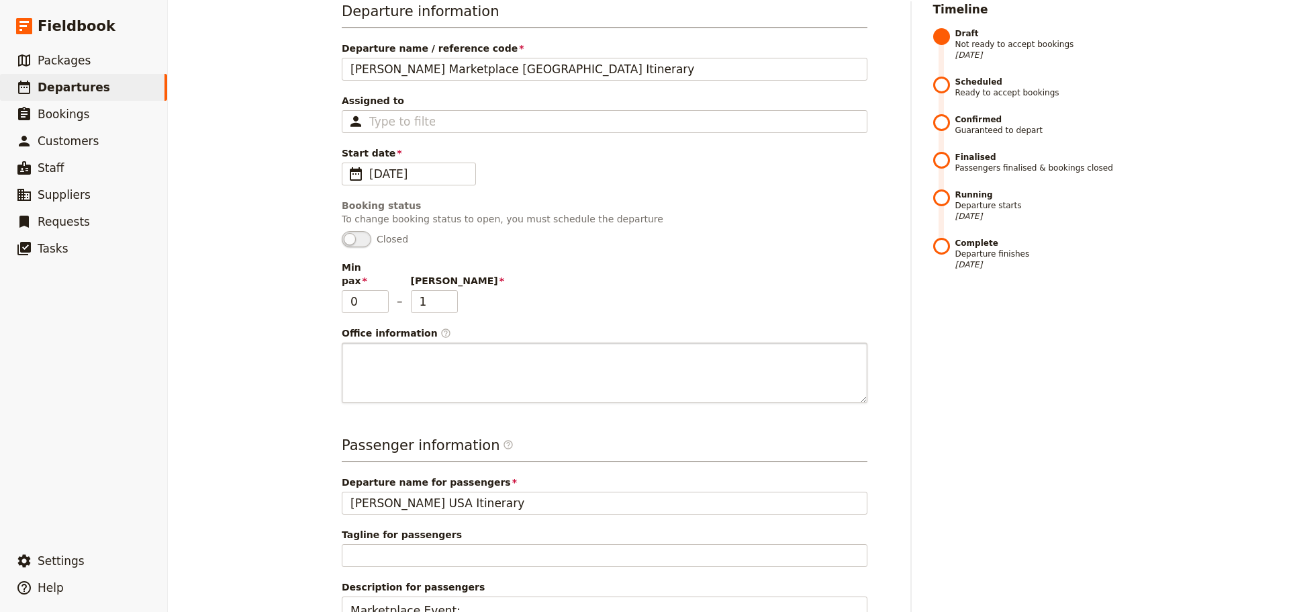
scroll to position [401, 0]
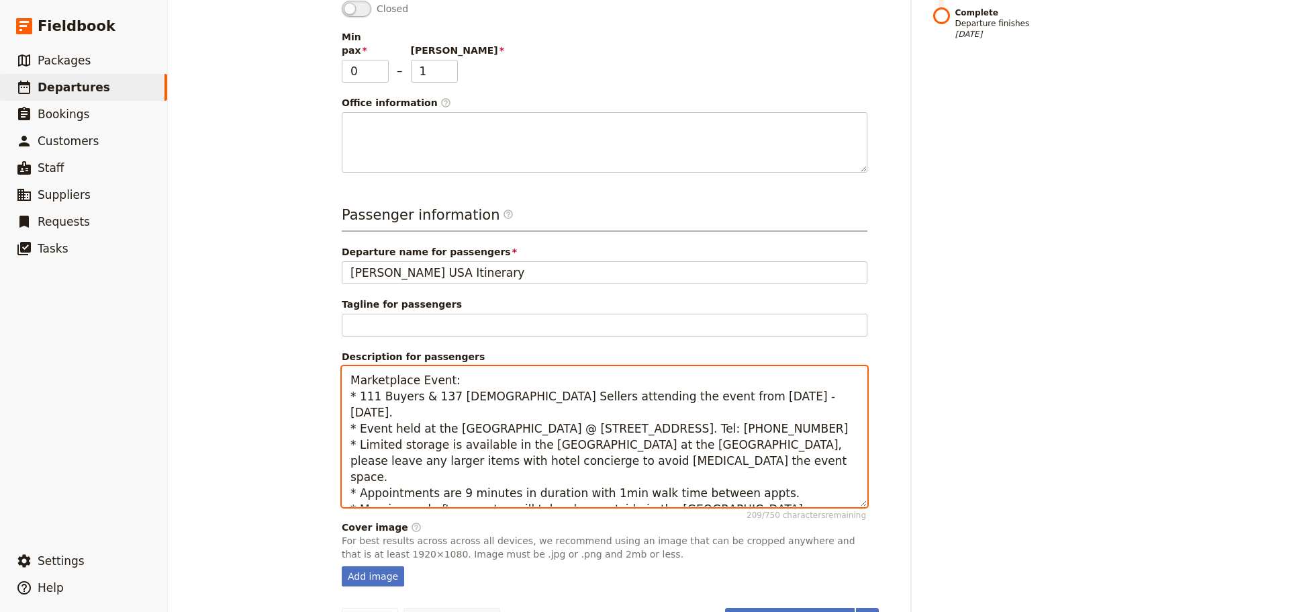
click at [711, 455] on textarea "Marketplace Event: * 111 Buyers & 137 Australian Sellers attending the event fr…" at bounding box center [605, 436] width 526 height 141
click at [458, 366] on textarea "Marketplace Event: * 111 Buyers & 137 Australian Sellers attending the event fr…" at bounding box center [605, 436] width 526 height 141
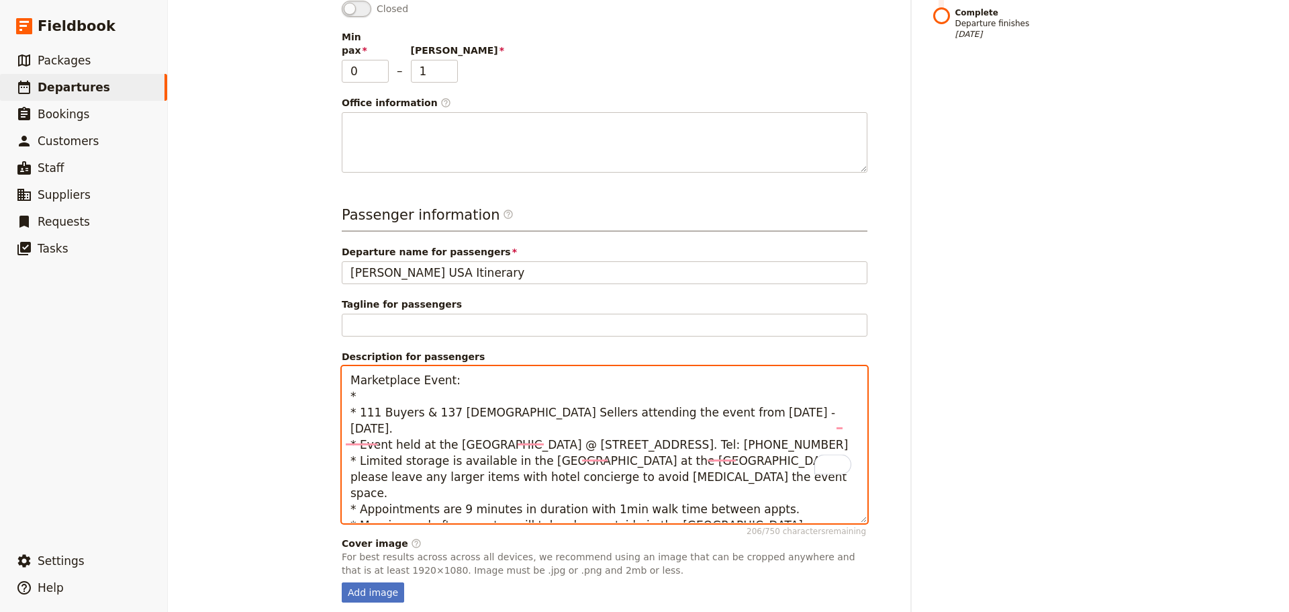
paste textarea "To access the Wi-Fi, select @AMNA25 from the available networks and enter the c…"
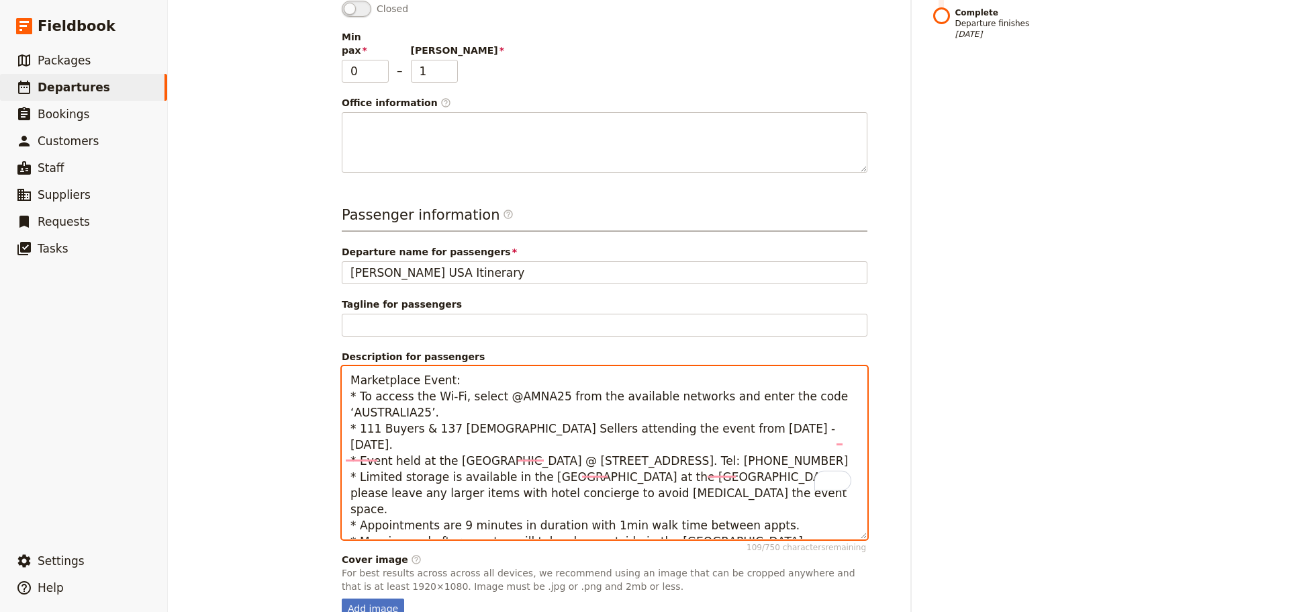
type textarea "Marketplace Event: * To access the Wi-Fi, select @AMNA25 from the available net…"
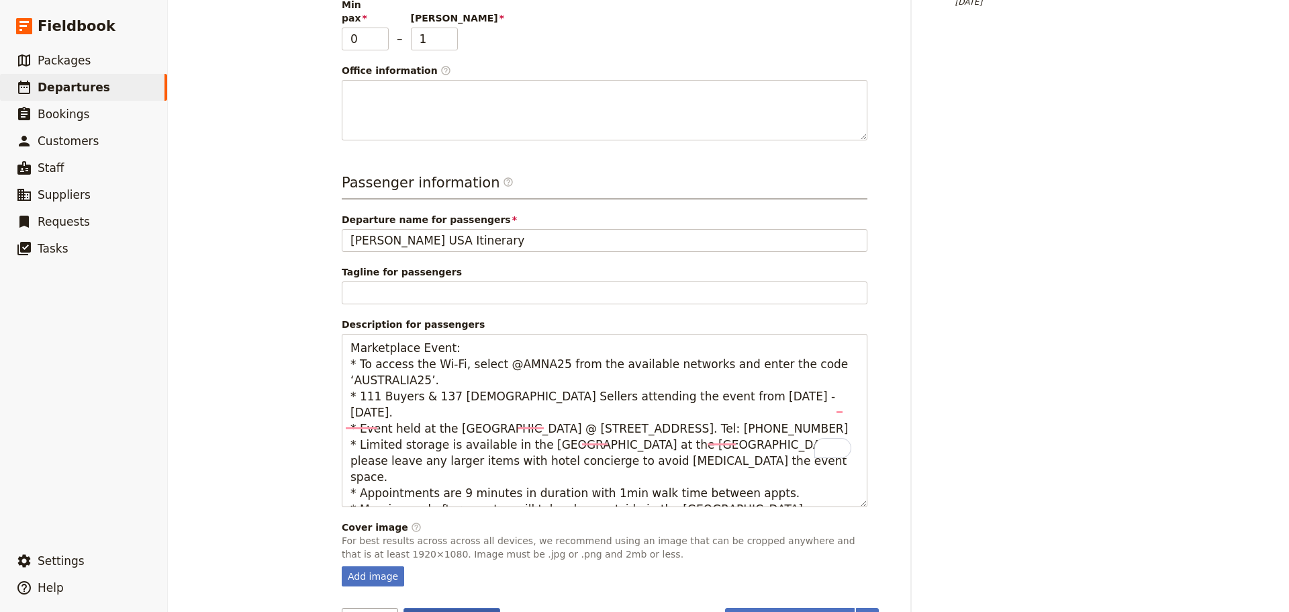
click at [415, 608] on button "Save changes" at bounding box center [452, 619] width 97 height 23
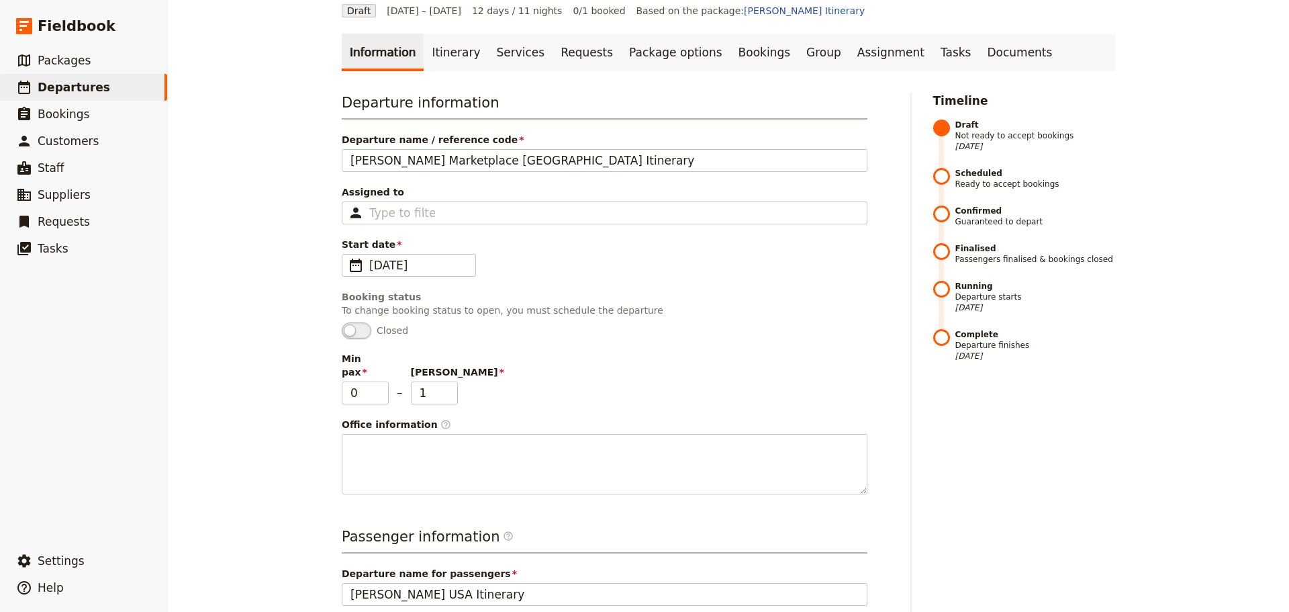
scroll to position [0, 0]
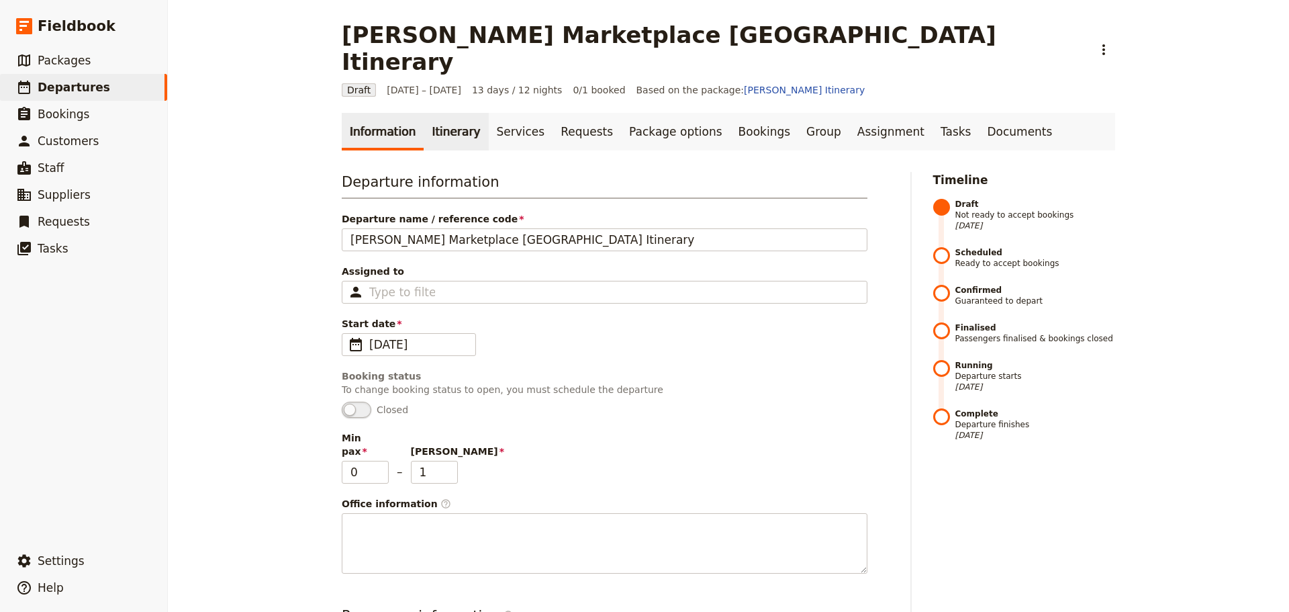
click at [436, 113] on link "Itinerary" at bounding box center [456, 132] width 64 height 38
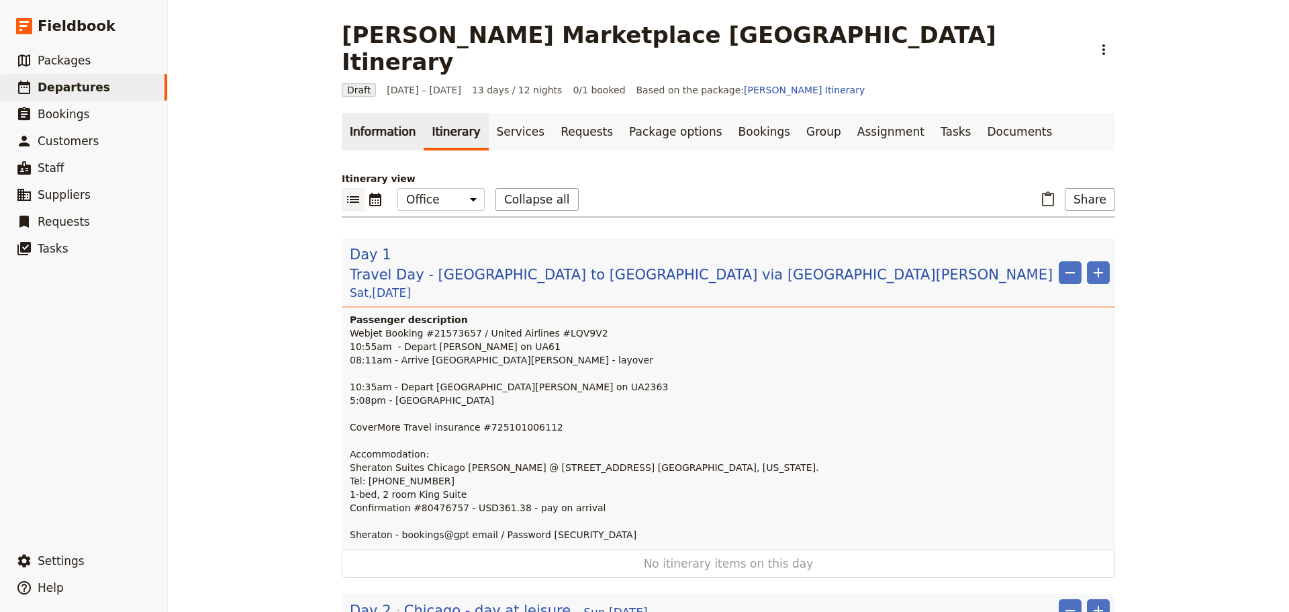
click at [343, 113] on link "Information" at bounding box center [383, 132] width 82 height 38
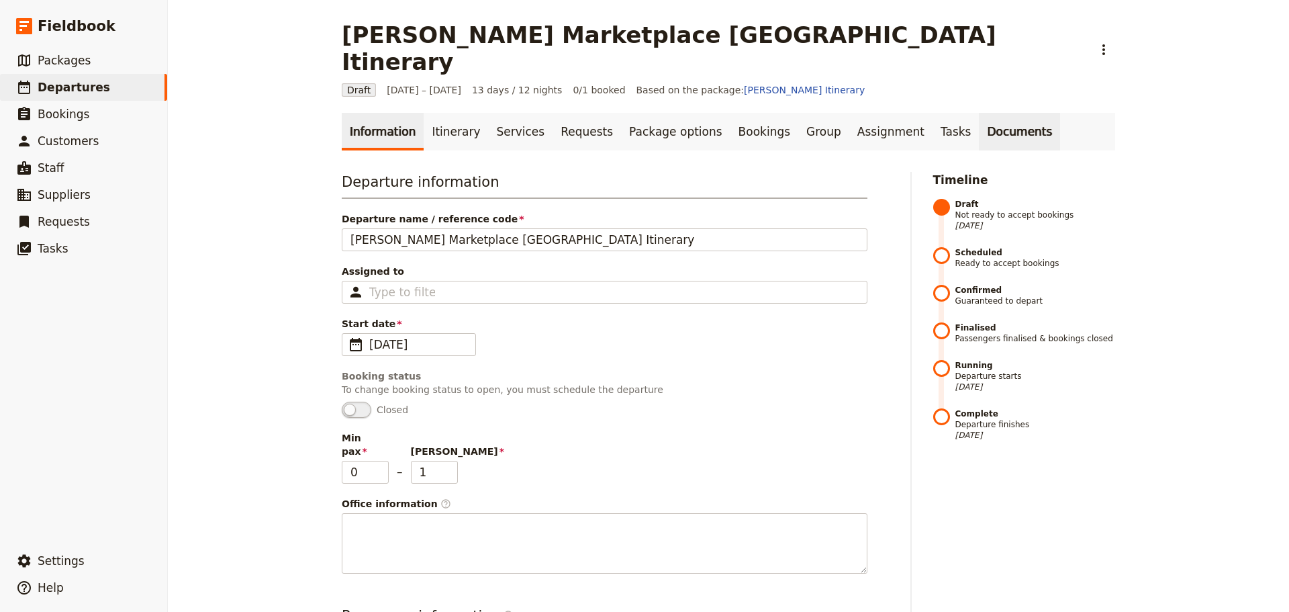
click at [979, 113] on link "Documents" at bounding box center [1019, 132] width 81 height 38
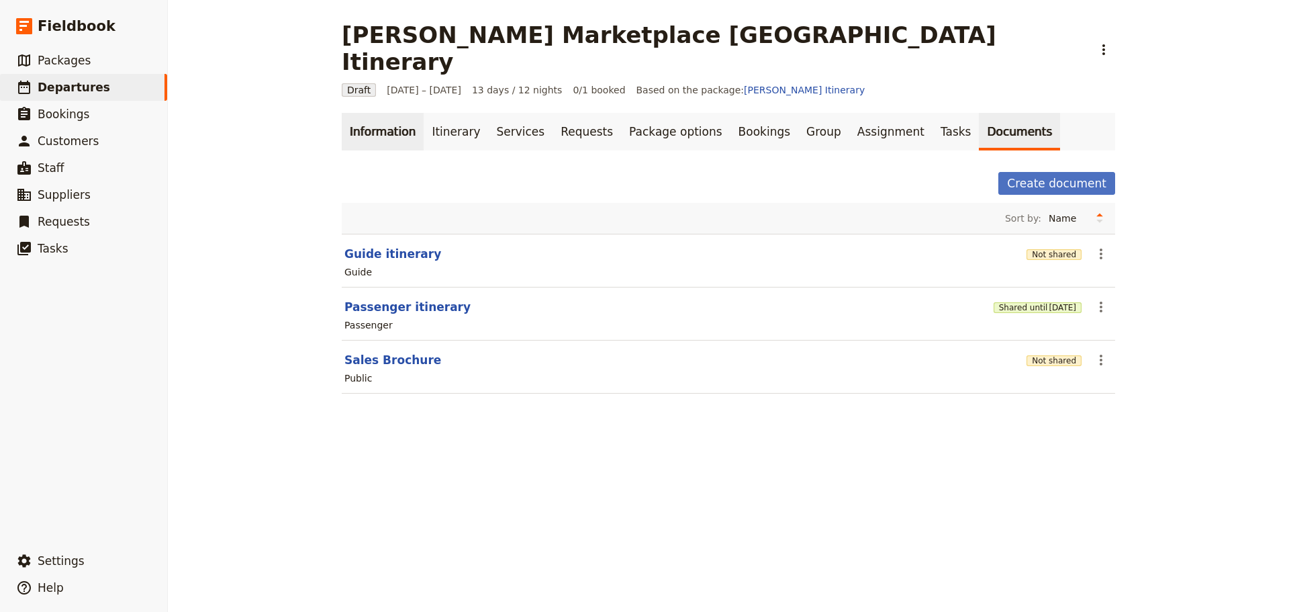
click at [353, 115] on link "Information" at bounding box center [383, 132] width 82 height 38
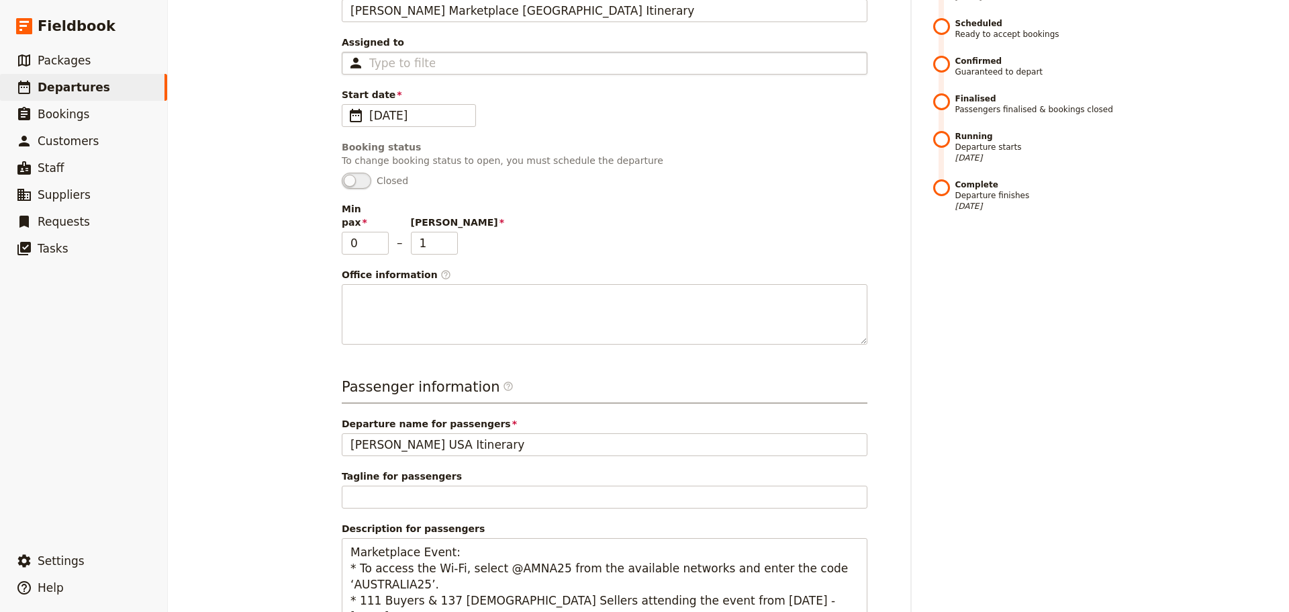
scroll to position [269, 0]
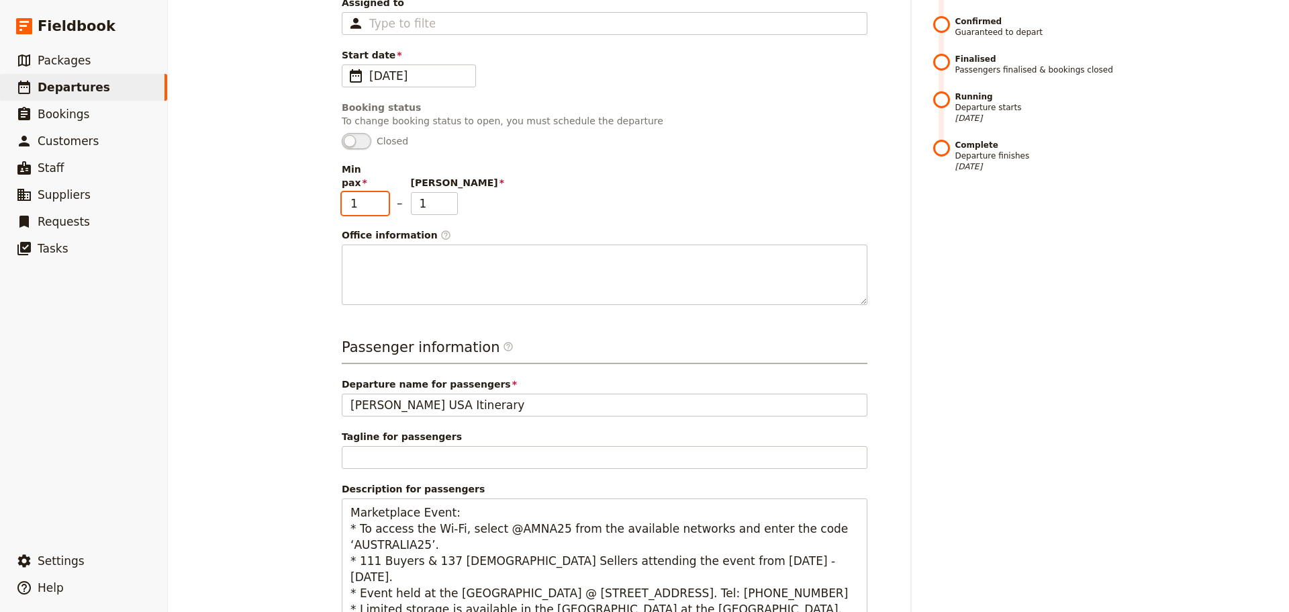
type input "1"
click at [375, 192] on input "1" at bounding box center [365, 203] width 47 height 23
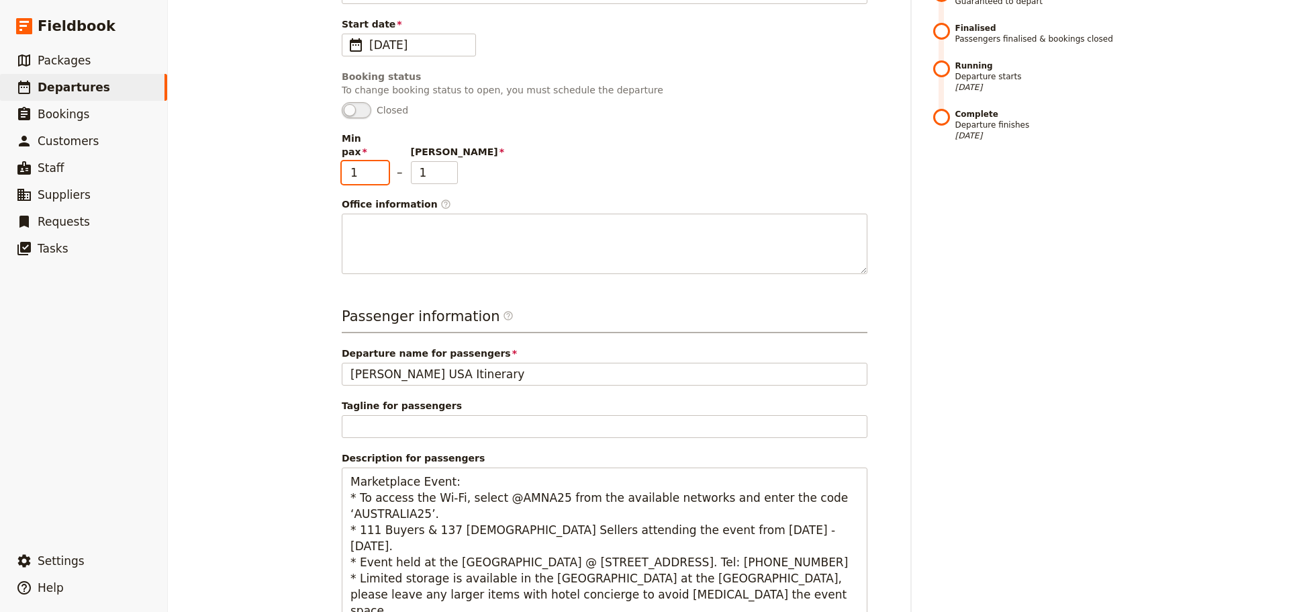
scroll to position [30, 0]
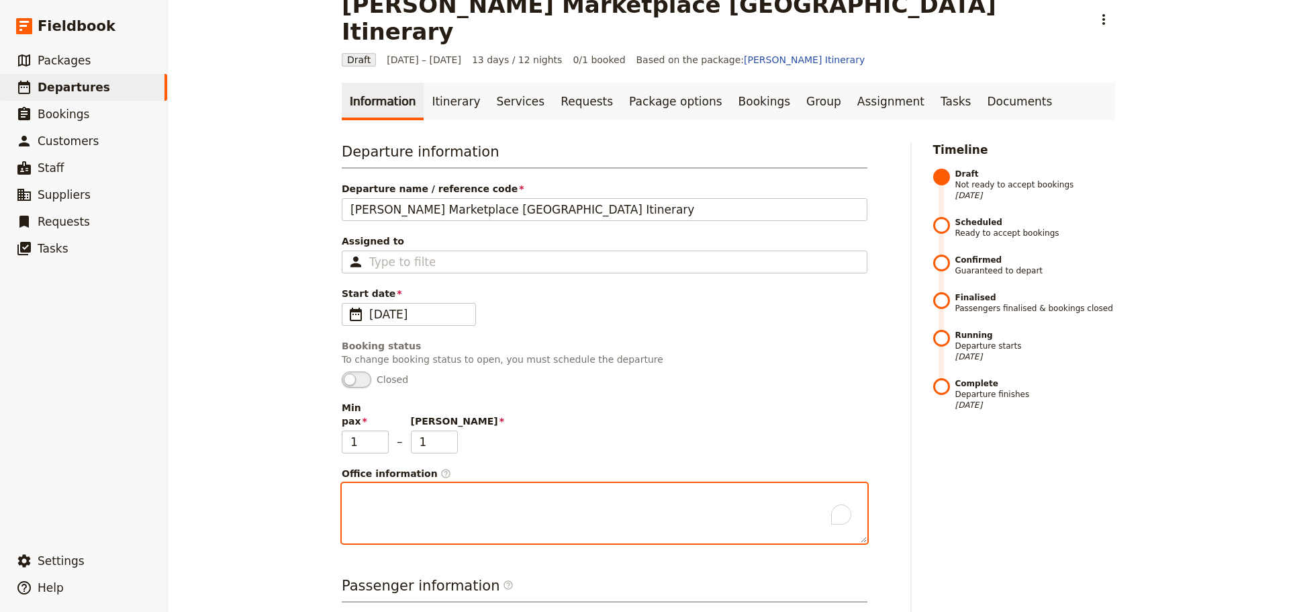
click at [395, 483] on textarea "Office information ​" at bounding box center [605, 513] width 526 height 60
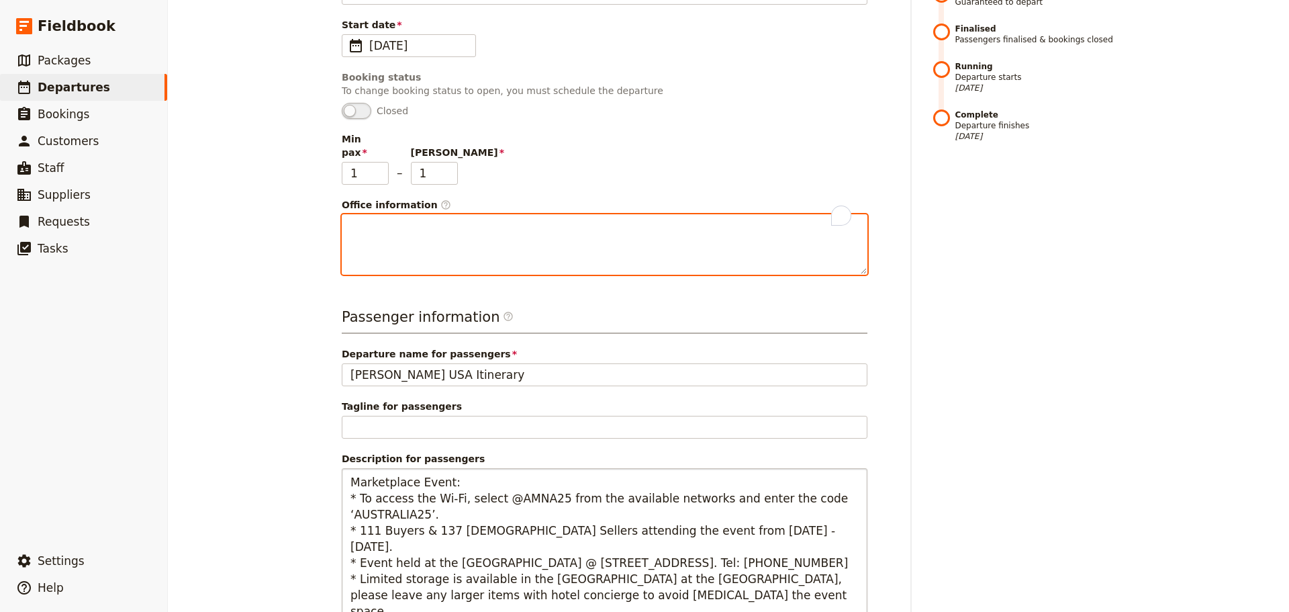
scroll to position [0, 0]
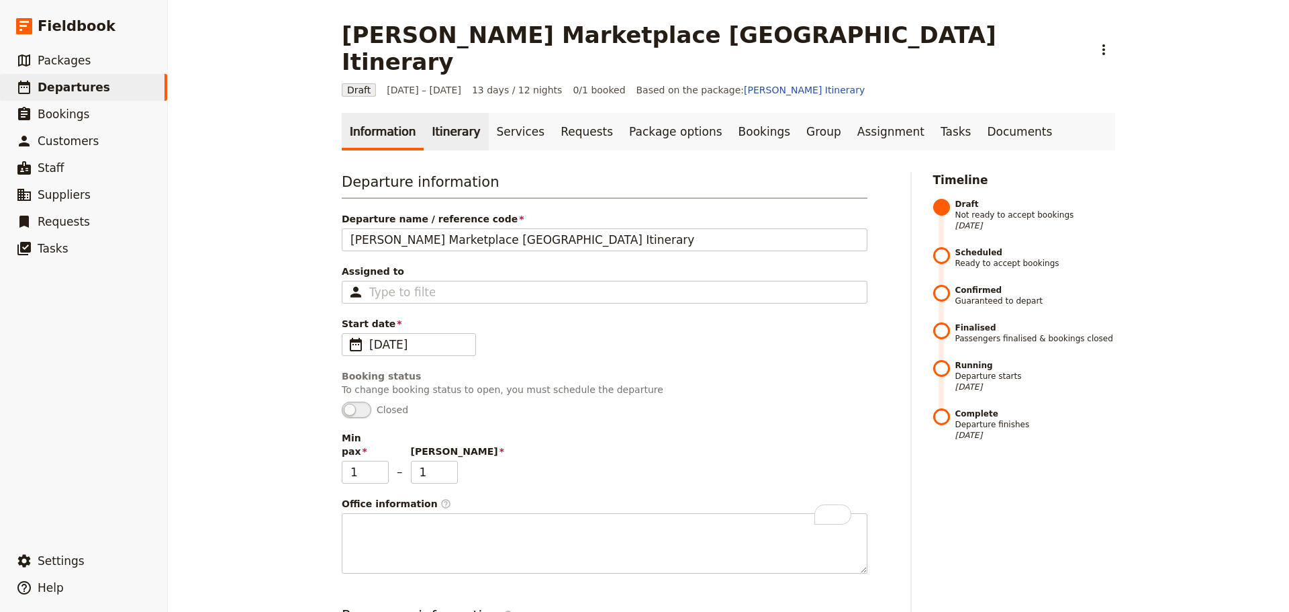
click at [424, 113] on link "Itinerary" at bounding box center [456, 132] width 64 height 38
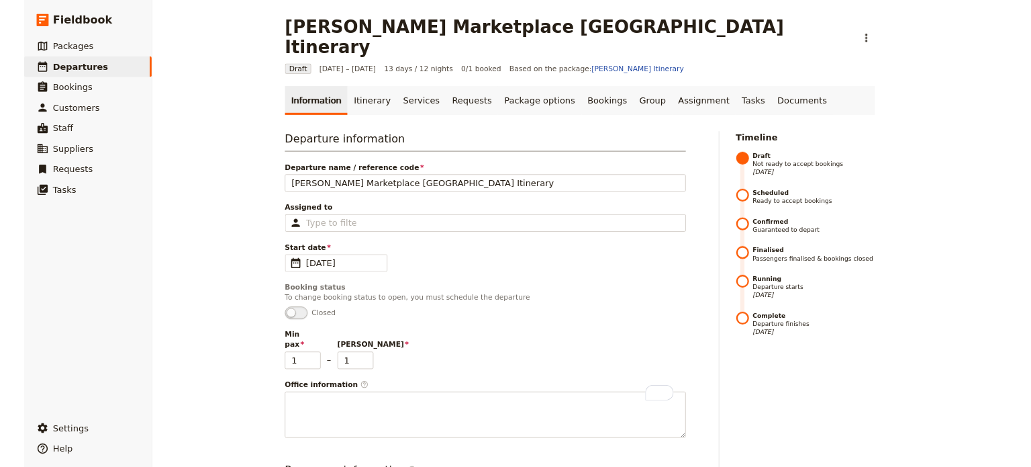
scroll to position [433, 0]
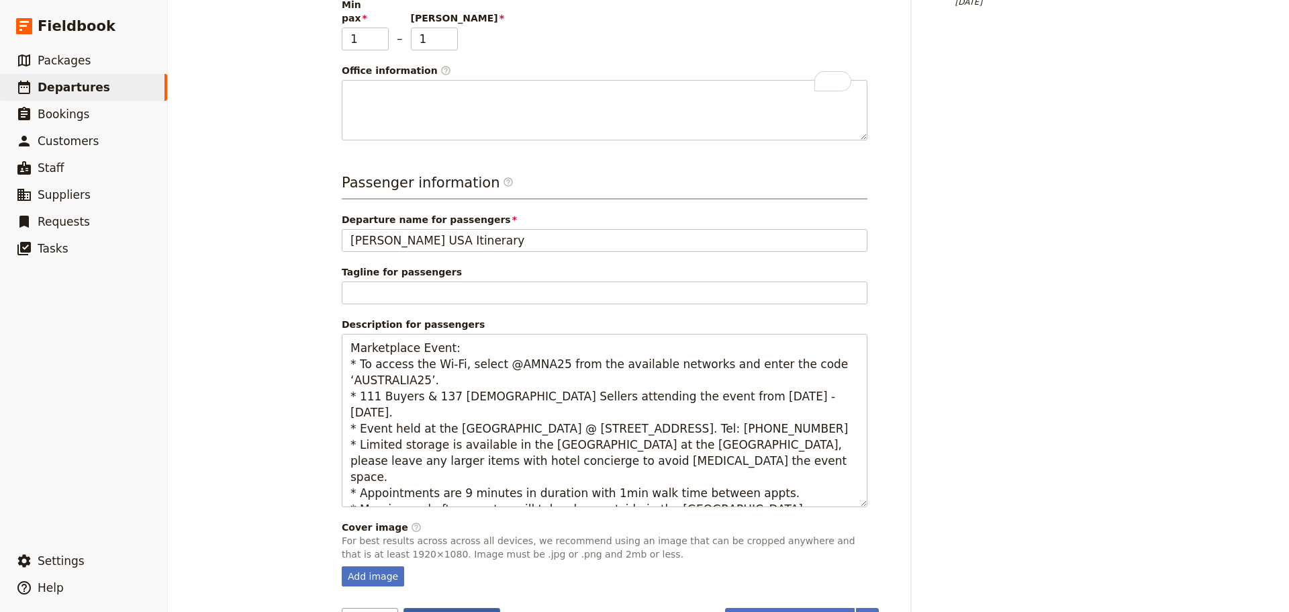
click at [452, 608] on button "Save changes" at bounding box center [452, 619] width 97 height 23
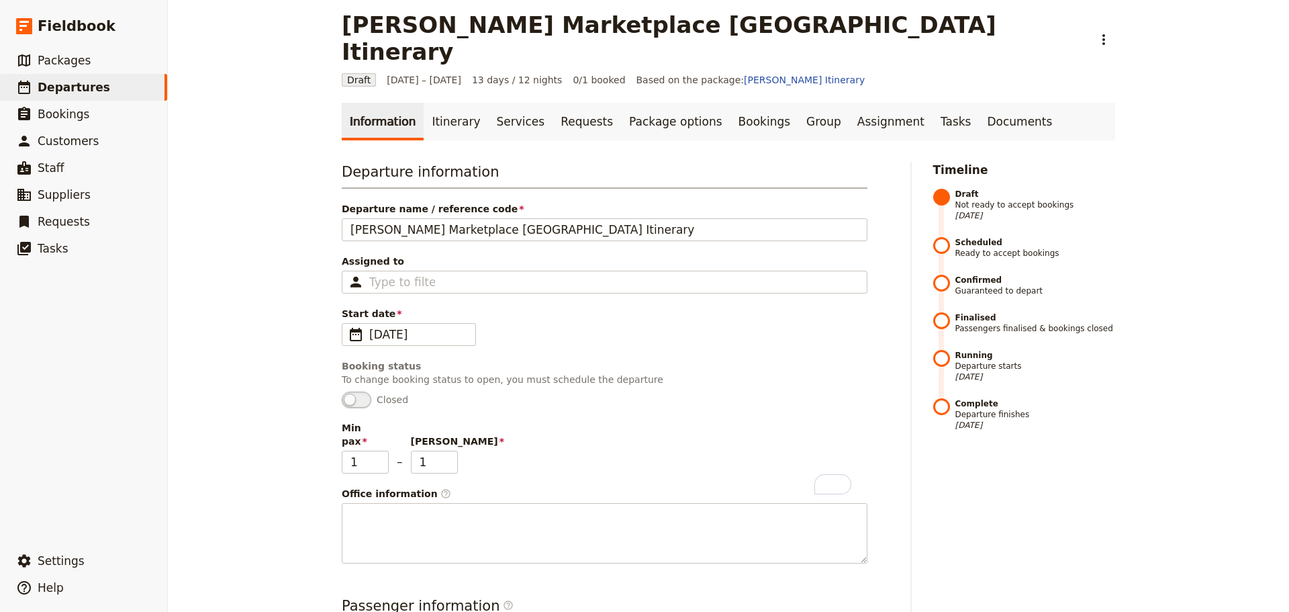
scroll to position [0, 0]
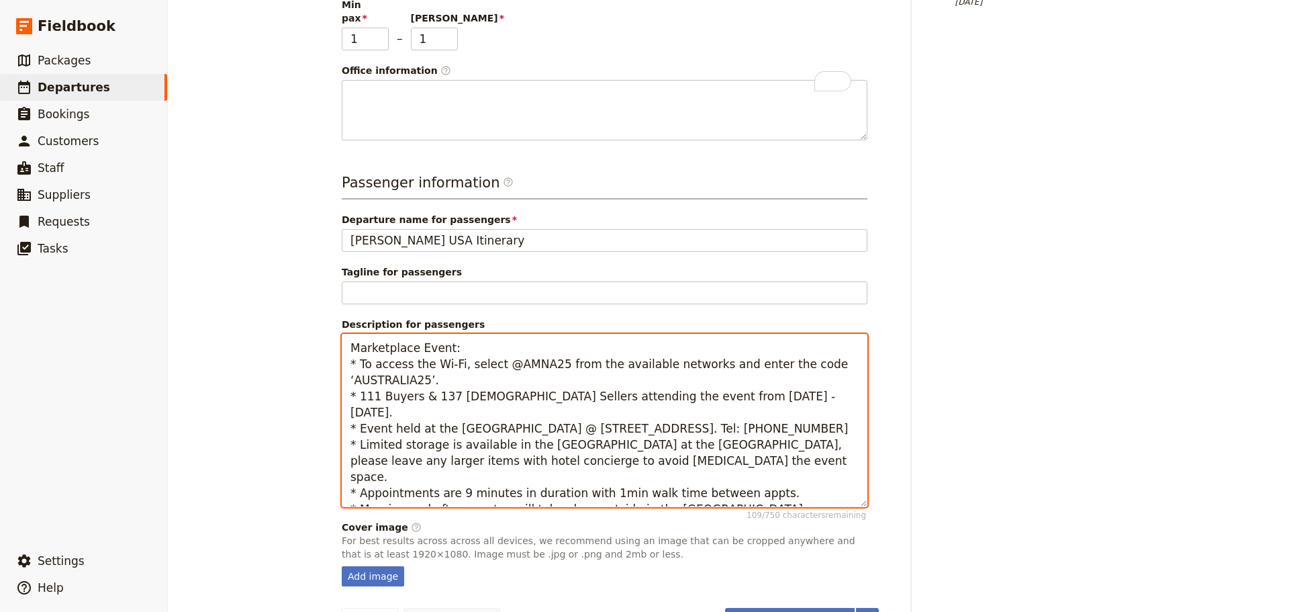
click at [741, 455] on textarea "Marketplace Event: * To access the Wi-Fi, select @AMNA25 from the available net…" at bounding box center [605, 420] width 526 height 173
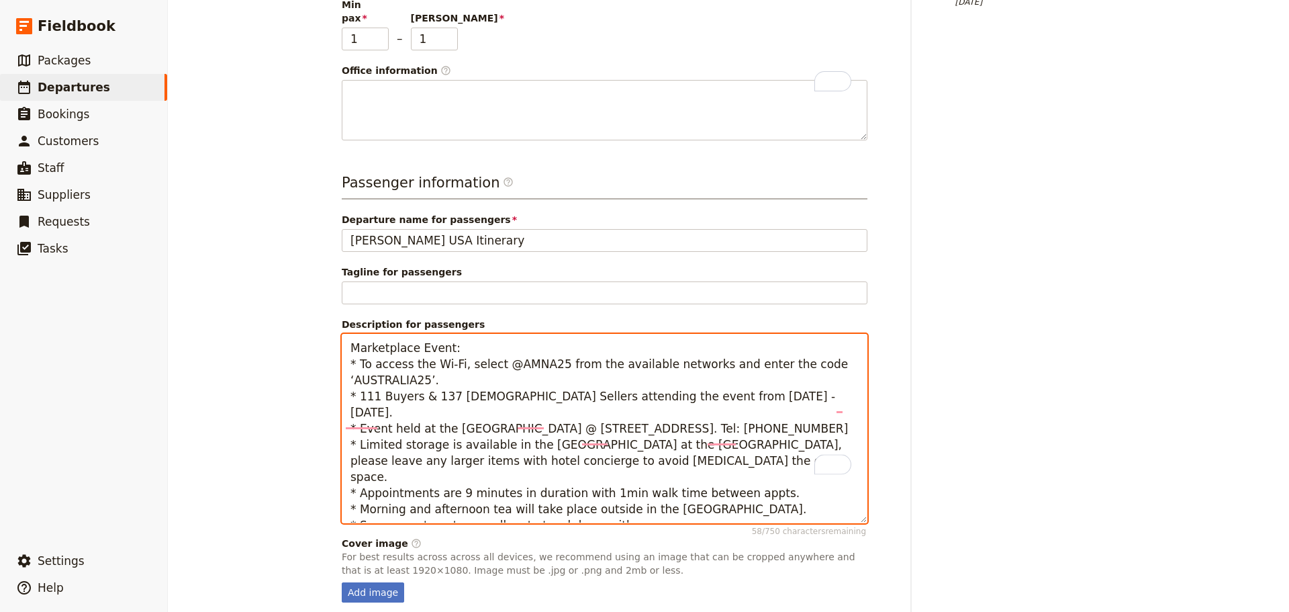
type textarea "Marketplace Event: * To access the Wi-Fi, select @AMNA25 from the available net…"
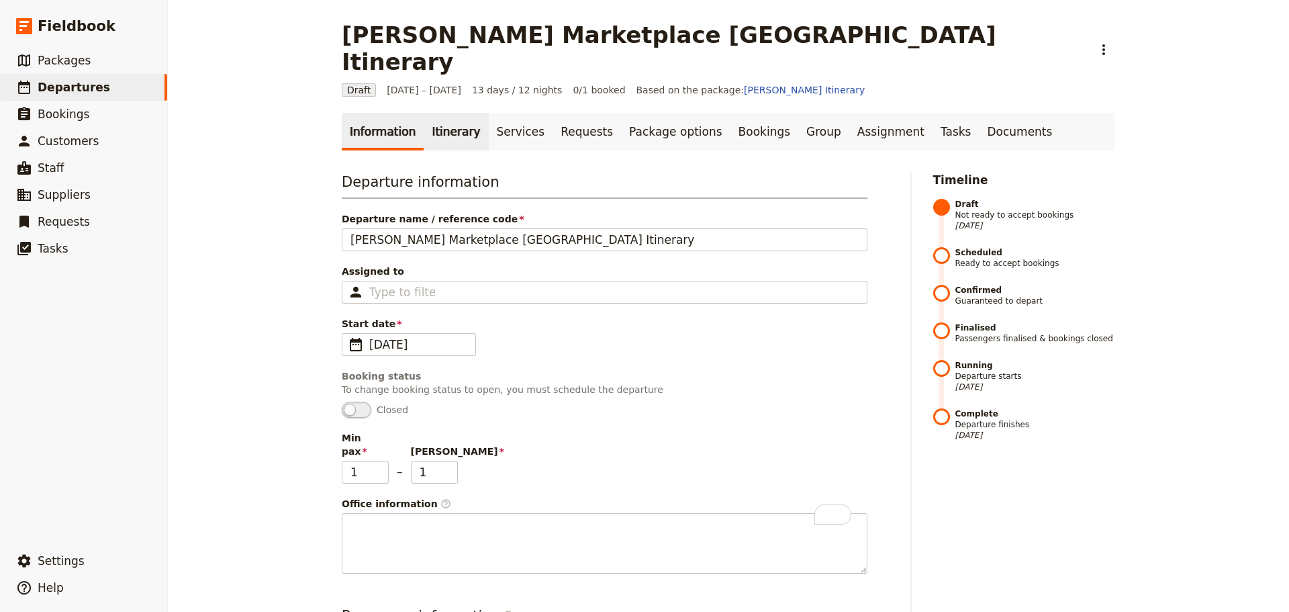
click at [438, 113] on link "Itinerary" at bounding box center [456, 132] width 64 height 38
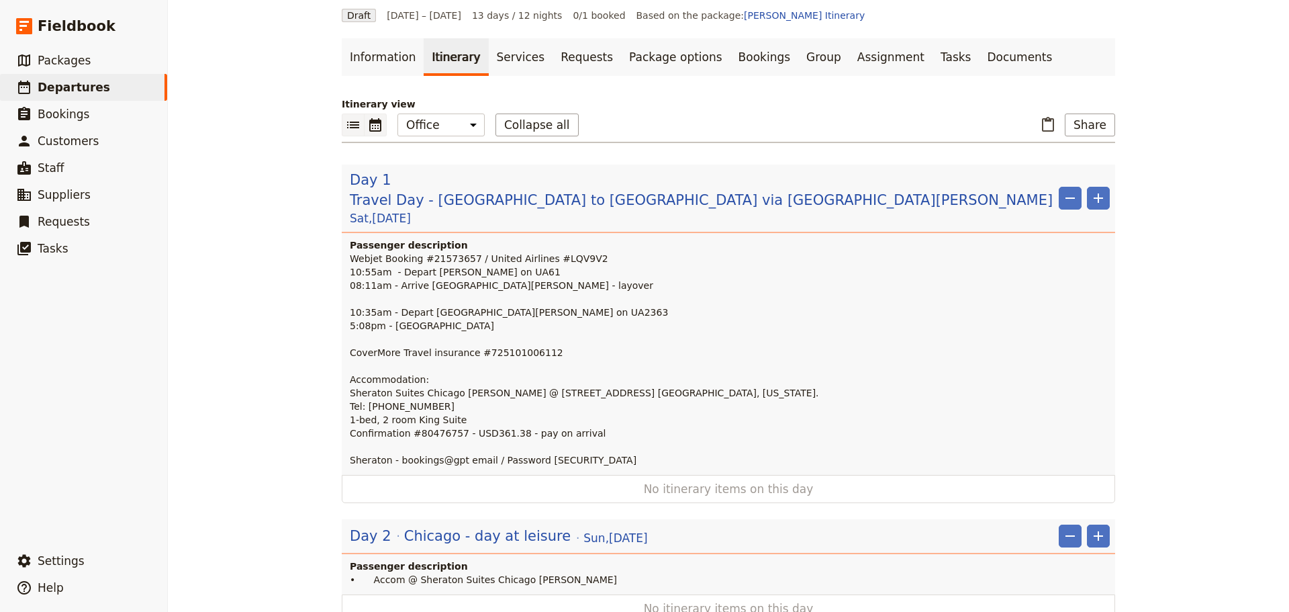
click at [369, 118] on icon "Calendar view" at bounding box center [375, 124] width 12 height 13
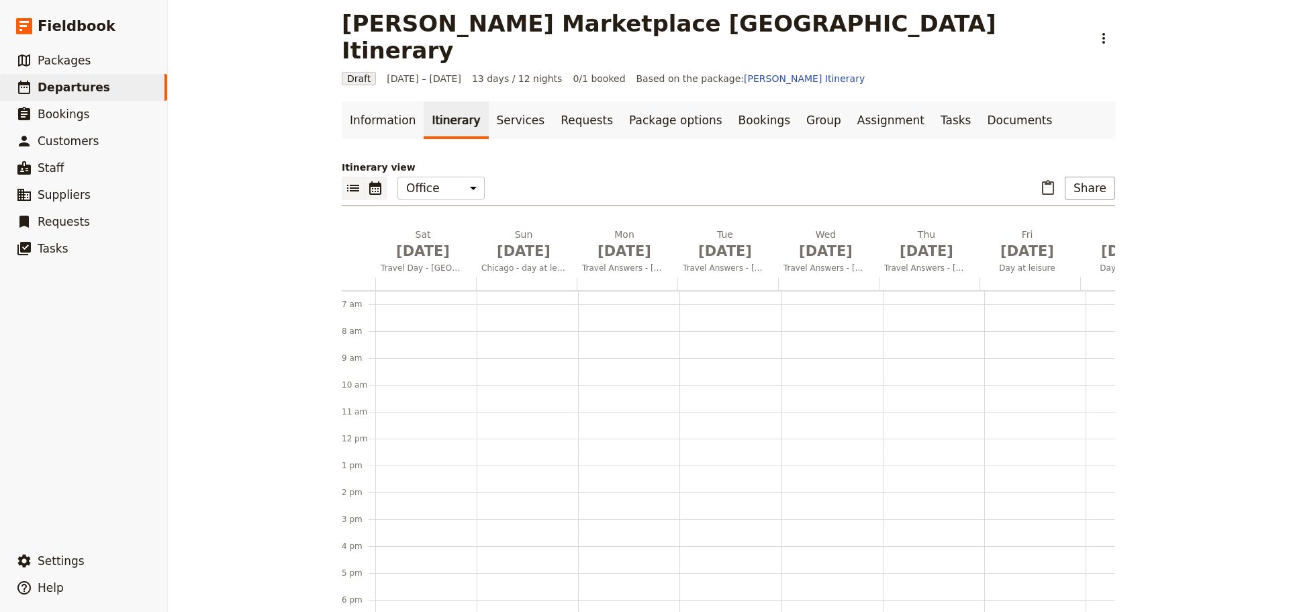
click at [345, 180] on icon "List view" at bounding box center [353, 188] width 16 height 16
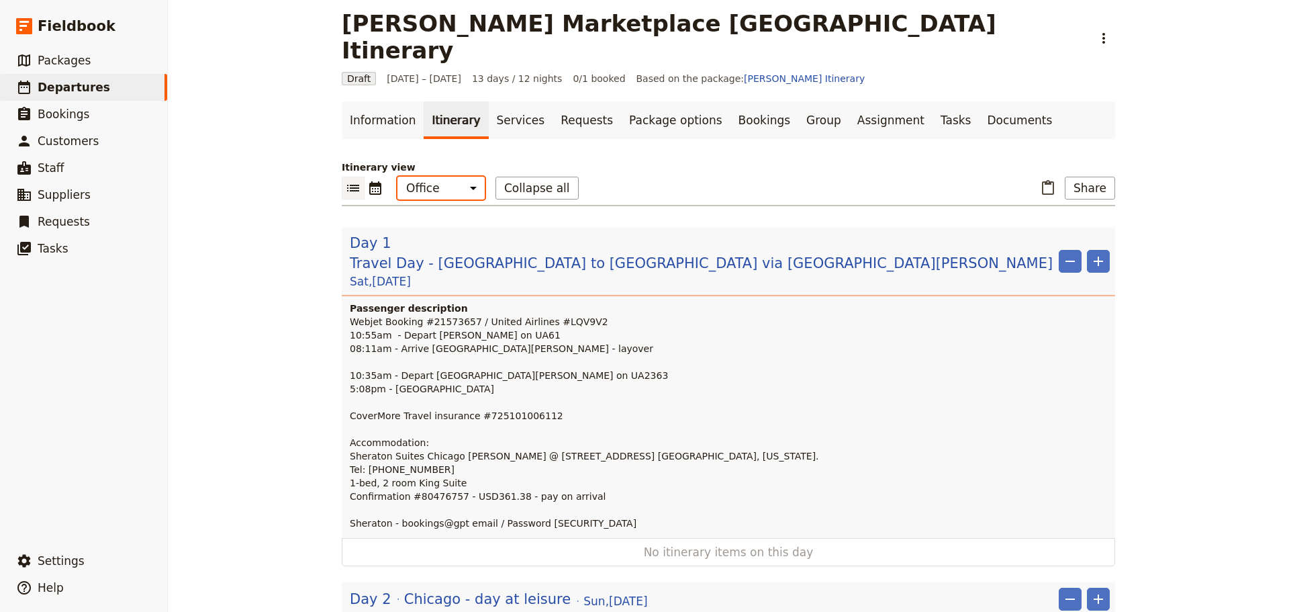
click at [458, 177] on select "Office Guide Passenger Sales" at bounding box center [441, 188] width 87 height 23
select select "PASSENGER"
click at [398, 177] on select "Office Guide Passenger Sales" at bounding box center [441, 188] width 87 height 23
click at [979, 101] on link "Documents" at bounding box center [1019, 120] width 81 height 38
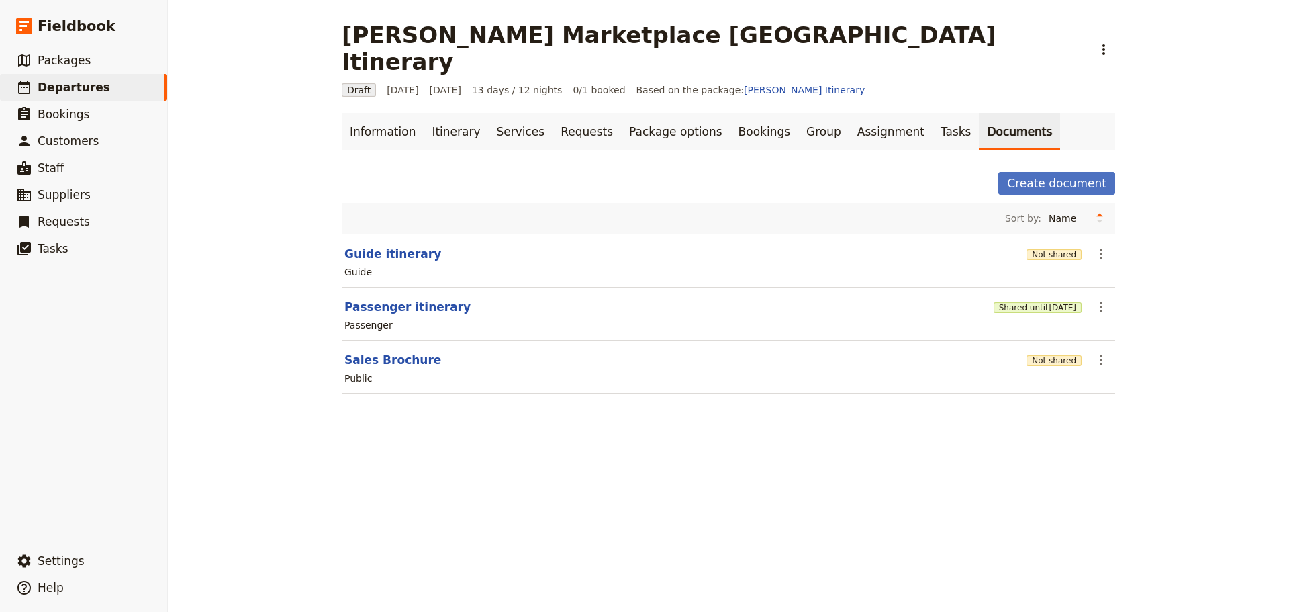
click at [422, 299] on button "Passenger itinerary" at bounding box center [407, 307] width 126 height 16
select select "PASSENGER"
select select "RUN_SHEET"
select select "DEFAULT"
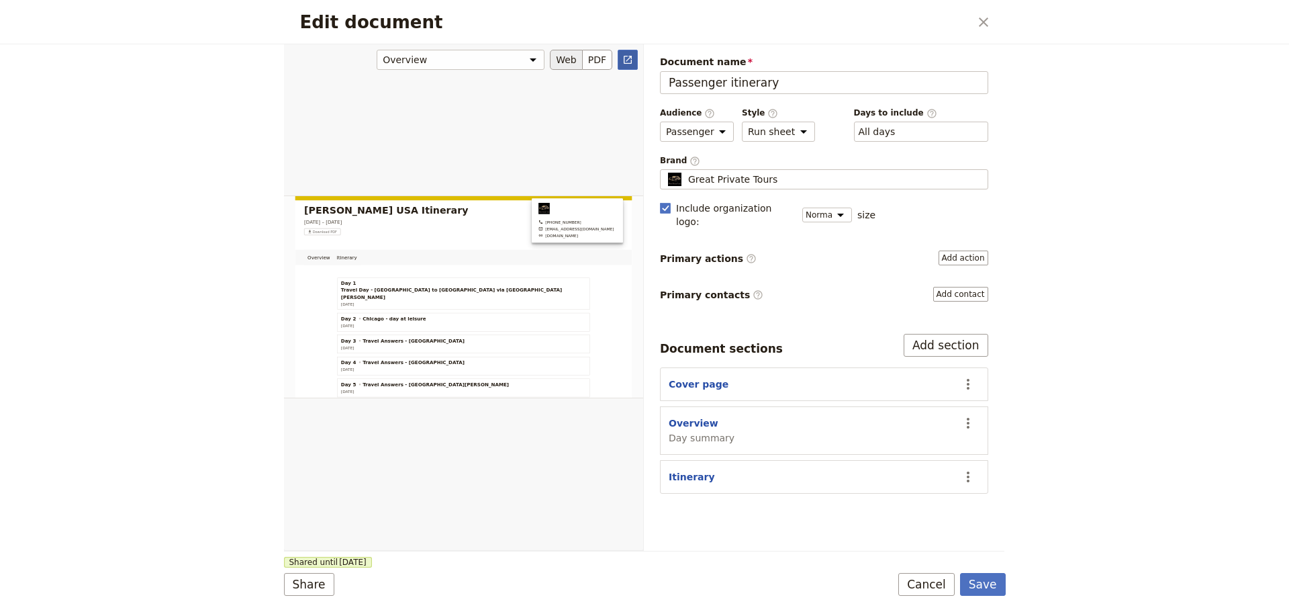
click at [627, 57] on icon "Open full preview" at bounding box center [627, 59] width 11 height 11
click at [953, 587] on button "Cancel" at bounding box center [926, 584] width 56 height 23
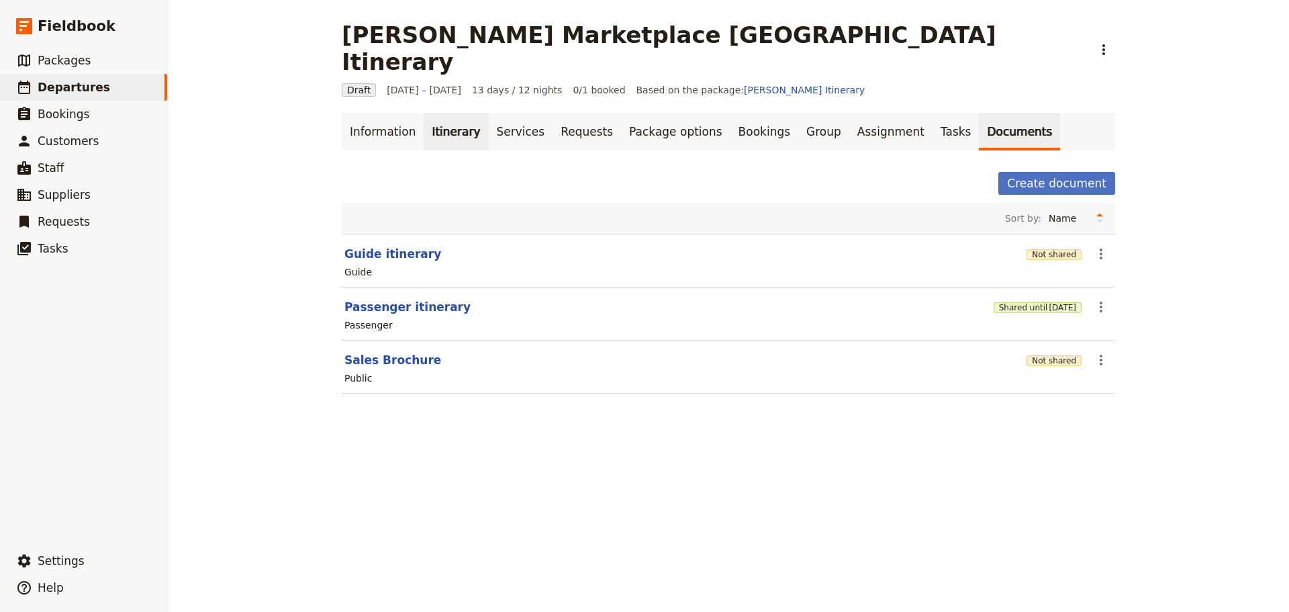
click at [434, 114] on link "Itinerary" at bounding box center [456, 132] width 64 height 38
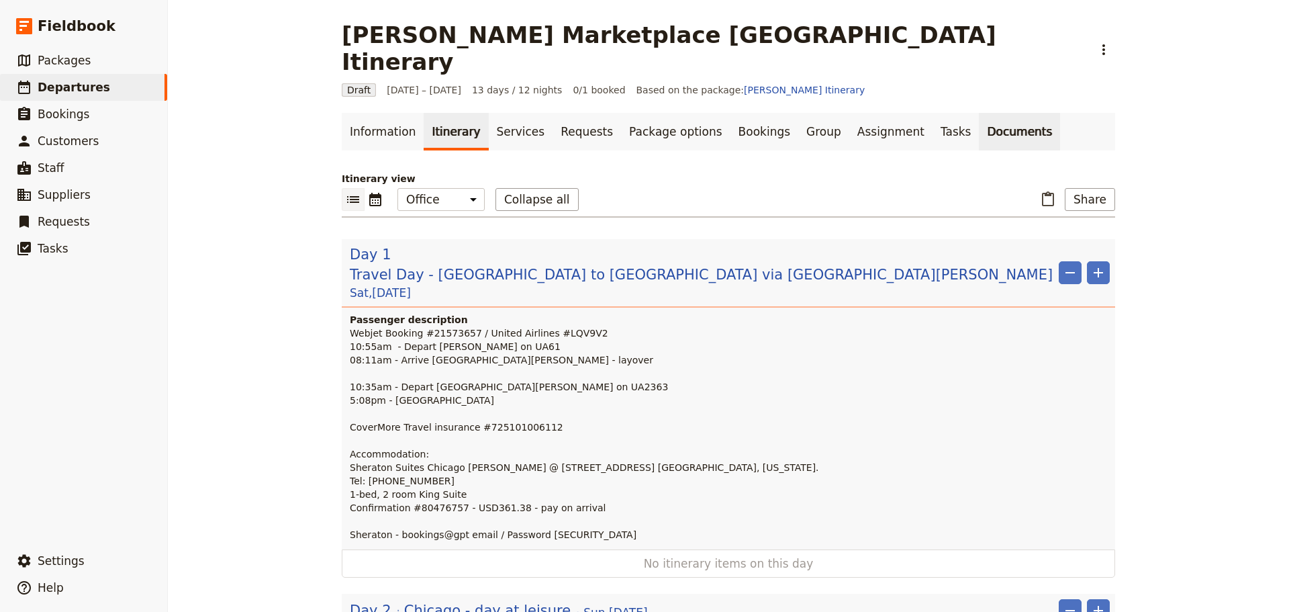
click at [979, 113] on link "Documents" at bounding box center [1019, 132] width 81 height 38
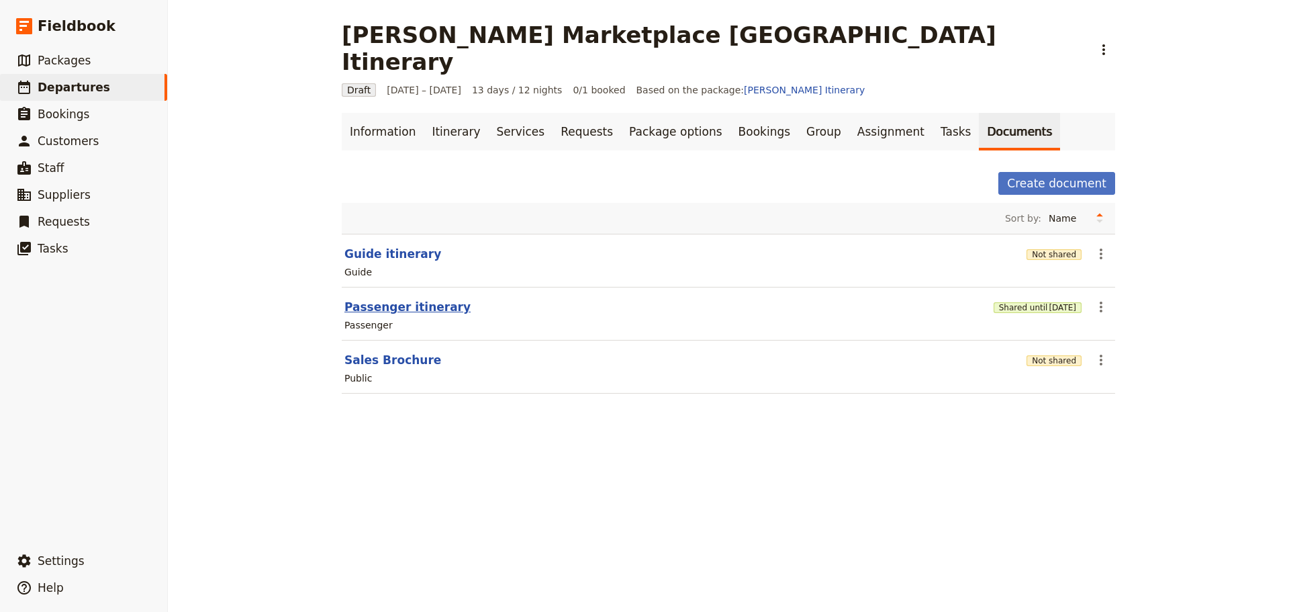
click at [367, 299] on button "Passenger itinerary" at bounding box center [407, 307] width 126 height 16
select select "PASSENGER"
select select "RUN_SHEET"
select select "DEFAULT"
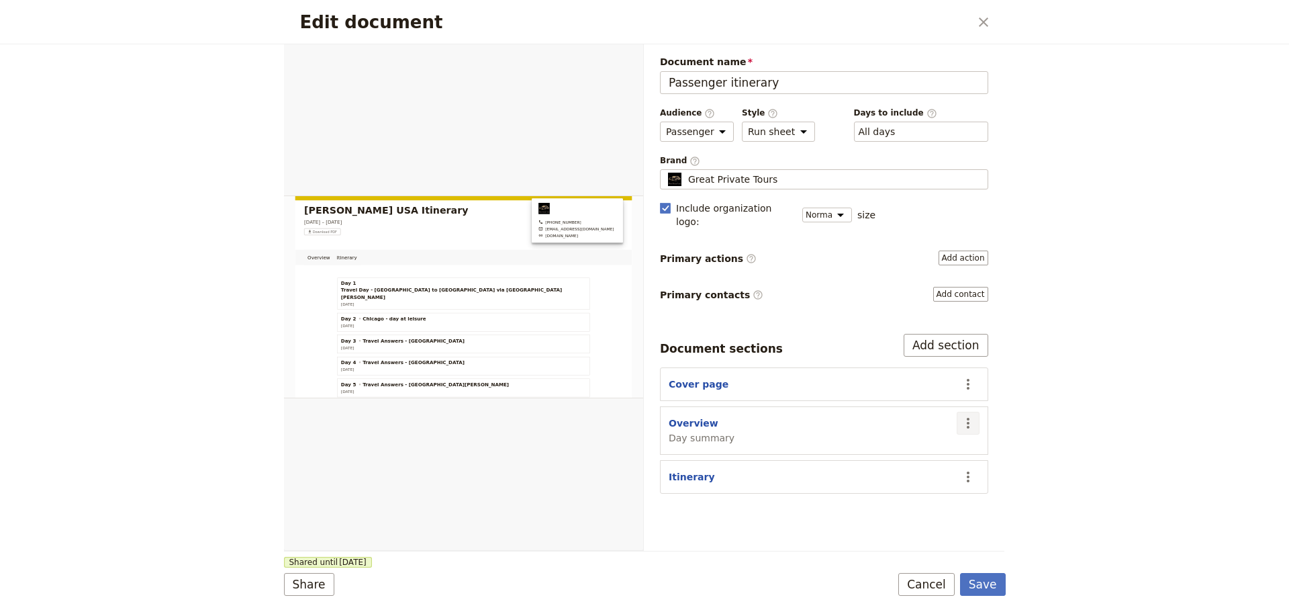
click at [970, 415] on icon "Actions" at bounding box center [968, 423] width 16 height 16
click at [872, 520] on span "Hide section" at bounding box center [890, 521] width 58 height 13
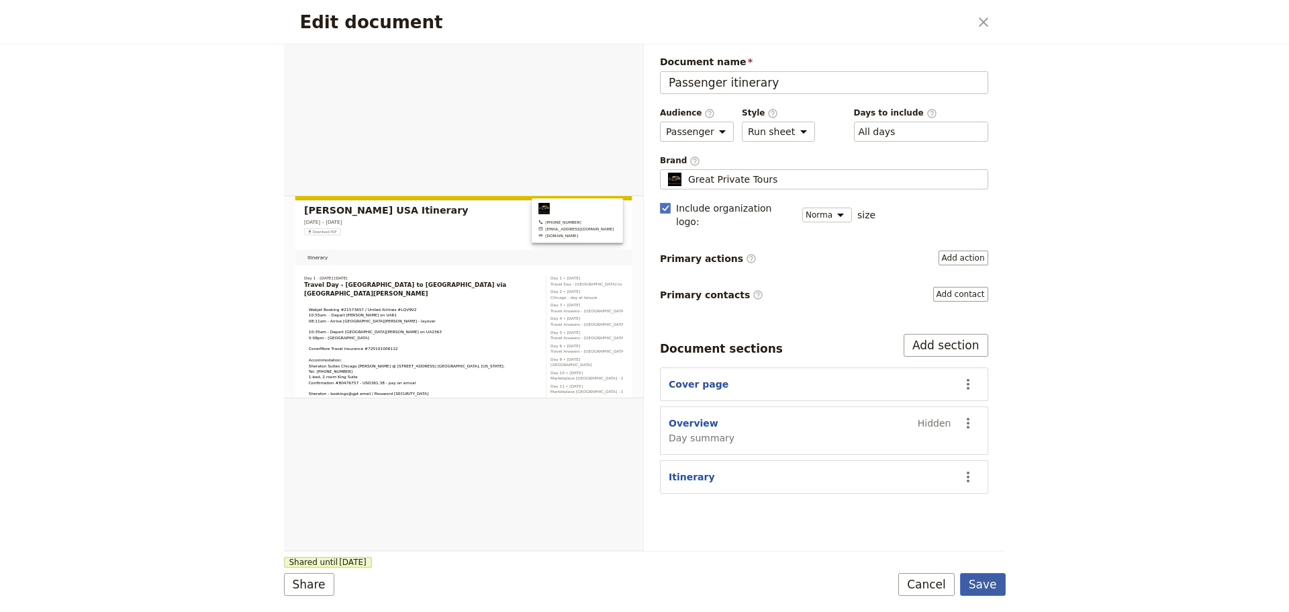
click at [992, 579] on button "Save" at bounding box center [983, 584] width 46 height 23
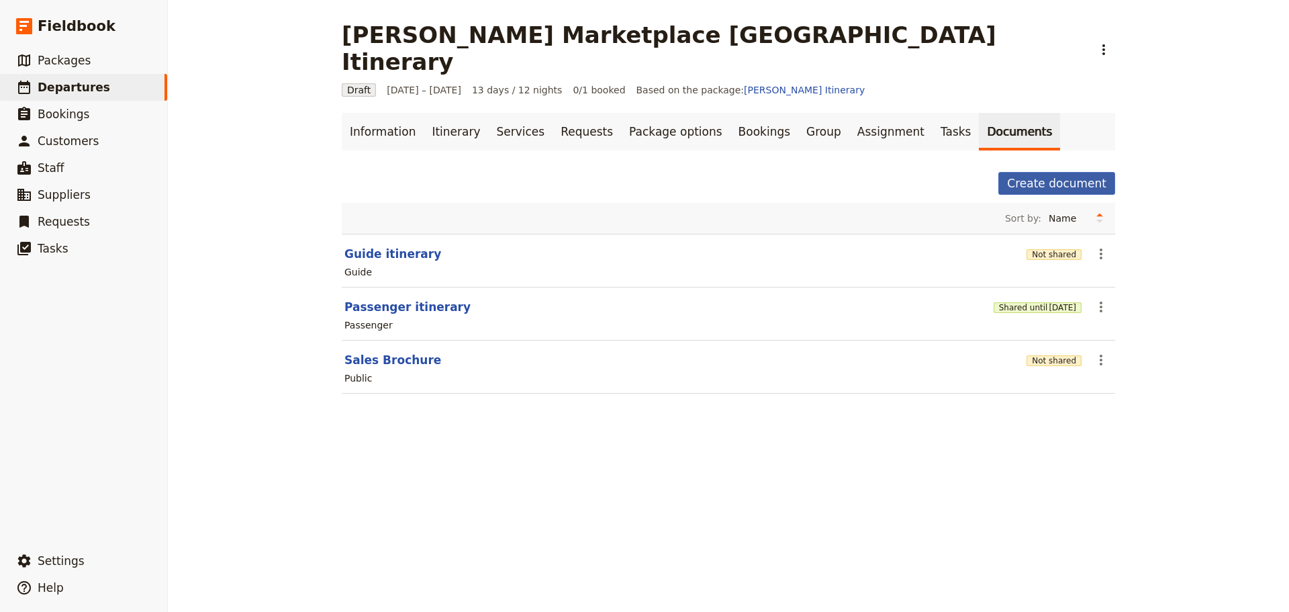
click at [1077, 172] on button "Create document" at bounding box center [1056, 183] width 117 height 23
select select "RUN_SHEET"
select select "DEFAULT"
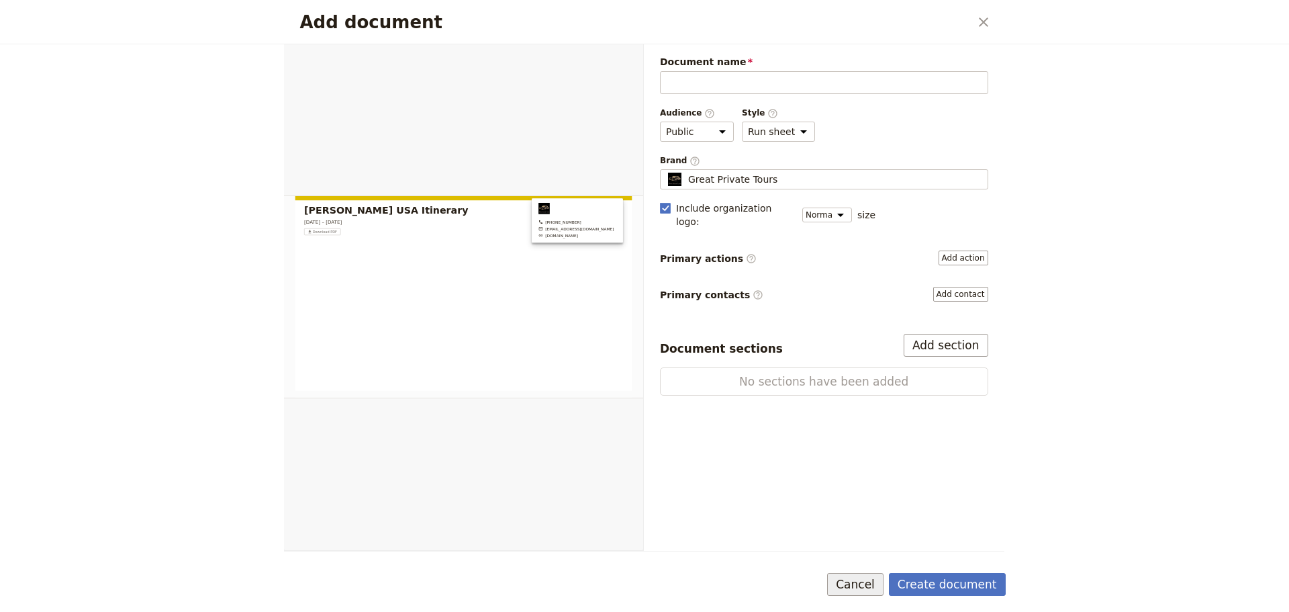
click at [858, 582] on button "Cancel" at bounding box center [855, 584] width 56 height 23
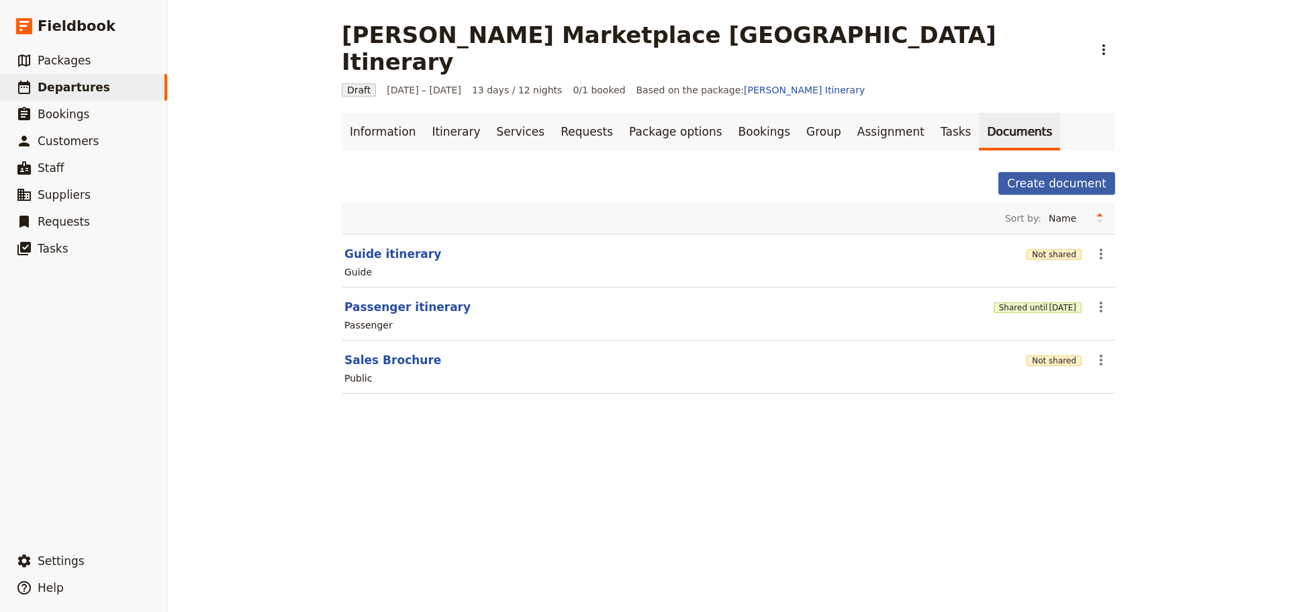
click at [1074, 172] on button "Create document" at bounding box center [1056, 183] width 117 height 23
select select "RUN_SHEET"
select select "DEFAULT"
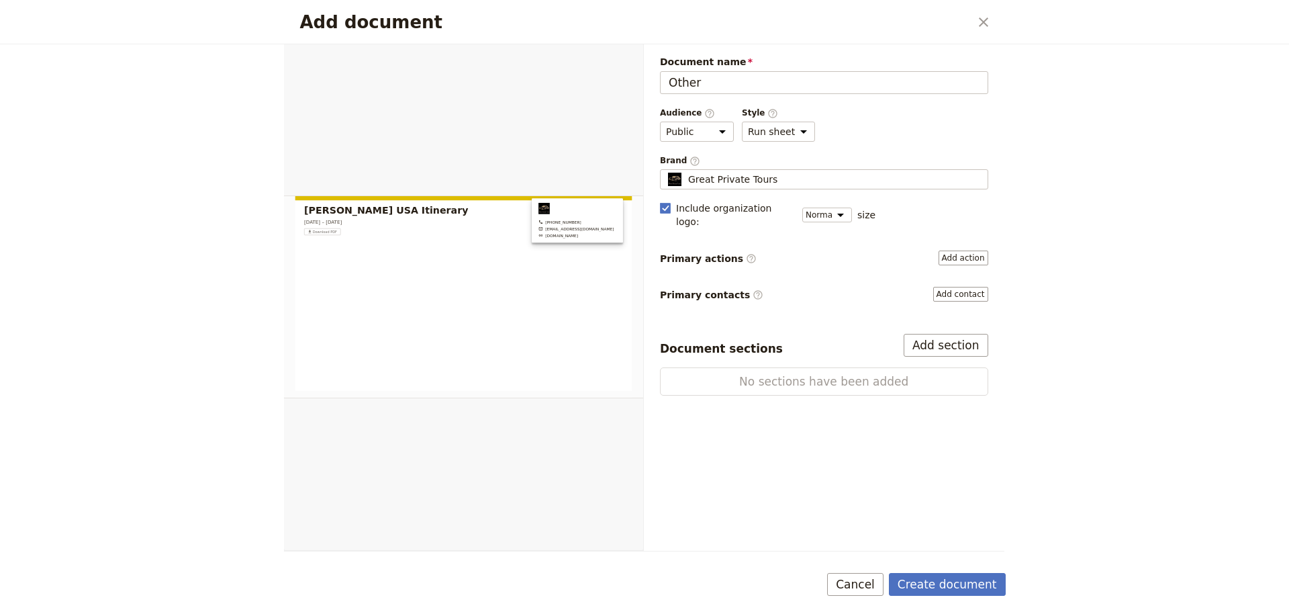
type input "Other"
click at [884, 581] on button "Cancel" at bounding box center [855, 584] width 56 height 23
drag, startPoint x: 854, startPoint y: 580, endPoint x: 722, endPoint y: 54, distance: 542.0
click at [855, 582] on button "Cancel" at bounding box center [855, 584] width 56 height 23
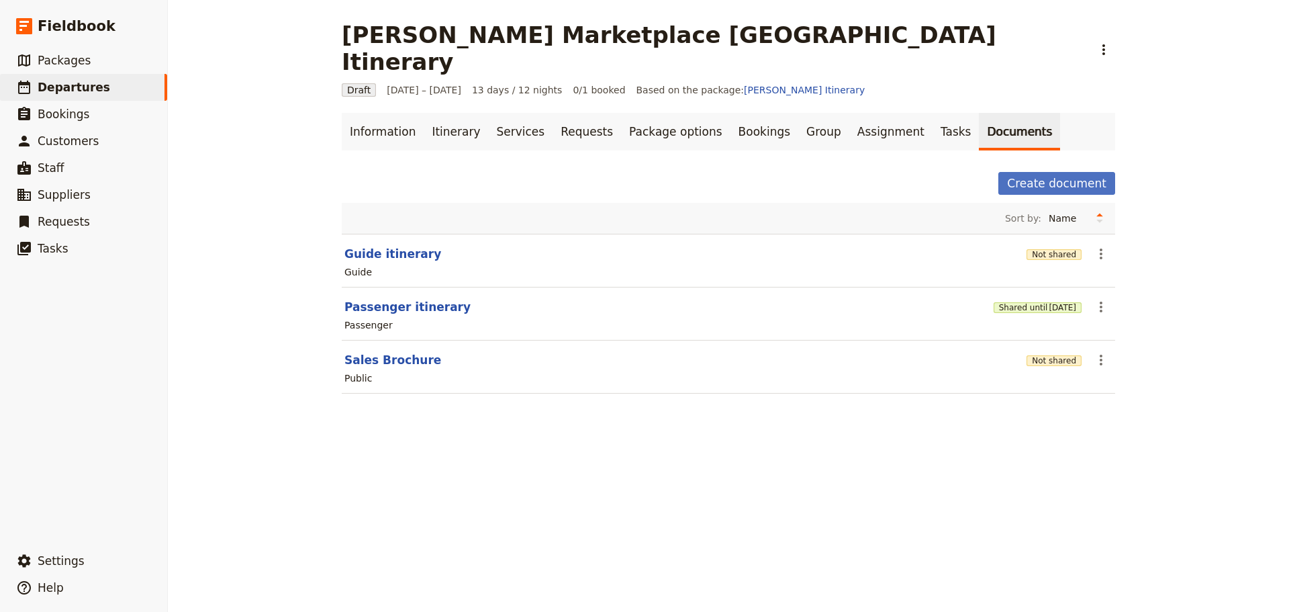
click at [712, 46] on div "Steve Marketplace USA Itinerary ​" at bounding box center [729, 48] width 774 height 54
click at [408, 299] on button "Passenger itinerary" at bounding box center [407, 307] width 126 height 16
select select "PASSENGER"
select select "RUN_SHEET"
select select "DEFAULT"
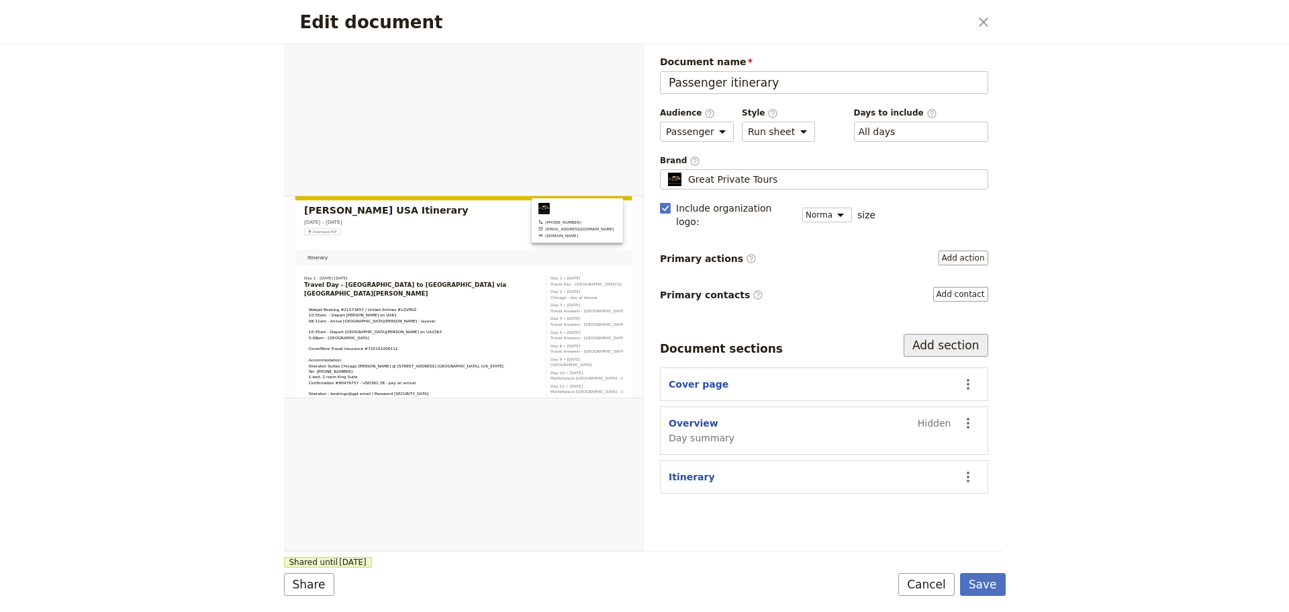
click at [976, 334] on button "Add section" at bounding box center [946, 345] width 85 height 23
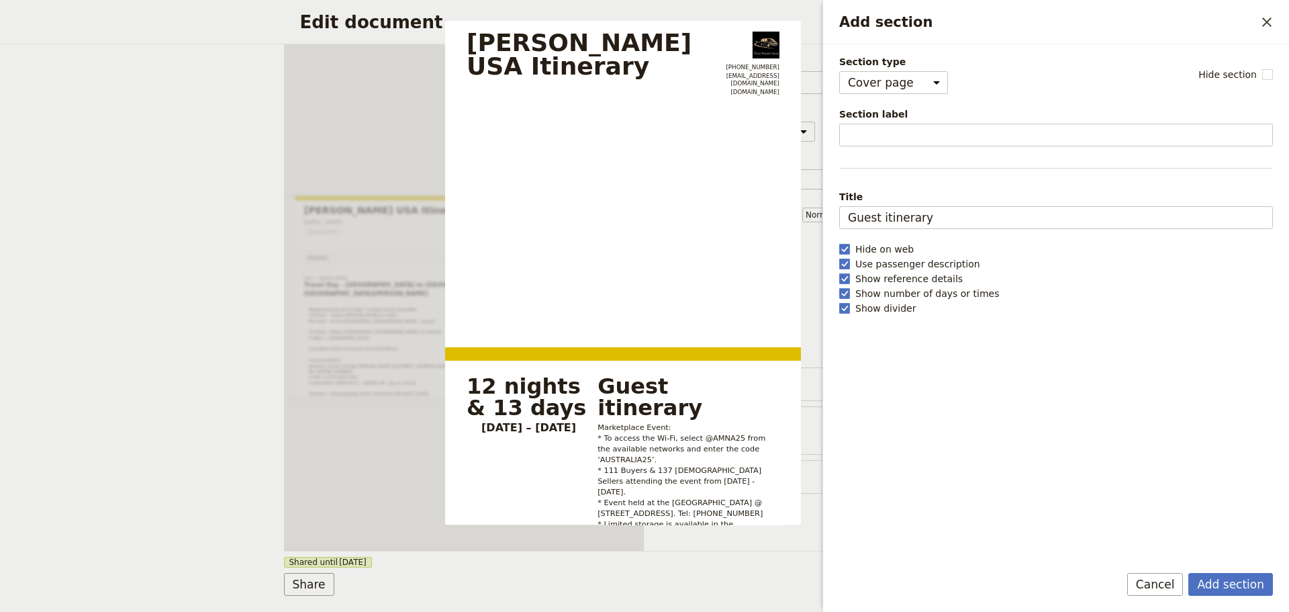
click at [941, 81] on div "Section type Cover page Day summary Itinerary Custom Hide section" at bounding box center [1056, 74] width 434 height 39
click at [931, 81] on select "Cover page Day summary Itinerary Custom" at bounding box center [893, 82] width 109 height 23
select select "CUSTOM"
click at [839, 71] on select "Cover page Day summary Itinerary Custom" at bounding box center [893, 82] width 109 height 23
select select "default"
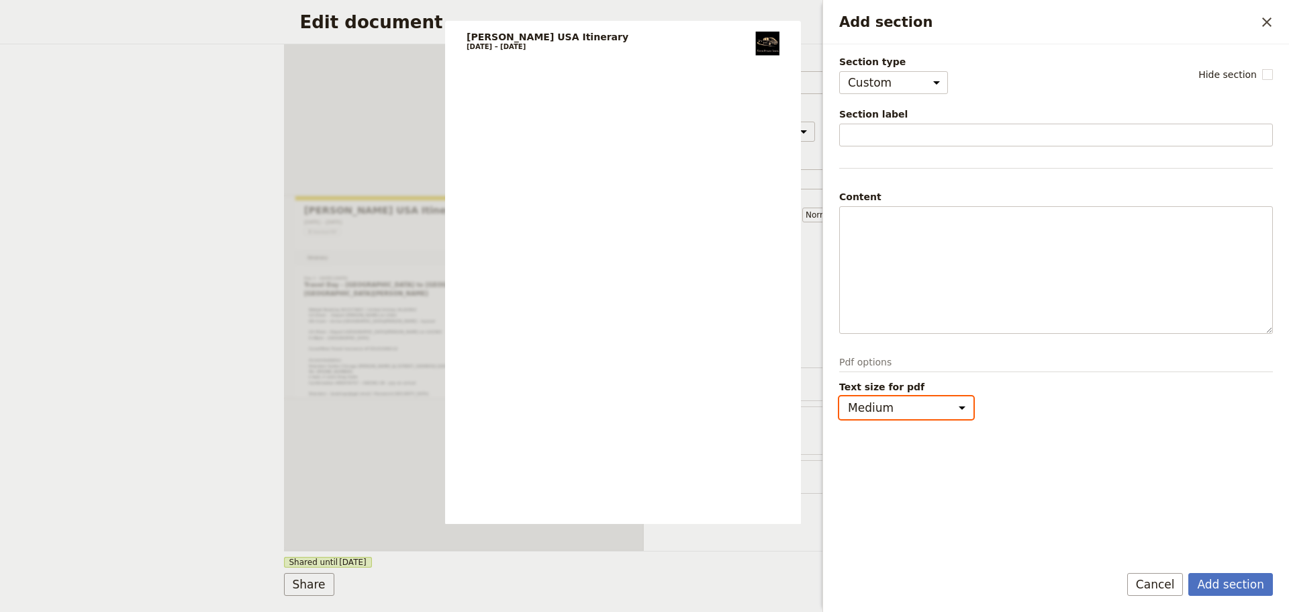
click at [966, 409] on select "Small Medium" at bounding box center [906, 407] width 134 height 23
click at [1037, 410] on div "Text size for pdf Small Medium" at bounding box center [1056, 399] width 434 height 39
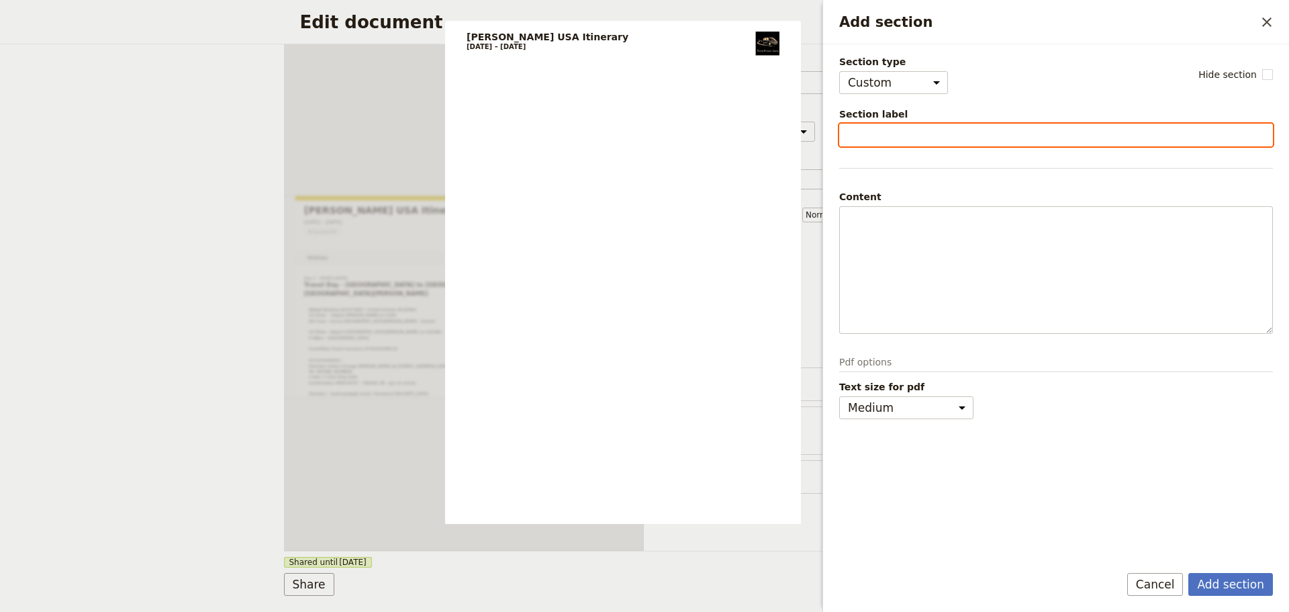
click at [869, 128] on input "Section label" at bounding box center [1056, 135] width 434 height 23
type input "OTHER"
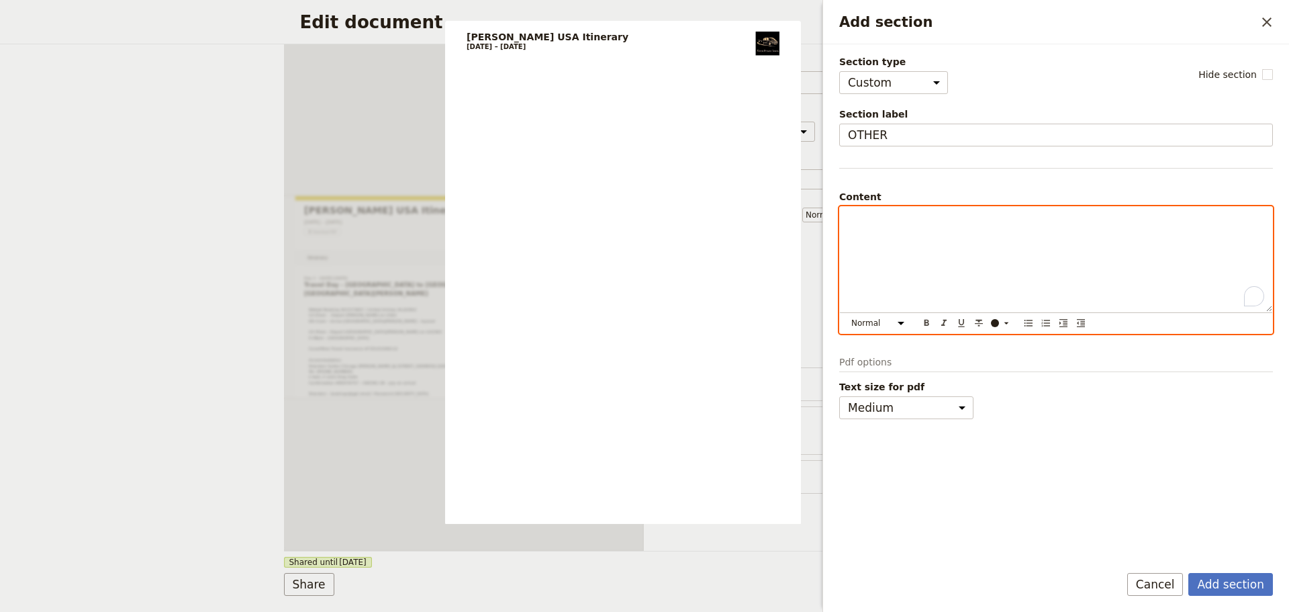
click at [937, 230] on div "To enrich screen reader interactions, please activate Accessibility in Grammarl…" at bounding box center [1056, 259] width 432 height 105
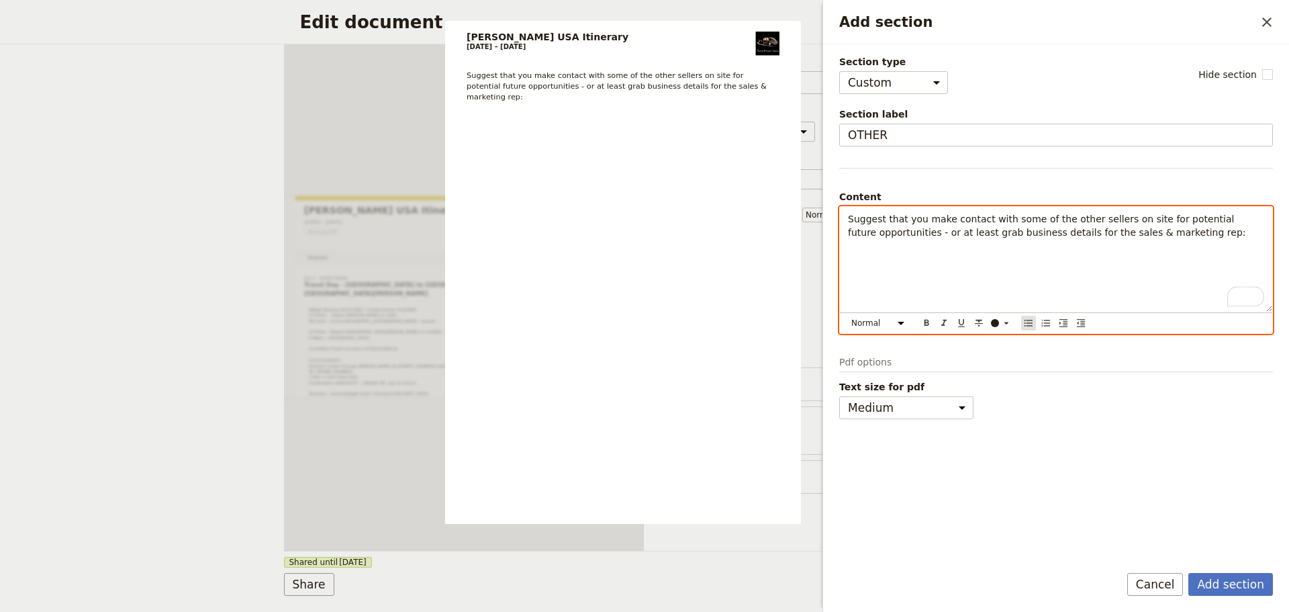
click at [1024, 326] on icon "Bulleted list" at bounding box center [1028, 323] width 11 height 11
click at [947, 254] on span "AEA Luxury Tours & Sydney Princess Tours" at bounding box center [969, 253] width 199 height 11
click at [944, 258] on span "AEA Luxury Tours & Sydney Princess Tours" at bounding box center [969, 253] width 199 height 11
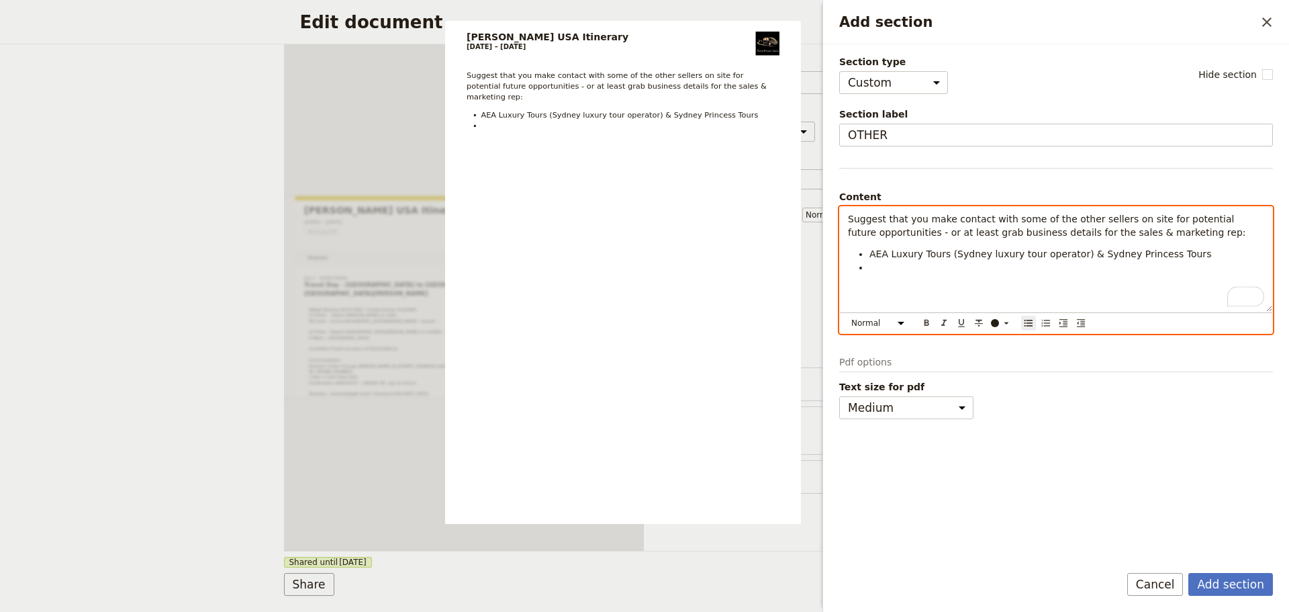
click at [943, 267] on li "To enrich screen reader interactions, please activate Accessibility in Grammarl…" at bounding box center [1067, 267] width 395 height 13
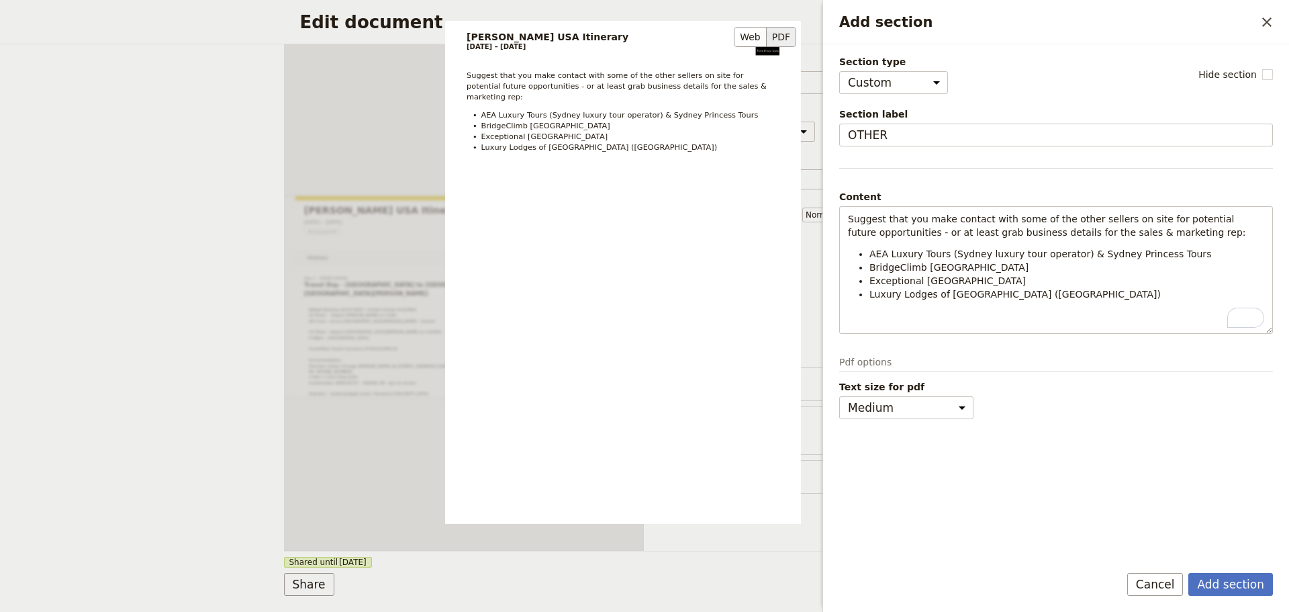
click at [663, 142] on li "Luxury Lodges of [GEOGRAPHIC_DATA] ([GEOGRAPHIC_DATA])" at bounding box center [630, 147] width 299 height 11
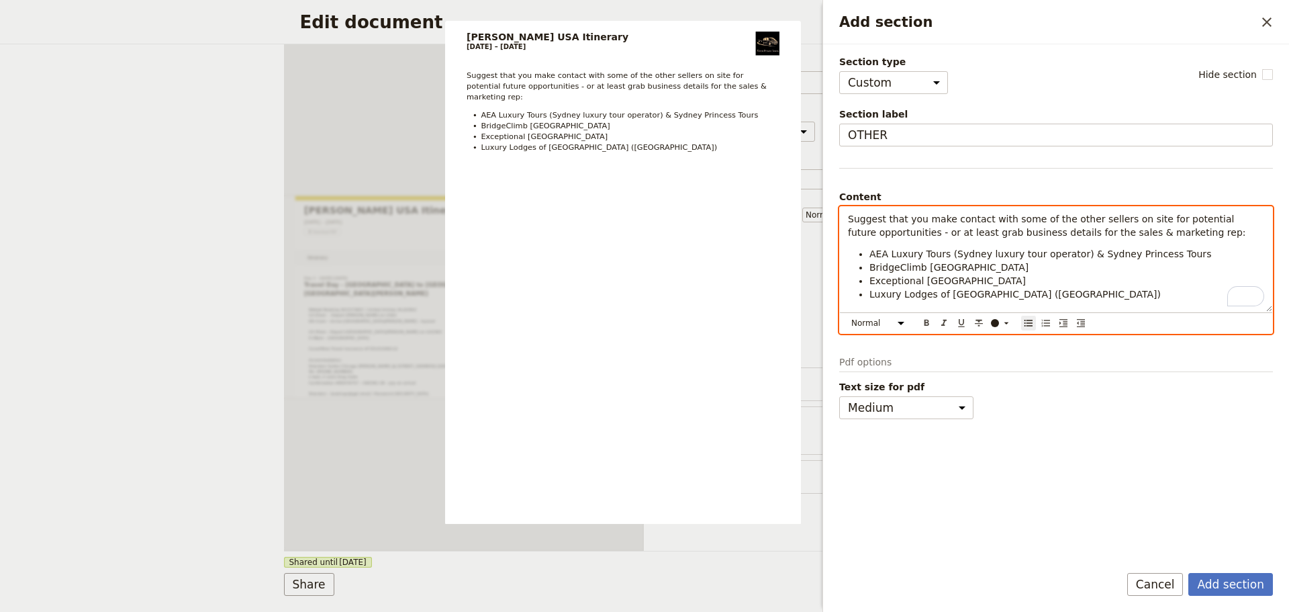
click at [1117, 300] on li "Luxury Lodges of [GEOGRAPHIC_DATA] ([GEOGRAPHIC_DATA])" at bounding box center [1067, 293] width 395 height 13
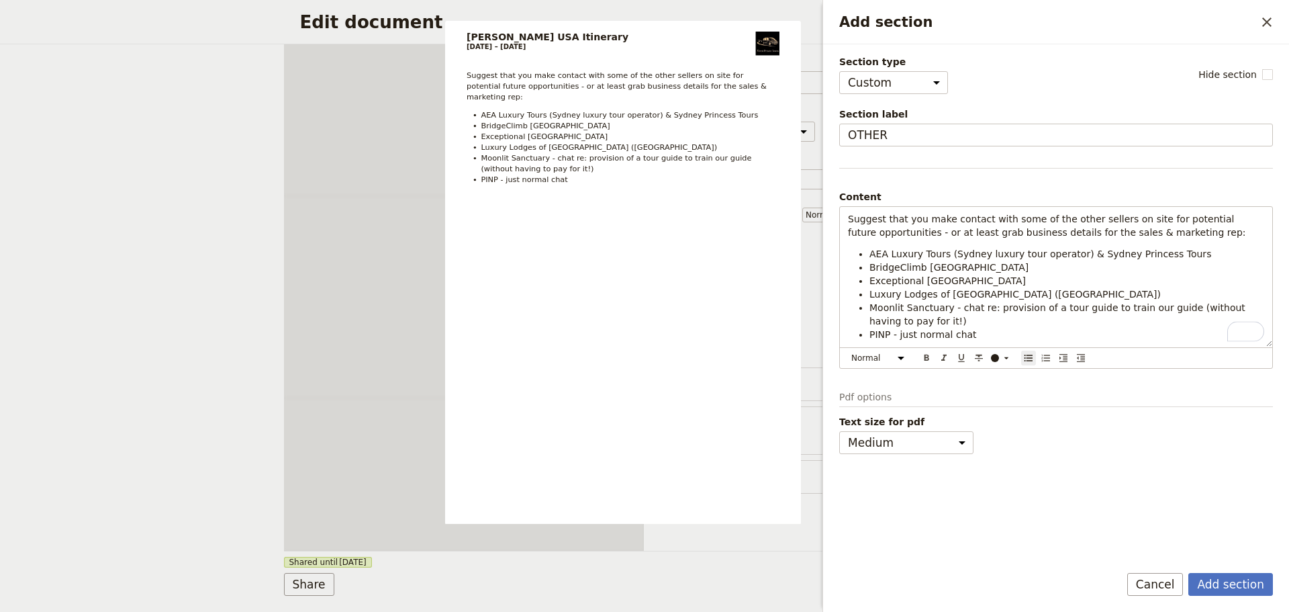
select select "CUSTOM"
select select "default"
select select "PASSENGER"
select select "RUN_SHEET"
select select "DEFAULT"
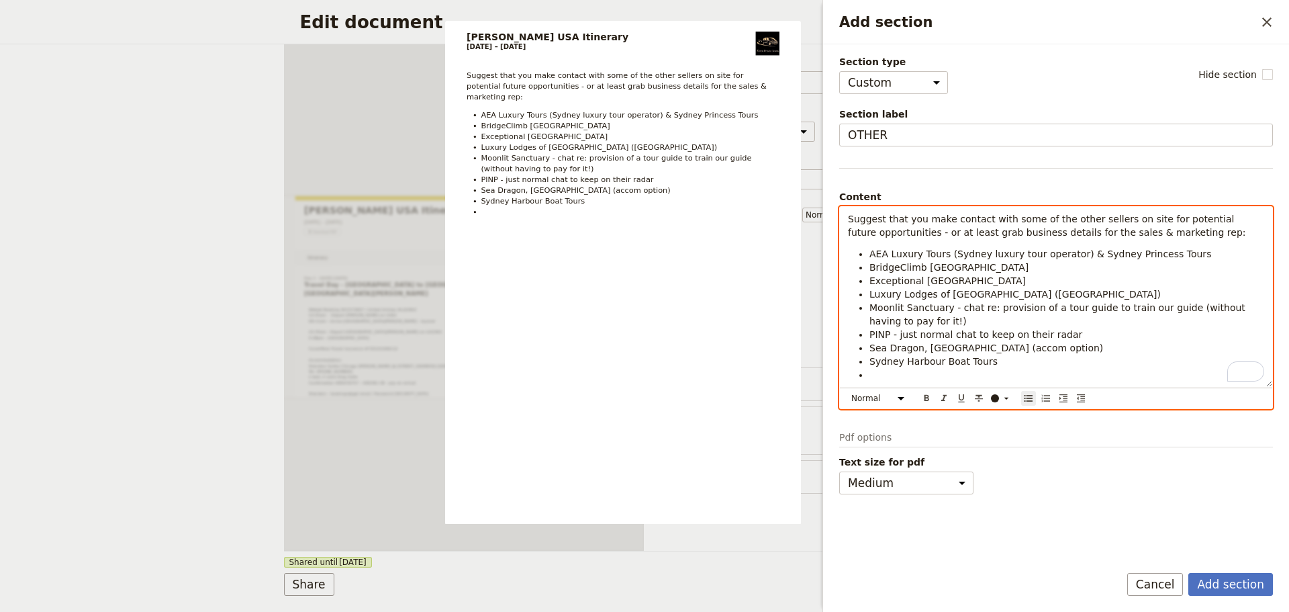
click at [1006, 373] on li "To enrich screen reader interactions, please activate Accessibility in Grammarl…" at bounding box center [1067, 374] width 395 height 13
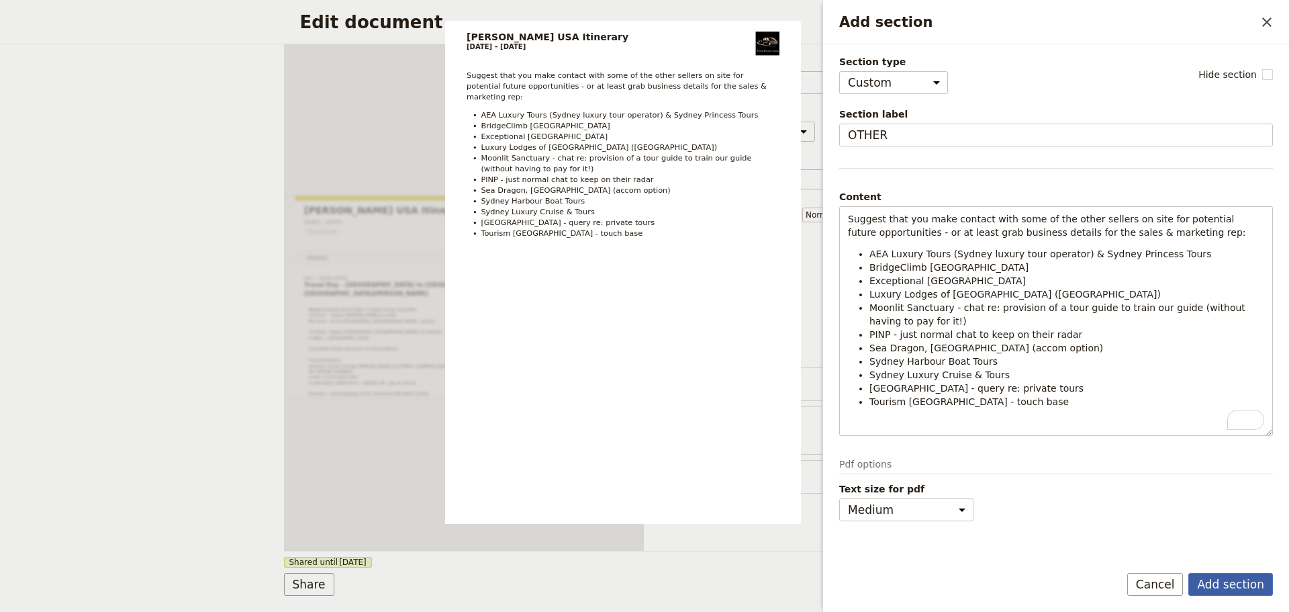
click at [1217, 573] on button "Add section" at bounding box center [1230, 584] width 85 height 23
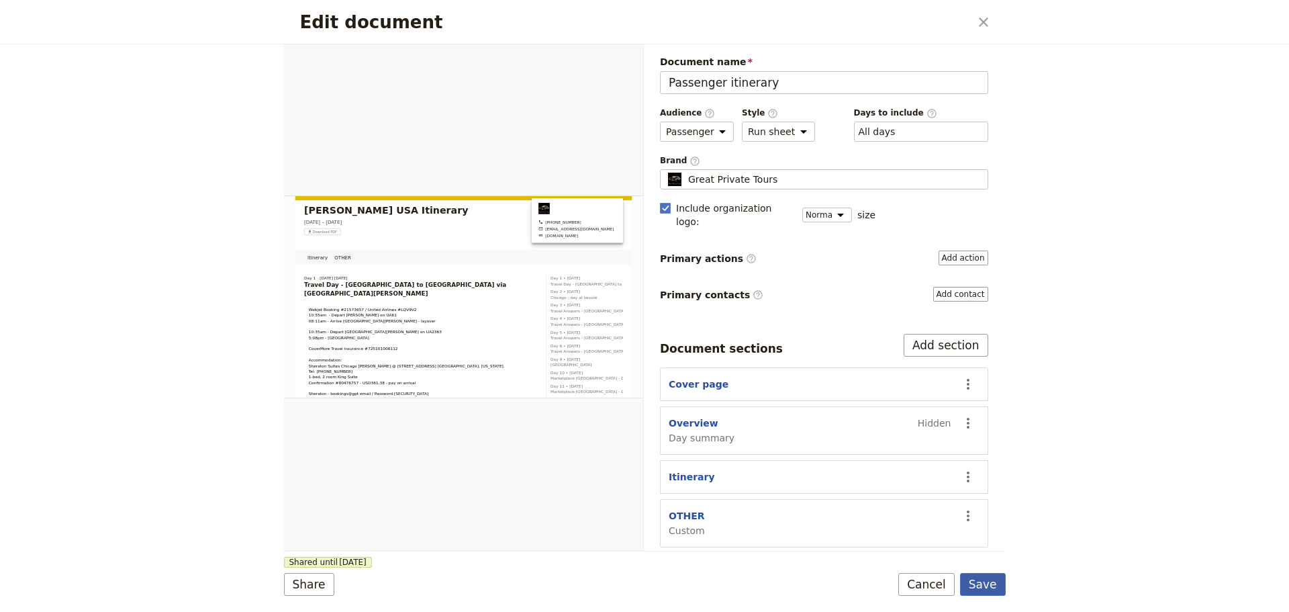
click at [983, 582] on button "Save" at bounding box center [983, 584] width 46 height 23
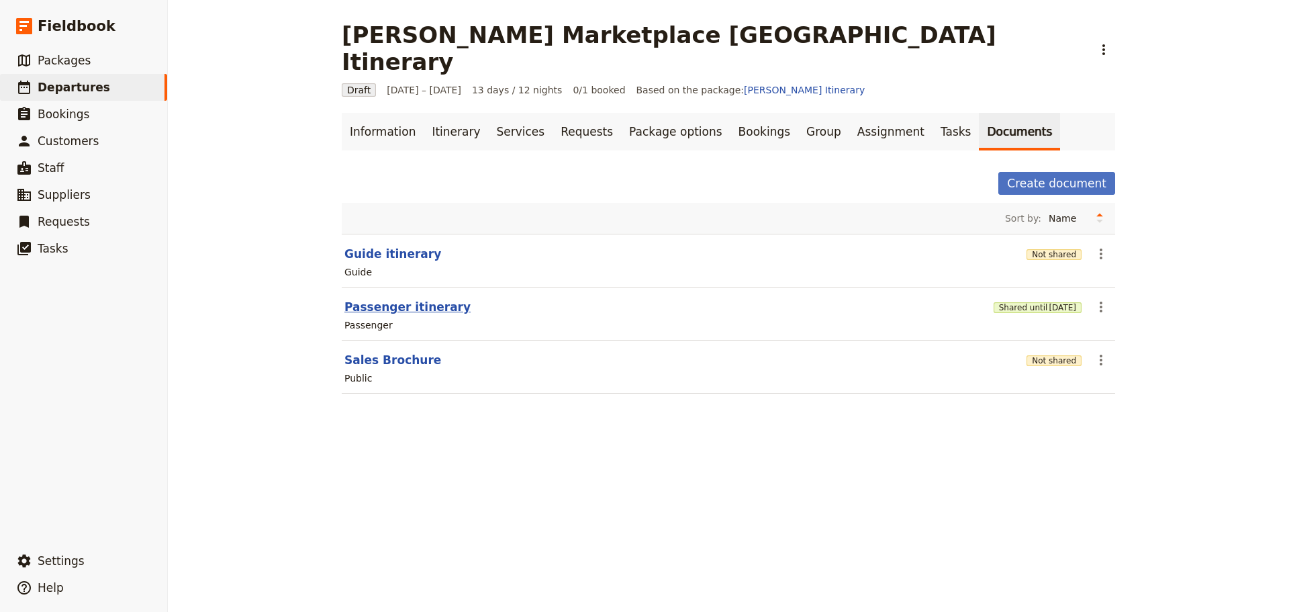
click at [395, 299] on button "Passenger itinerary" at bounding box center [407, 307] width 126 height 16
select select "PASSENGER"
select select "RUN_SHEET"
select select "DEFAULT"
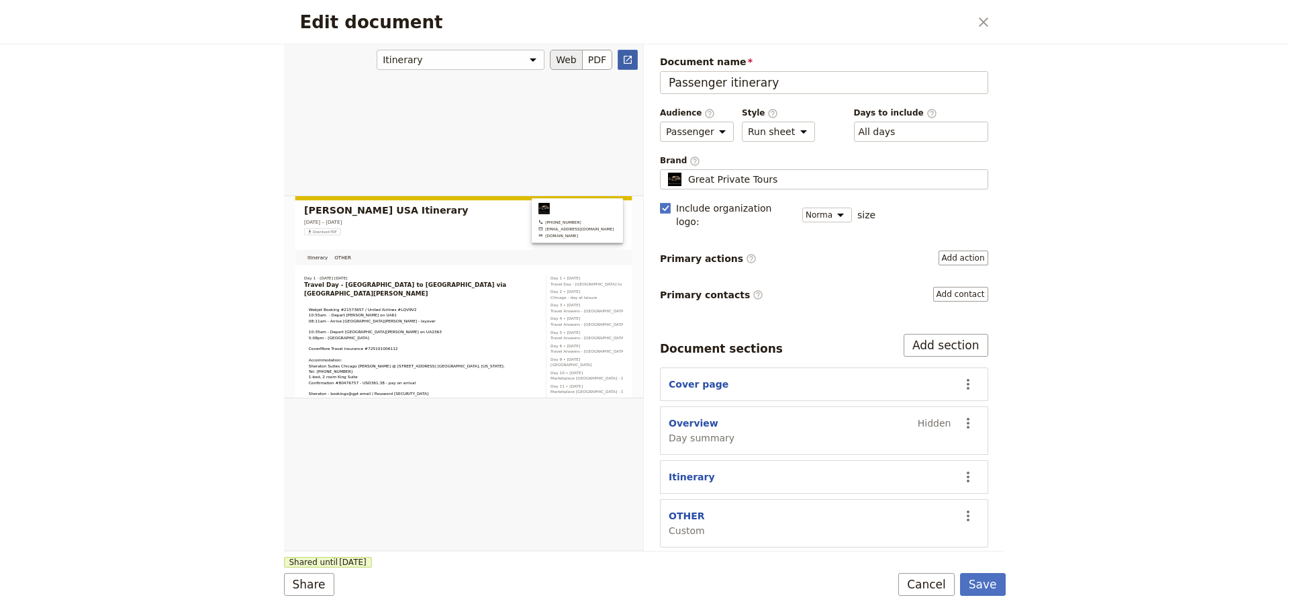
click at [626, 60] on icon "Open full preview" at bounding box center [627, 59] width 11 height 11
click at [990, 586] on button "Save" at bounding box center [983, 584] width 46 height 23
